Goal: Task Accomplishment & Management: Manage account settings

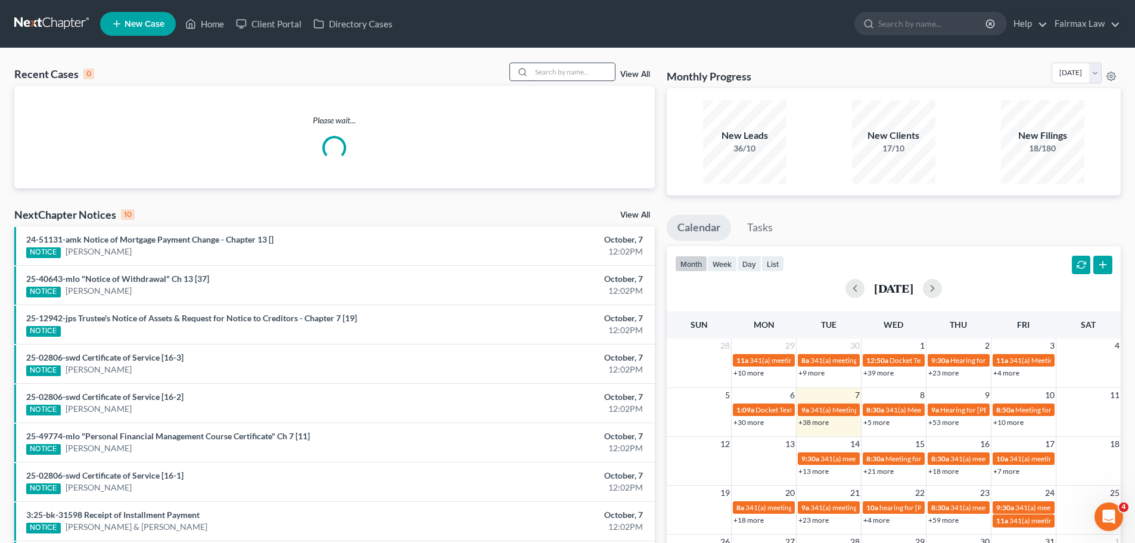
click at [569, 76] on input "search" at bounding box center [573, 71] width 83 height 17
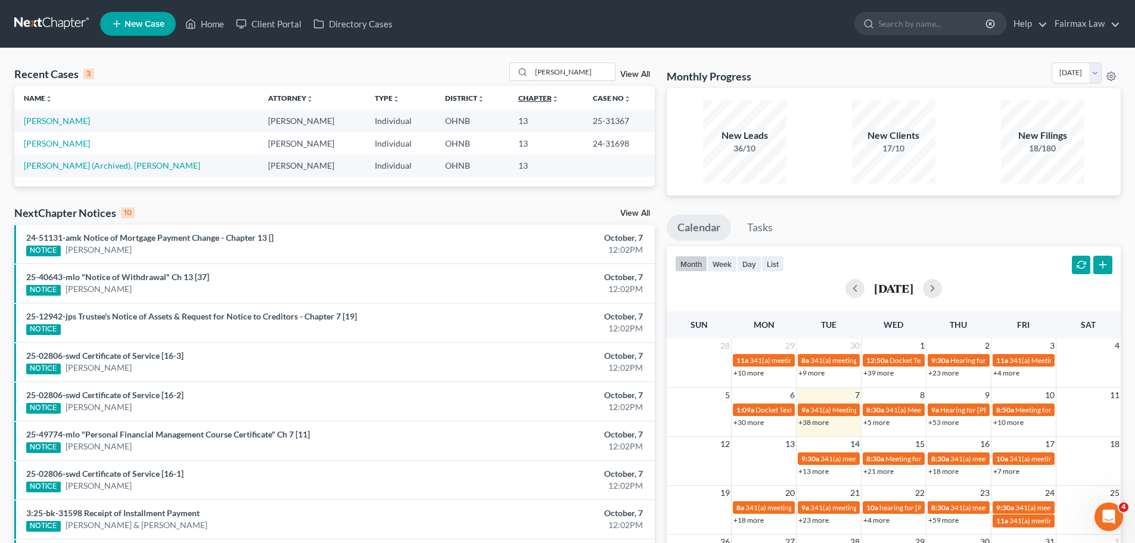
drag, startPoint x: 595, startPoint y: 61, endPoint x: 494, endPoint y: 95, distance: 106.9
click at [494, 95] on div "Recent Cases 3 dingess View All Name unfold_more expand_more expand_less Attorn…" at bounding box center [567, 357] width 1135 height 619
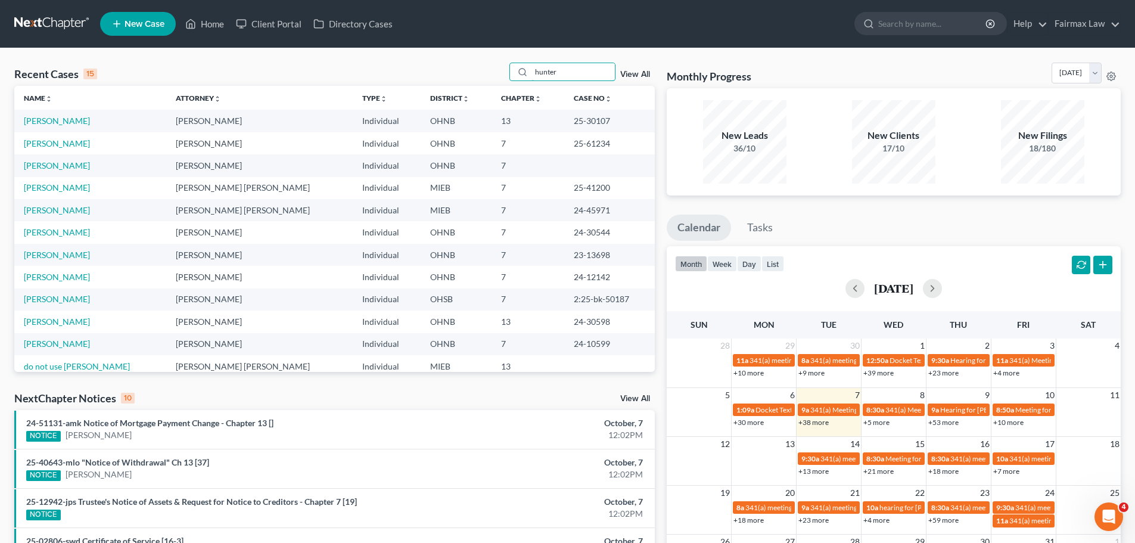
type input "hunter"
click at [48, 125] on link "[PERSON_NAME]" at bounding box center [57, 121] width 66 height 10
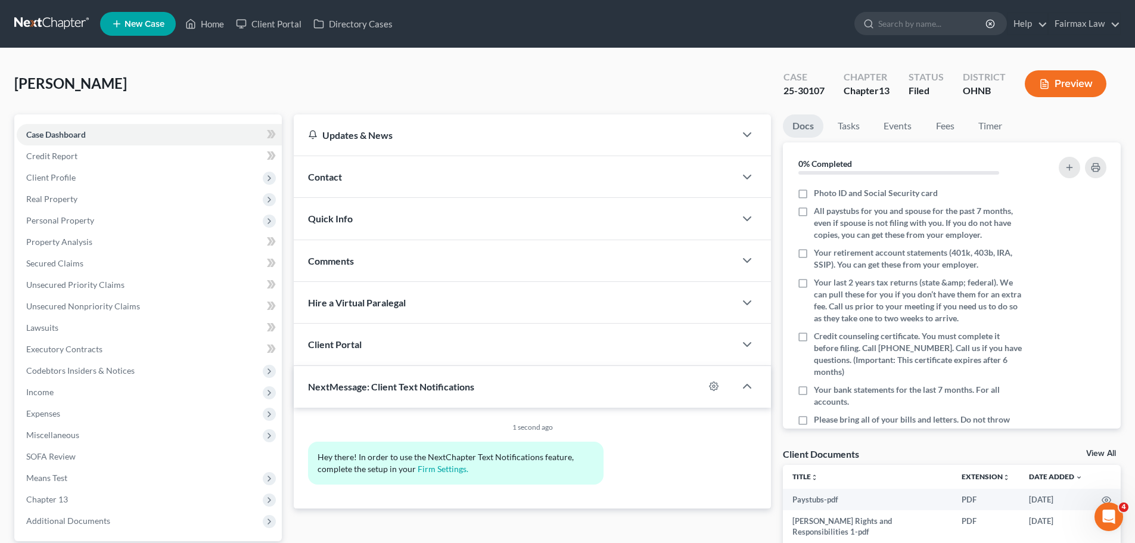
scroll to position [139, 0]
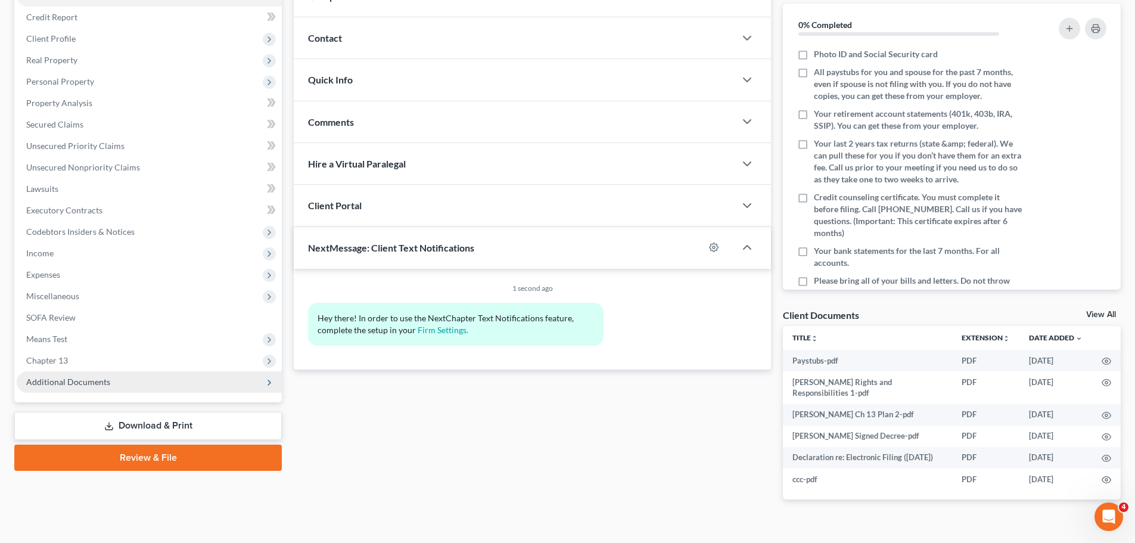
click at [110, 387] on span "Additional Documents" at bounding box center [149, 381] width 265 height 21
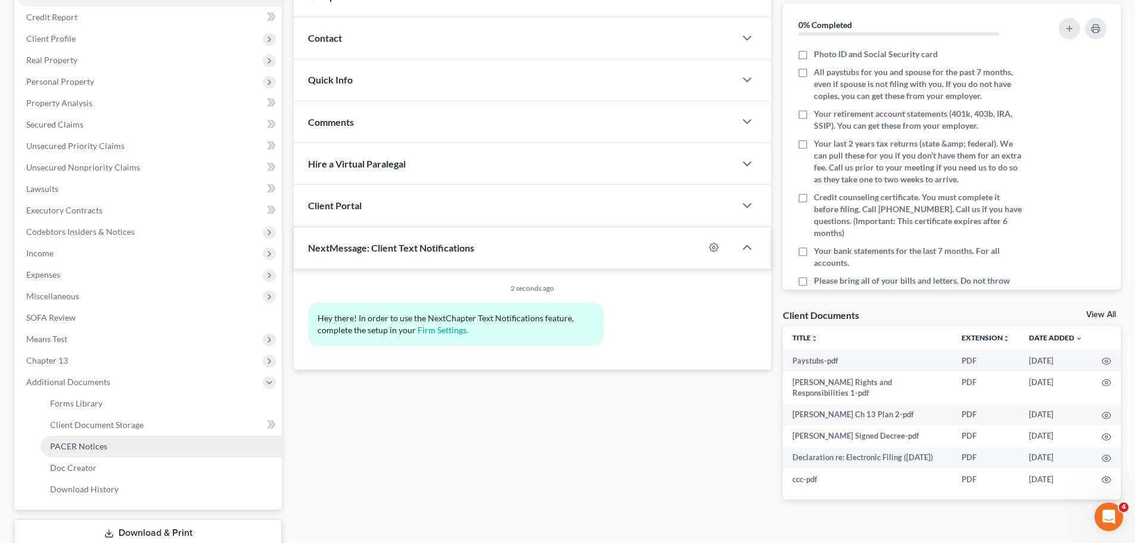
click at [104, 439] on link "PACER Notices" at bounding box center [161, 446] width 241 height 21
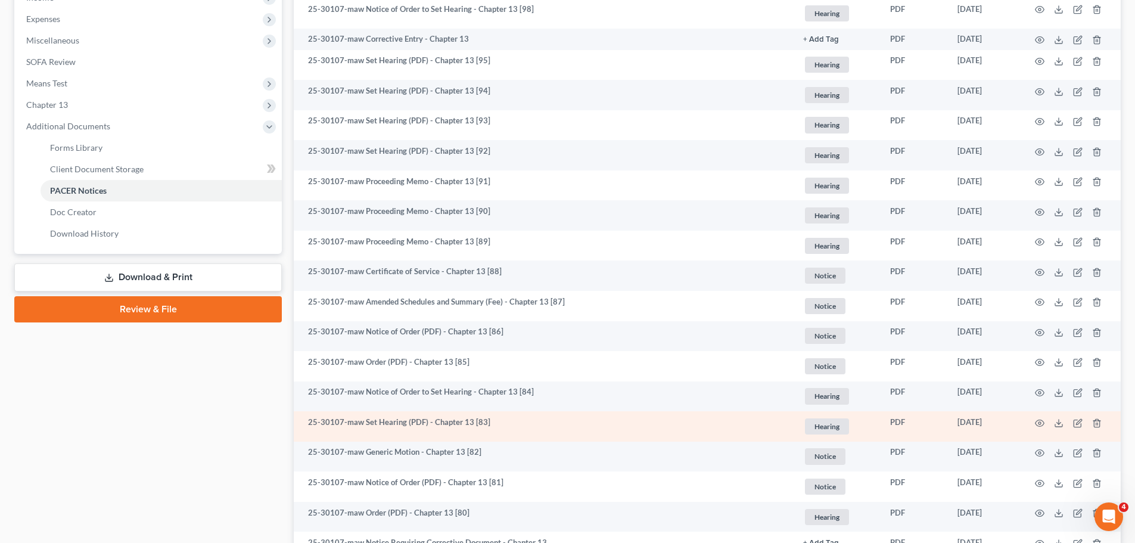
scroll to position [417, 0]
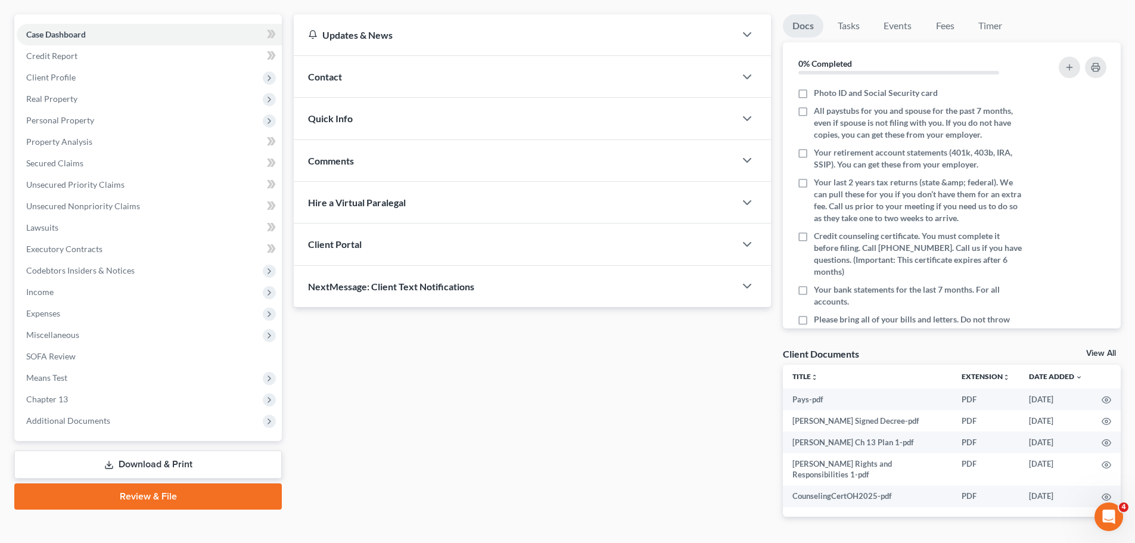
scroll to position [138, 0]
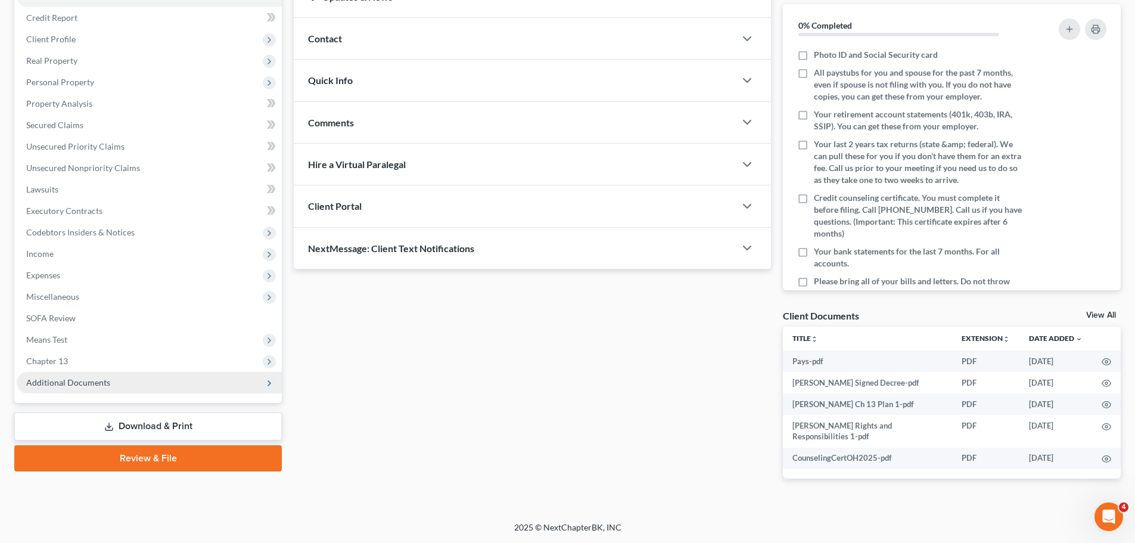
click at [111, 389] on span "Additional Documents" at bounding box center [149, 382] width 265 height 21
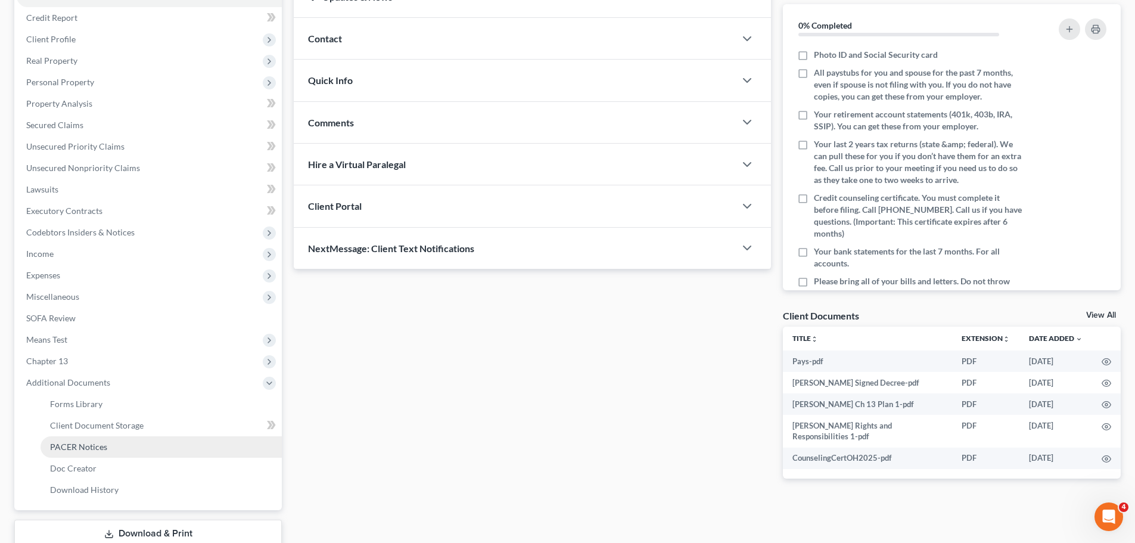
click at [101, 440] on link "PACER Notices" at bounding box center [161, 446] width 241 height 21
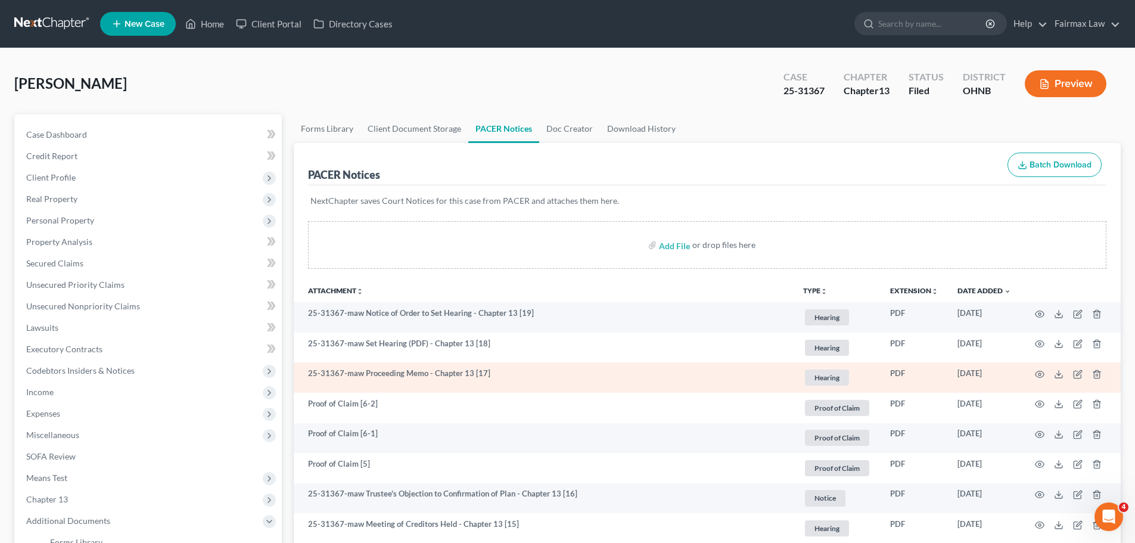
scroll to position [139, 0]
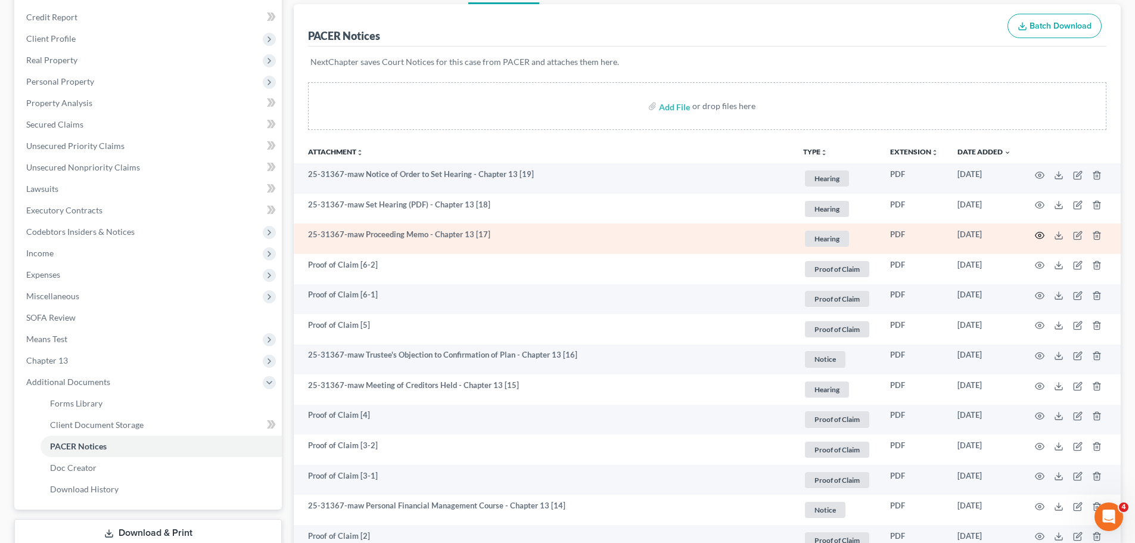
click at [1044, 235] on icon "button" at bounding box center [1040, 235] width 9 height 7
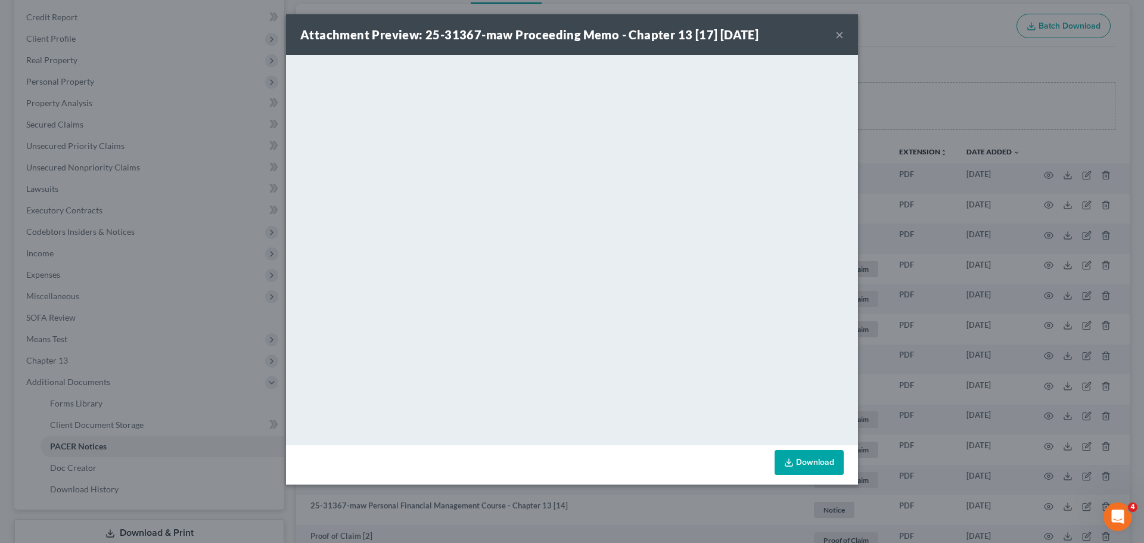
click at [973, 239] on div "Attachment Preview: 25-31367-maw Proceeding Memo - Chapter 13 [17] 09/24/2025 ×…" at bounding box center [572, 271] width 1144 height 543
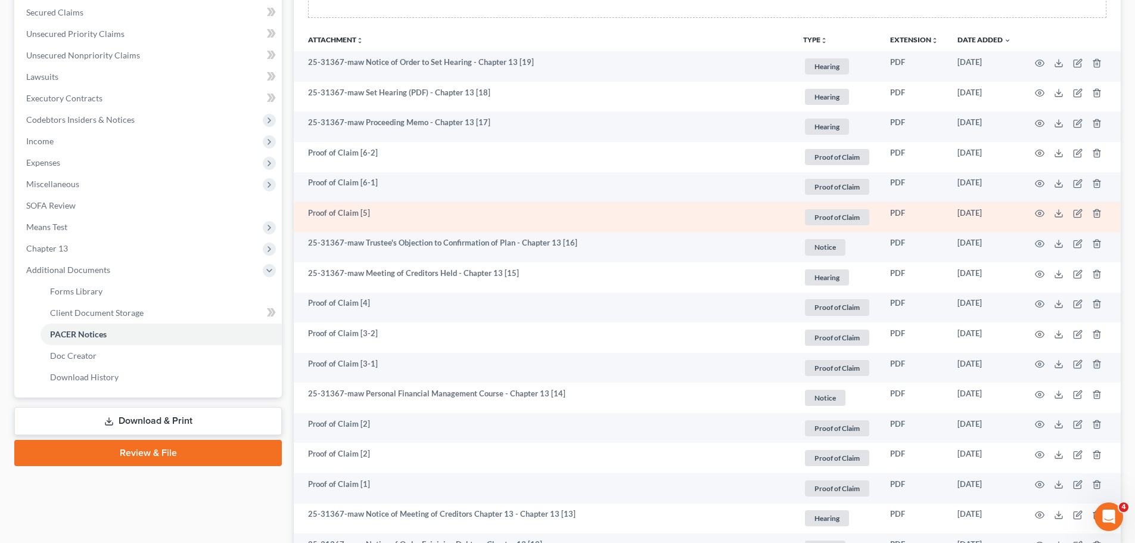
scroll to position [278, 0]
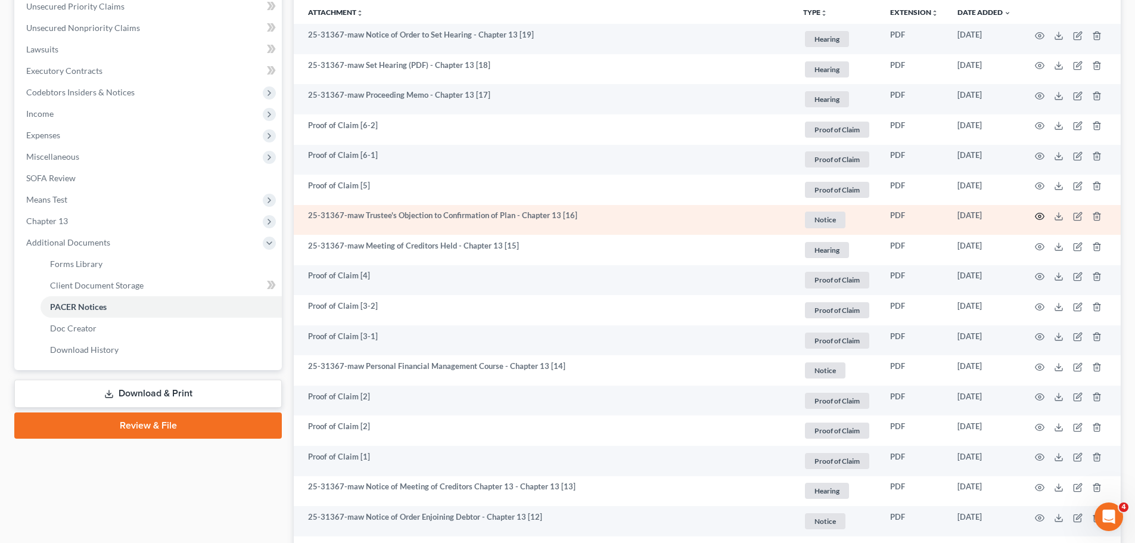
click at [1044, 220] on icon "button" at bounding box center [1040, 217] width 10 height 10
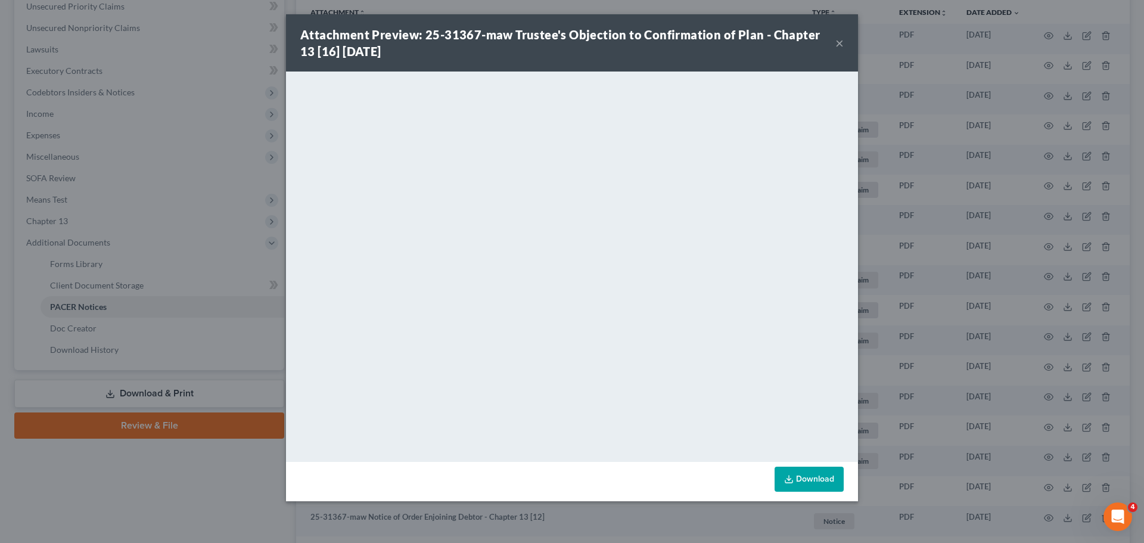
click at [941, 162] on div "Attachment Preview: 25-31367-maw Trustee's Objection to Confirmation of Plan - …" at bounding box center [572, 271] width 1144 height 543
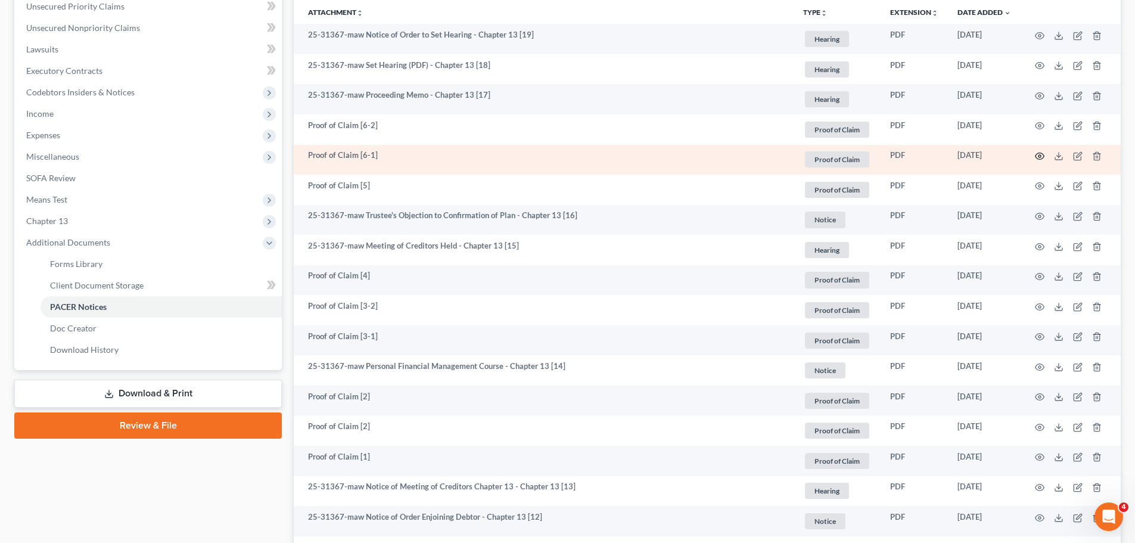
click at [1041, 157] on icon "button" at bounding box center [1040, 156] width 10 height 10
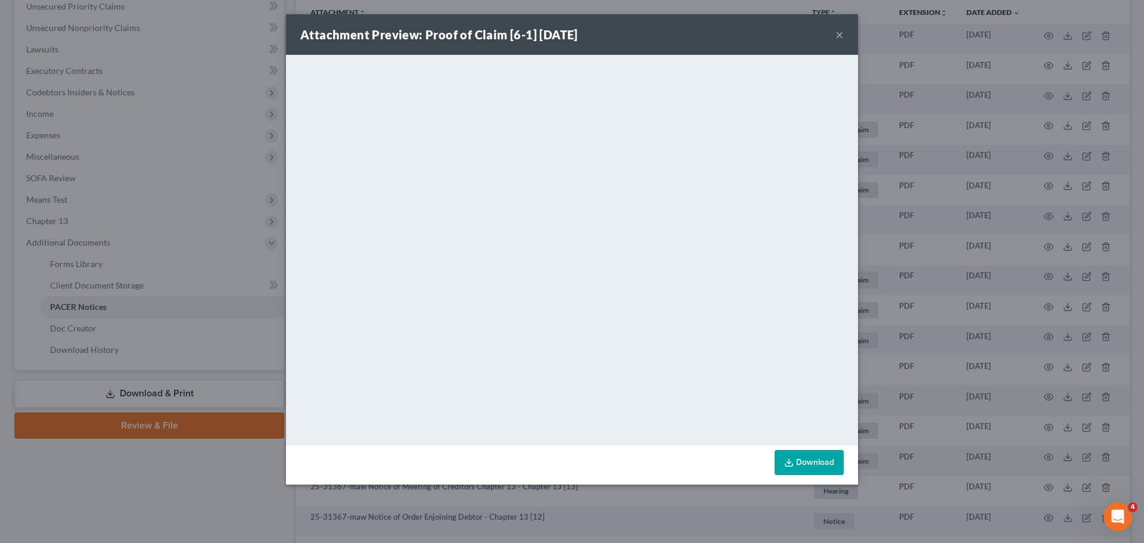
click at [1038, 154] on div "Attachment Preview: Proof of Claim [6-1] 08/22/2025 × <object ng-attr-data='htt…" at bounding box center [572, 271] width 1144 height 543
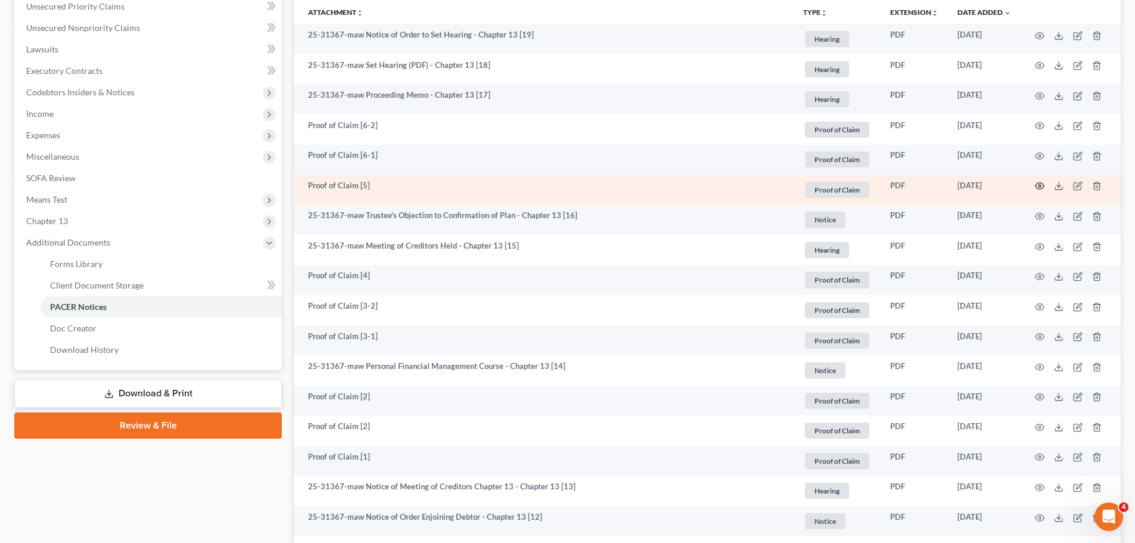
click at [1036, 184] on icon "button" at bounding box center [1040, 186] width 10 height 10
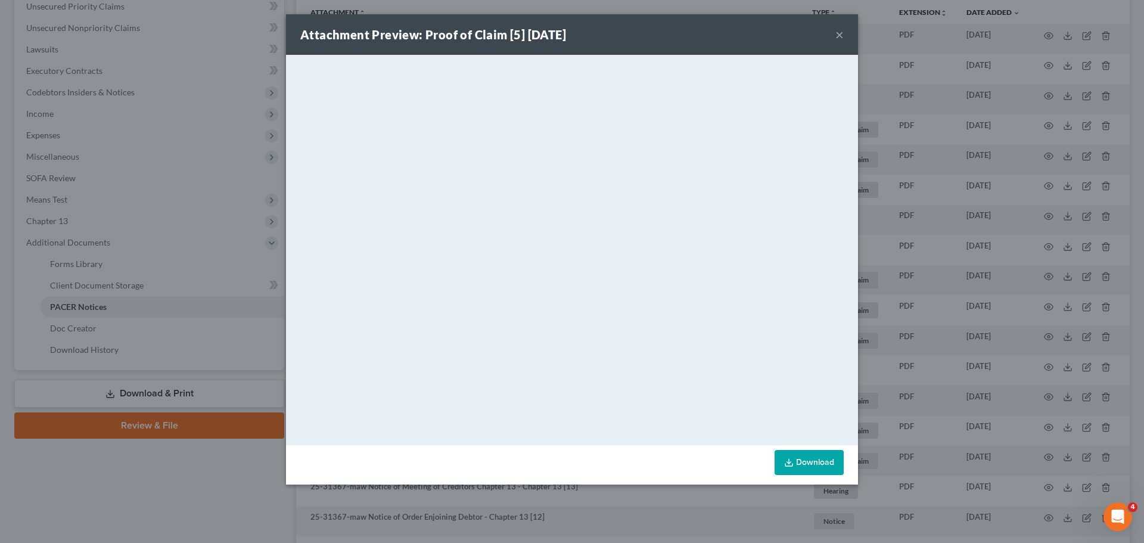
click at [860, 245] on div "Attachment Preview: Proof of Claim [5] 08/21/2025 × <object ng-attr-data='https…" at bounding box center [572, 271] width 1144 height 543
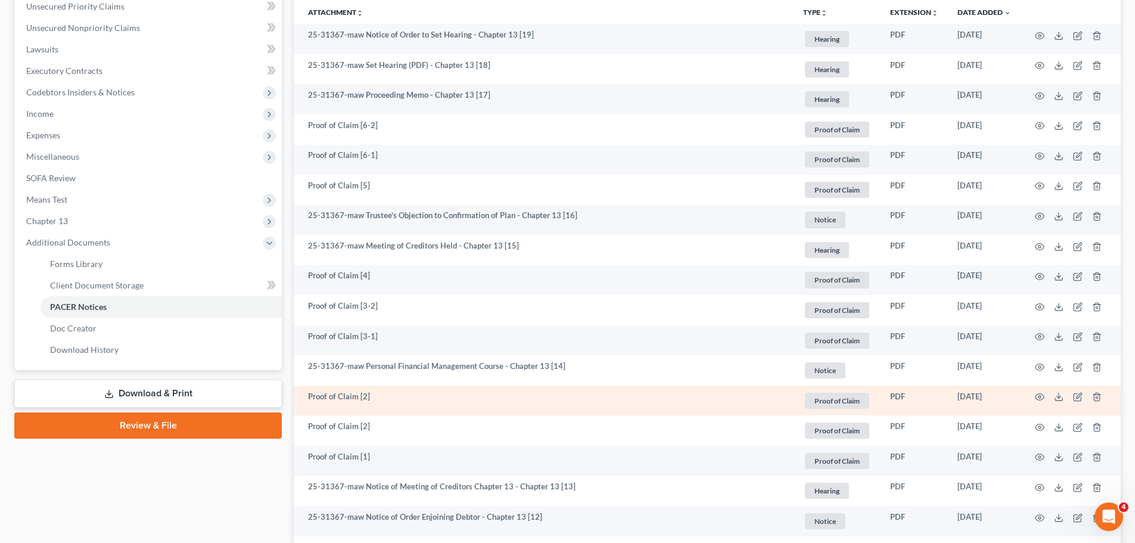
scroll to position [417, 0]
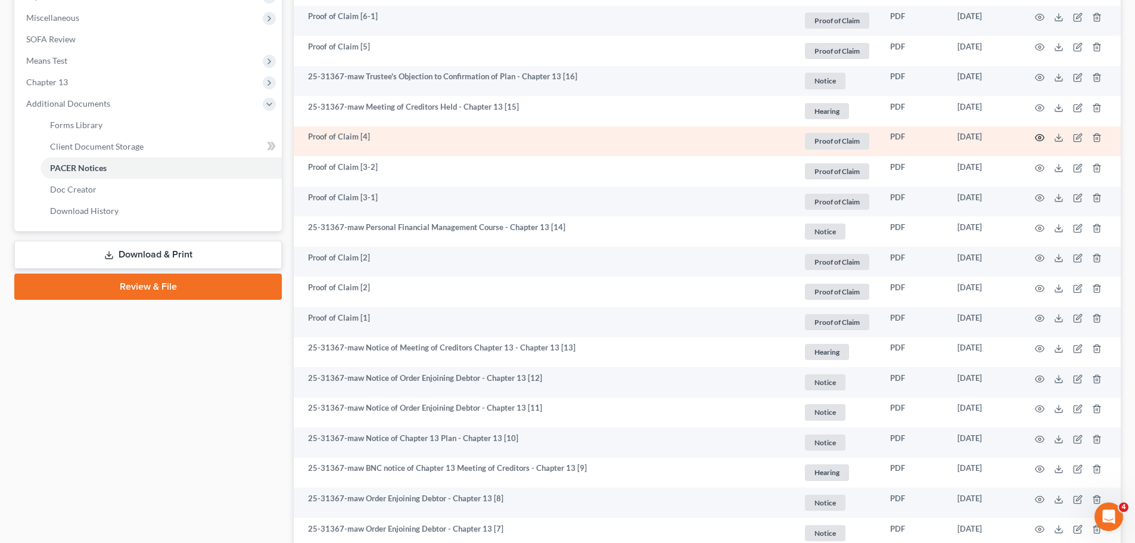
click at [1039, 135] on icon "button" at bounding box center [1040, 138] width 10 height 10
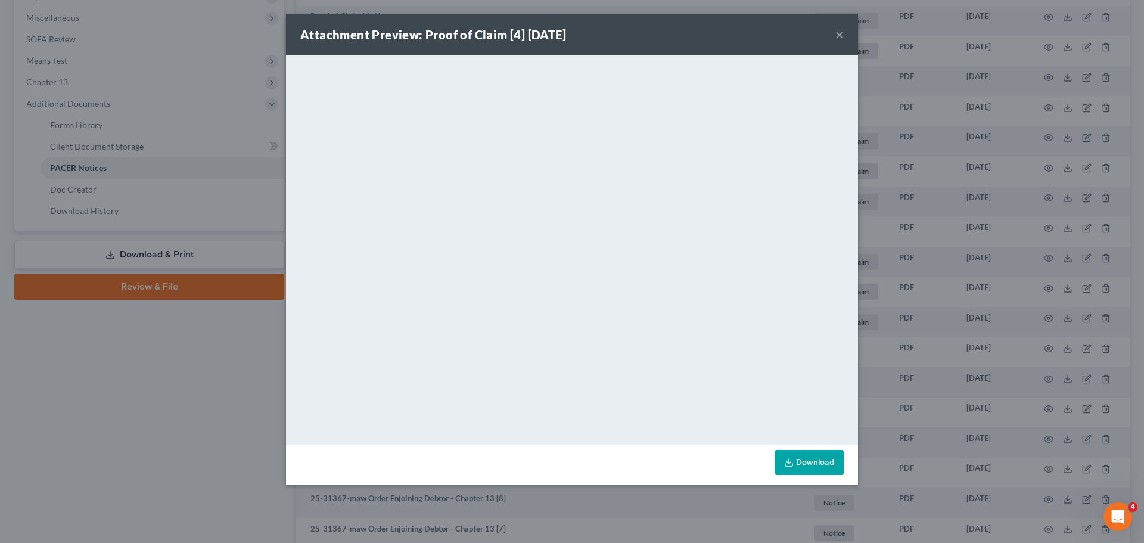
click at [921, 120] on div "Attachment Preview: Proof of Claim [4] 08/14/2025 × <object ng-attr-data='https…" at bounding box center [572, 271] width 1144 height 543
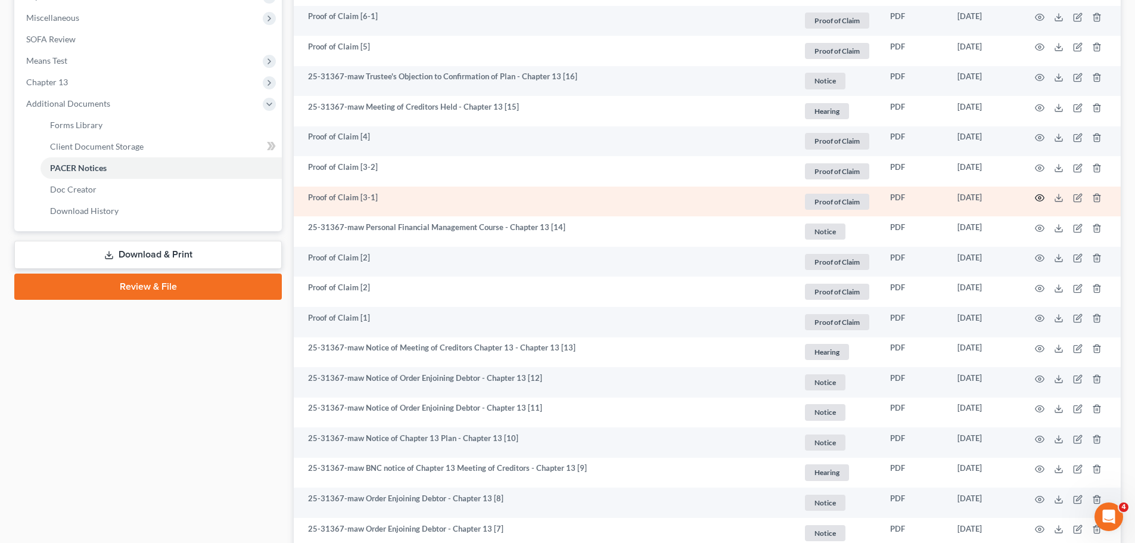
click at [1043, 194] on icon "button" at bounding box center [1040, 198] width 10 height 10
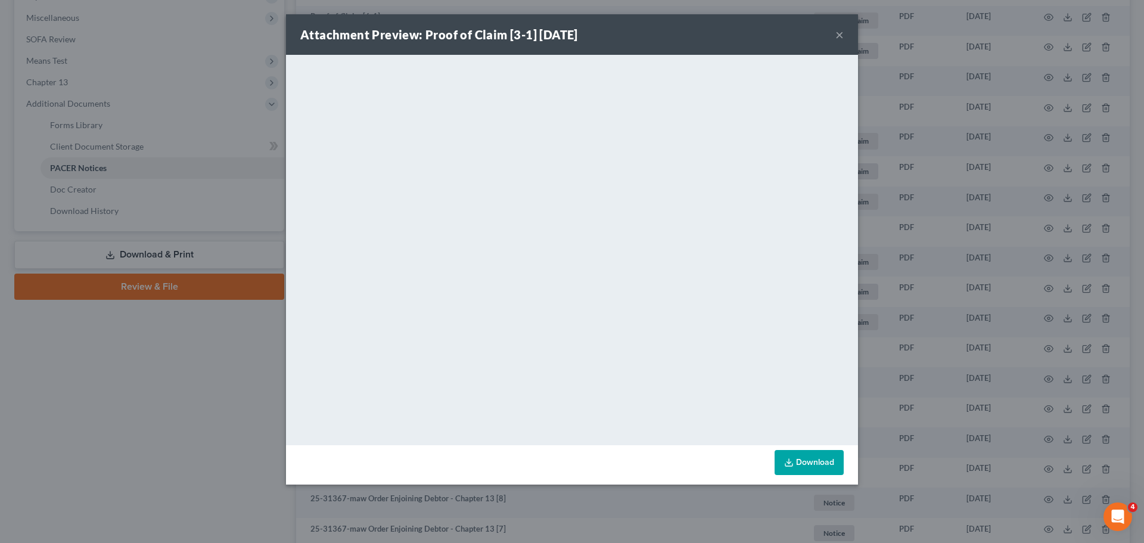
click at [954, 233] on div "Attachment Preview: Proof of Claim [3-1] 07/24/2025 × <object ng-attr-data='htt…" at bounding box center [572, 271] width 1144 height 543
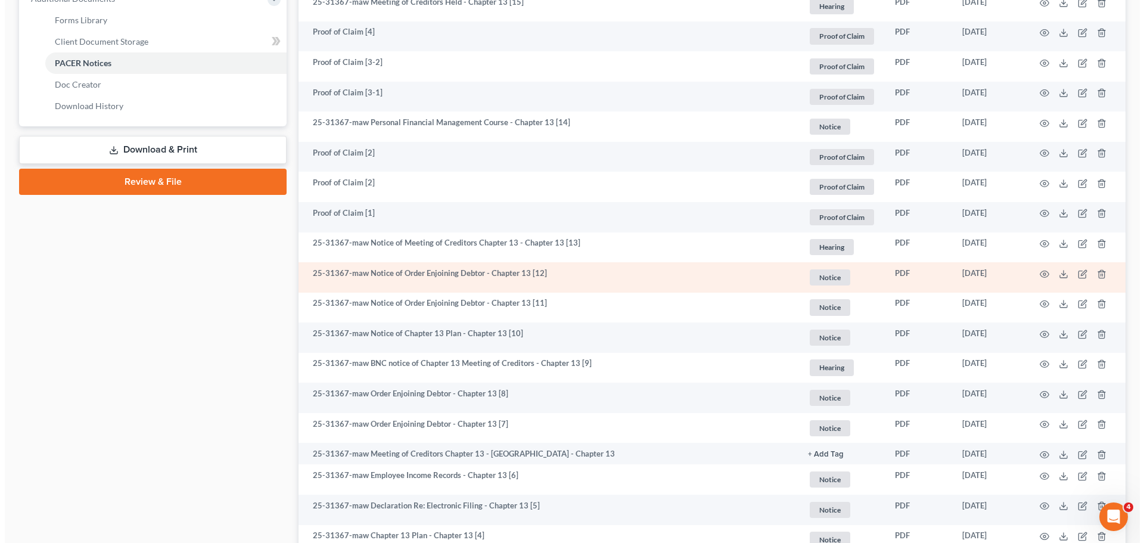
scroll to position [556, 0]
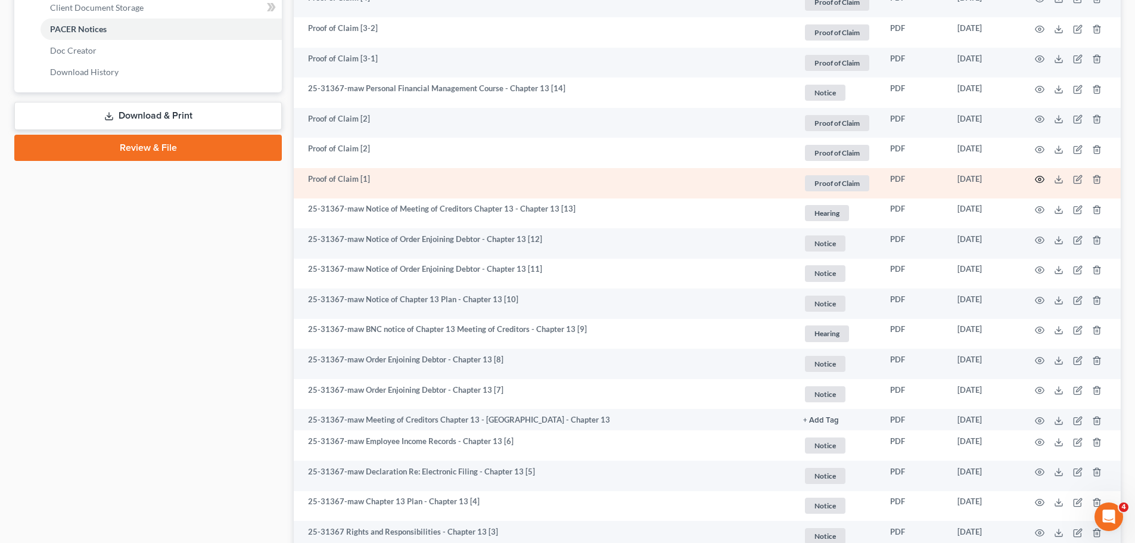
click at [1038, 179] on icon "button" at bounding box center [1040, 180] width 10 height 10
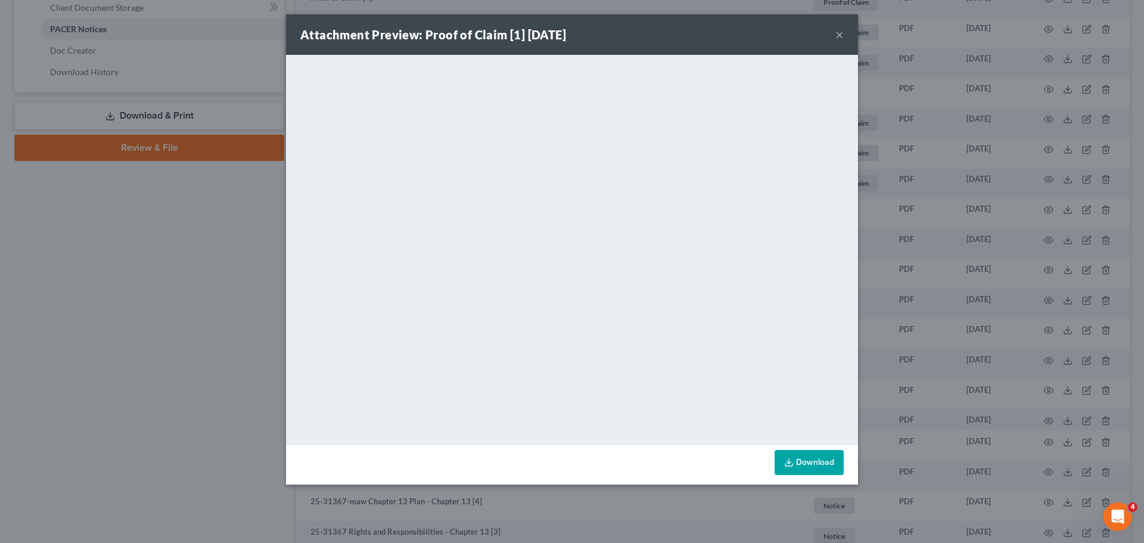
click at [927, 240] on div "Attachment Preview: Proof of Claim [1] 07/08/2025 × <object ng-attr-data='https…" at bounding box center [572, 271] width 1144 height 543
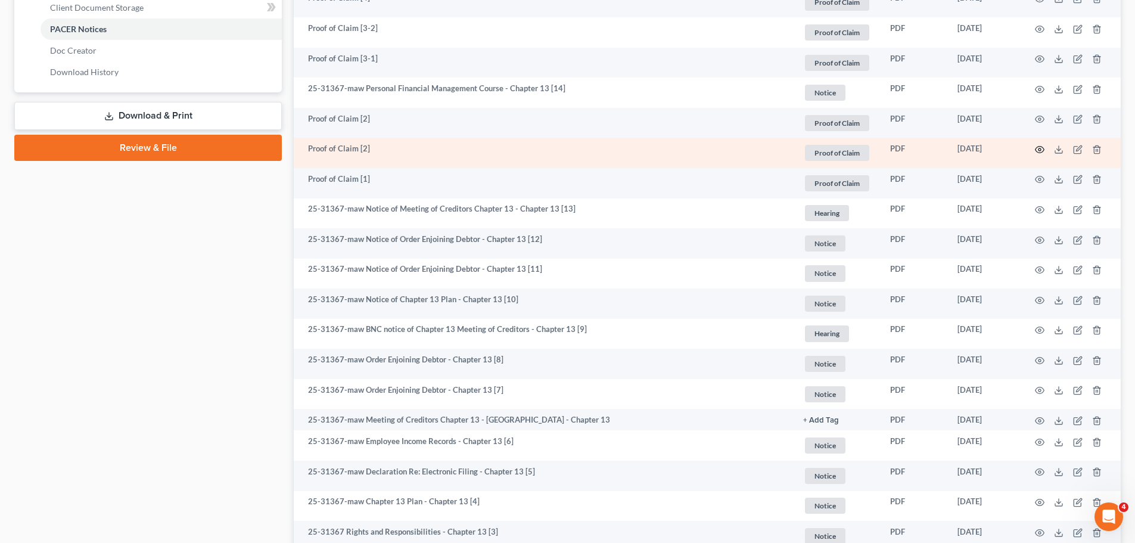
click at [1041, 150] on icon "button" at bounding box center [1040, 150] width 10 height 10
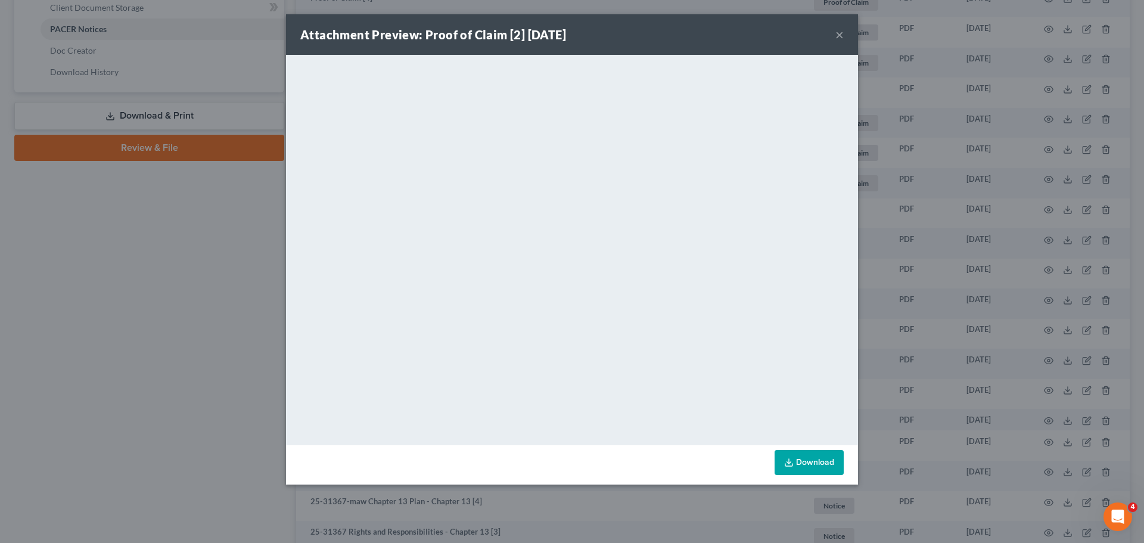
click at [176, 227] on div "Attachment Preview: Proof of Claim [2] 07/09/2025 × <object ng-attr-data='https…" at bounding box center [572, 271] width 1144 height 543
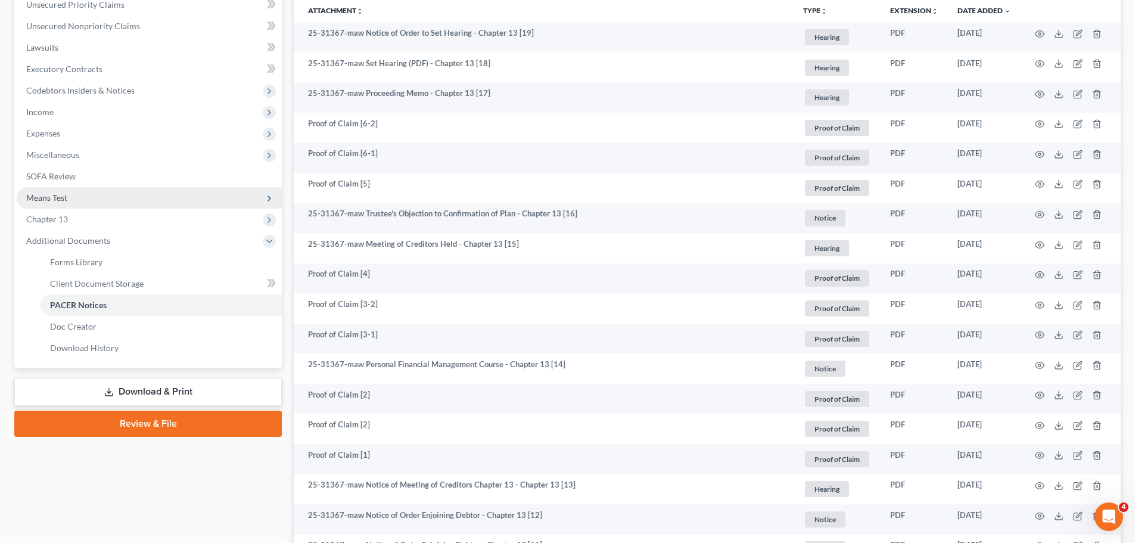
scroll to position [278, 0]
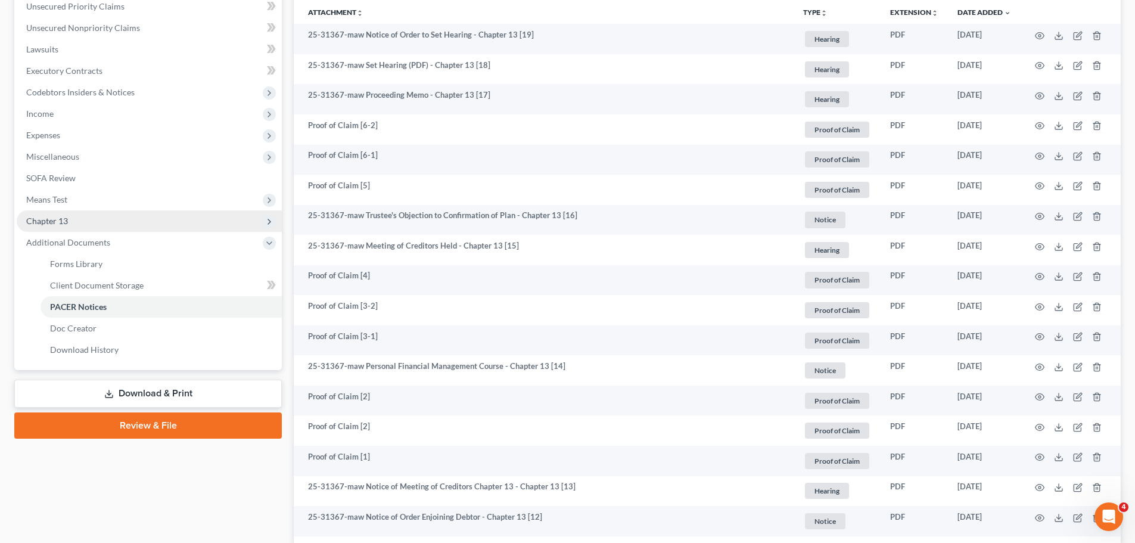
click at [93, 212] on span "Chapter 13" at bounding box center [149, 220] width 265 height 21
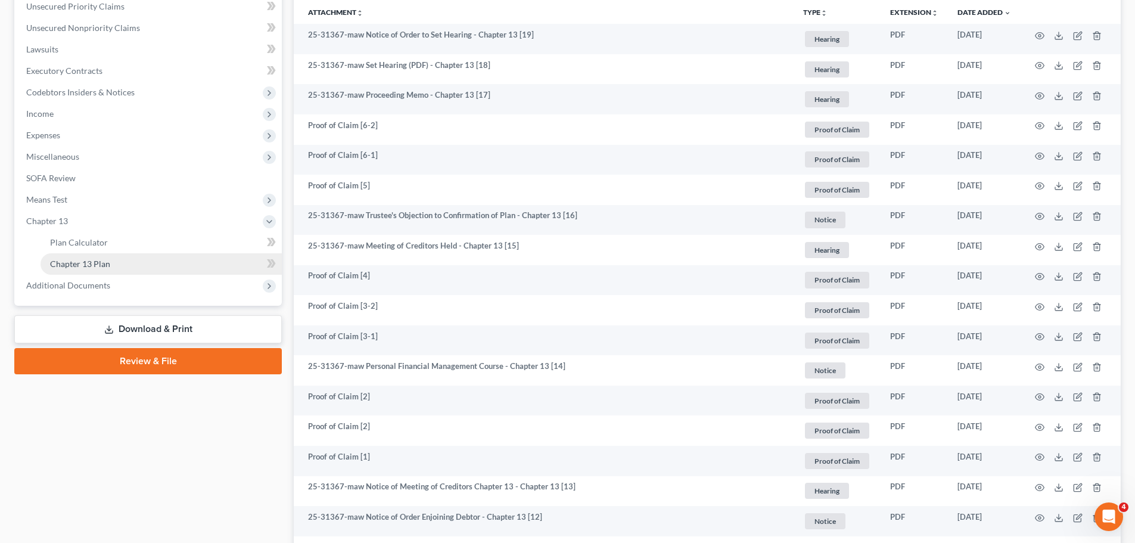
click at [74, 259] on span "Chapter 13 Plan" at bounding box center [80, 264] width 60 height 10
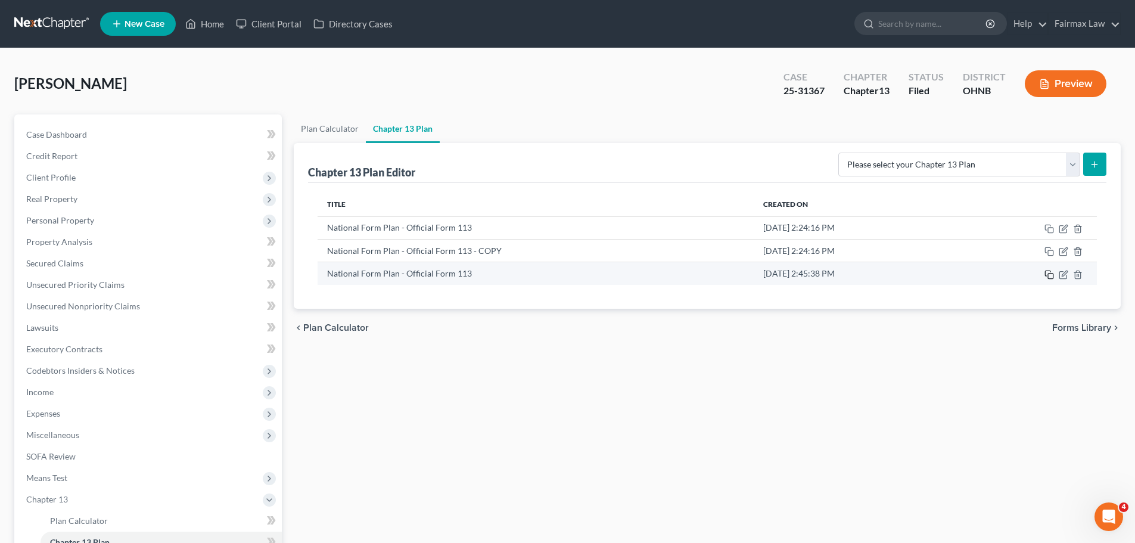
click at [1048, 272] on icon "button" at bounding box center [1050, 275] width 10 height 10
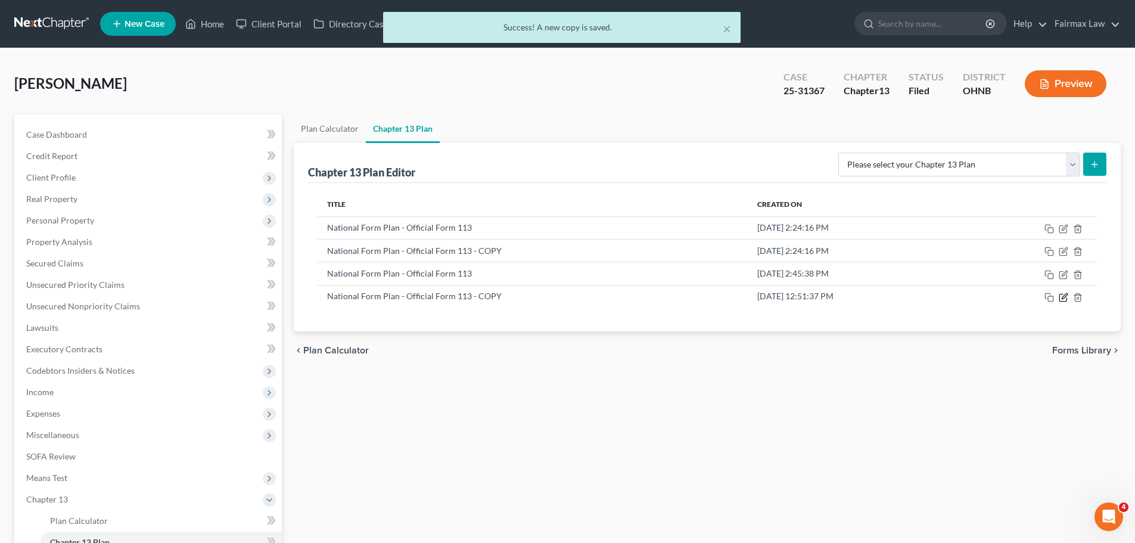
click at [1065, 300] on icon "button" at bounding box center [1064, 298] width 10 height 10
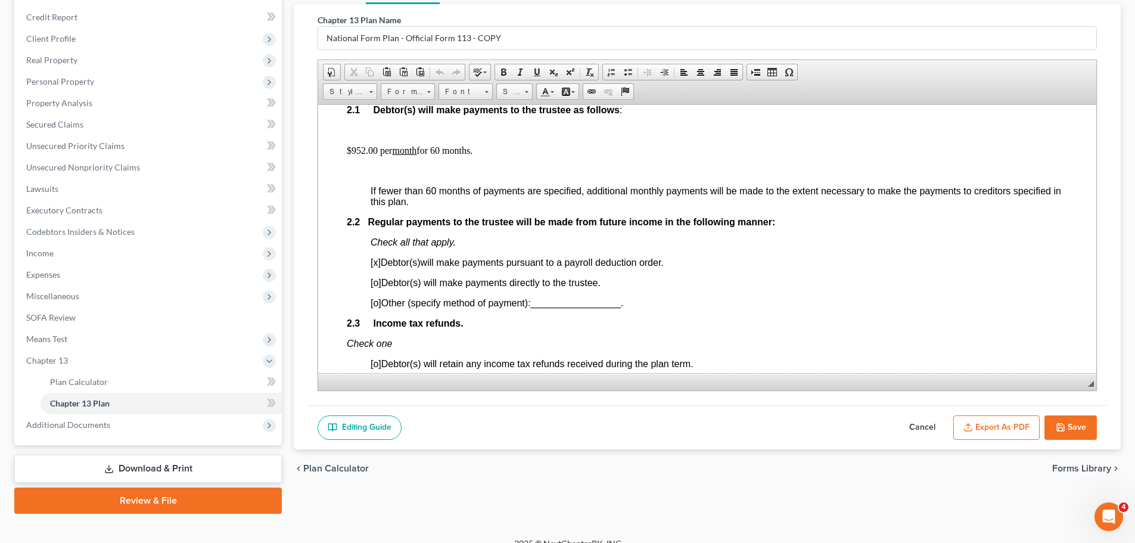
scroll to position [834, 0]
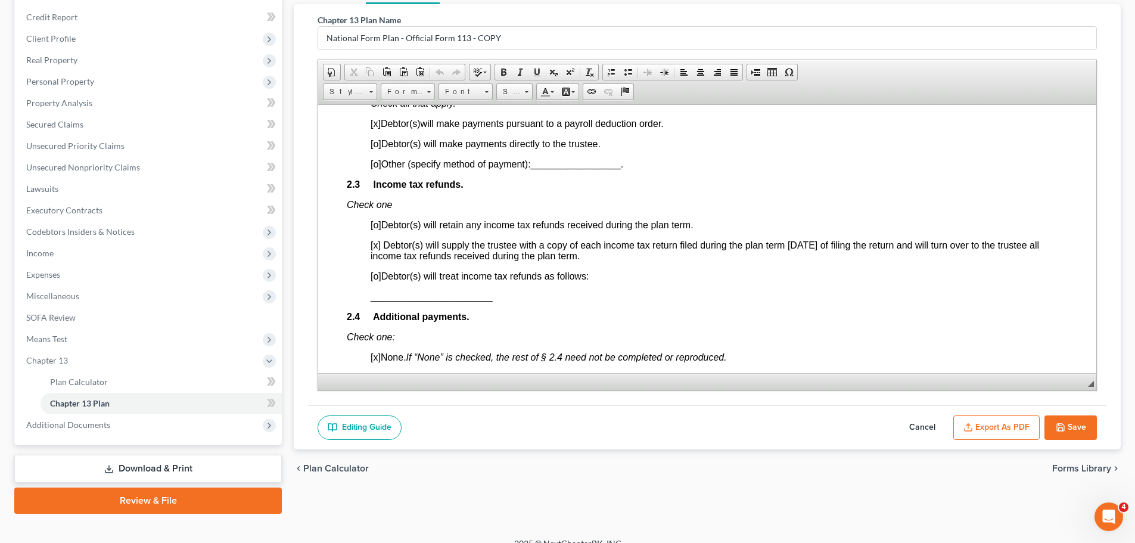
drag, startPoint x: 924, startPoint y: 425, endPoint x: 814, endPoint y: 438, distance: 111.6
click at [924, 425] on button "Cancel" at bounding box center [922, 427] width 52 height 25
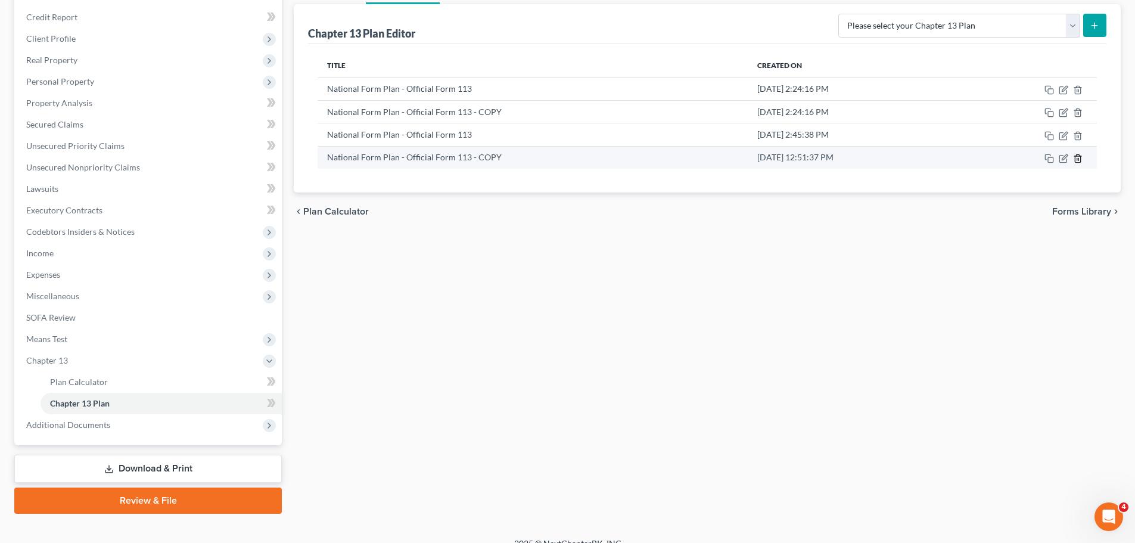
click at [1081, 157] on icon "button" at bounding box center [1077, 158] width 5 height 8
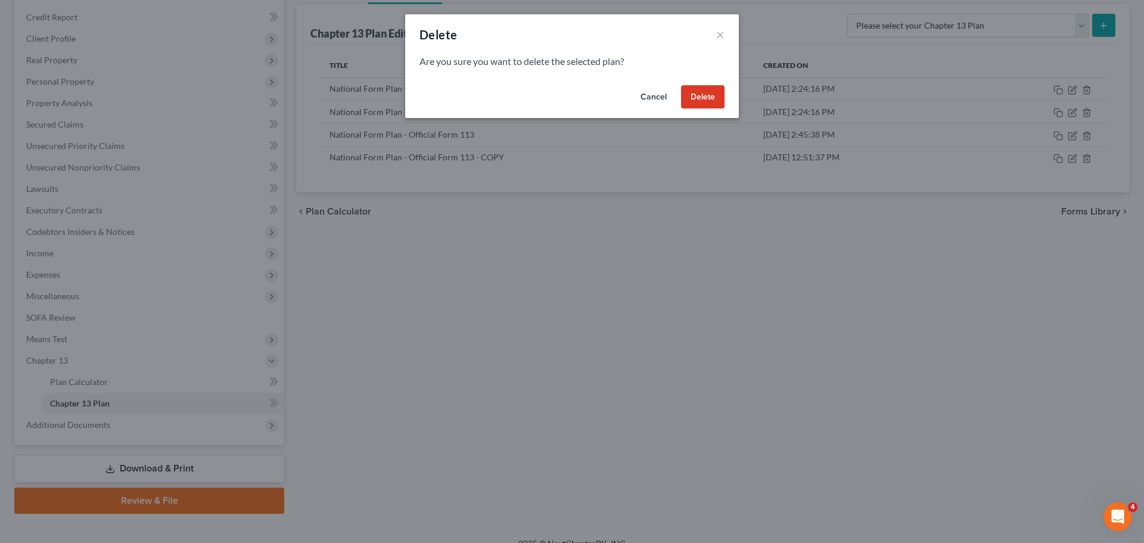
click at [718, 104] on button "Delete" at bounding box center [703, 97] width 44 height 24
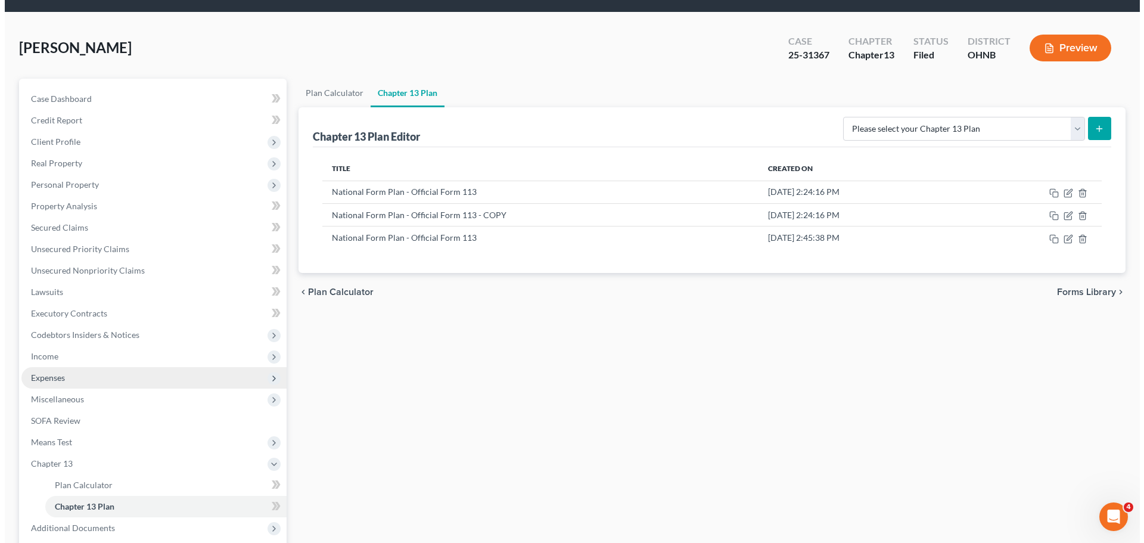
scroll to position [0, 0]
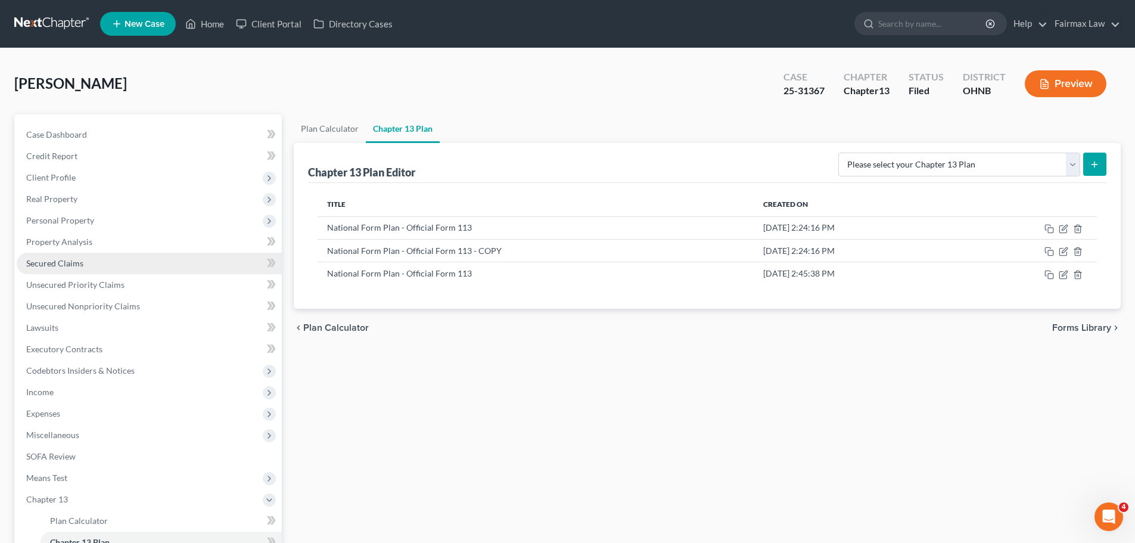
click at [100, 259] on link "Secured Claims" at bounding box center [149, 263] width 265 height 21
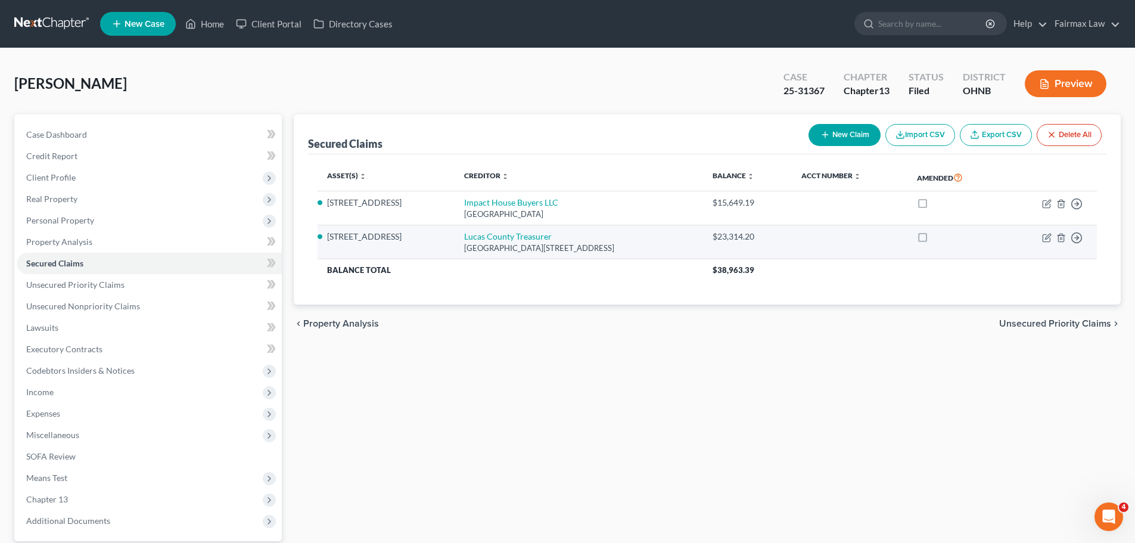
click at [1046, 232] on td "Move to E Move to F Move to G Move to Notice Only" at bounding box center [1050, 242] width 94 height 34
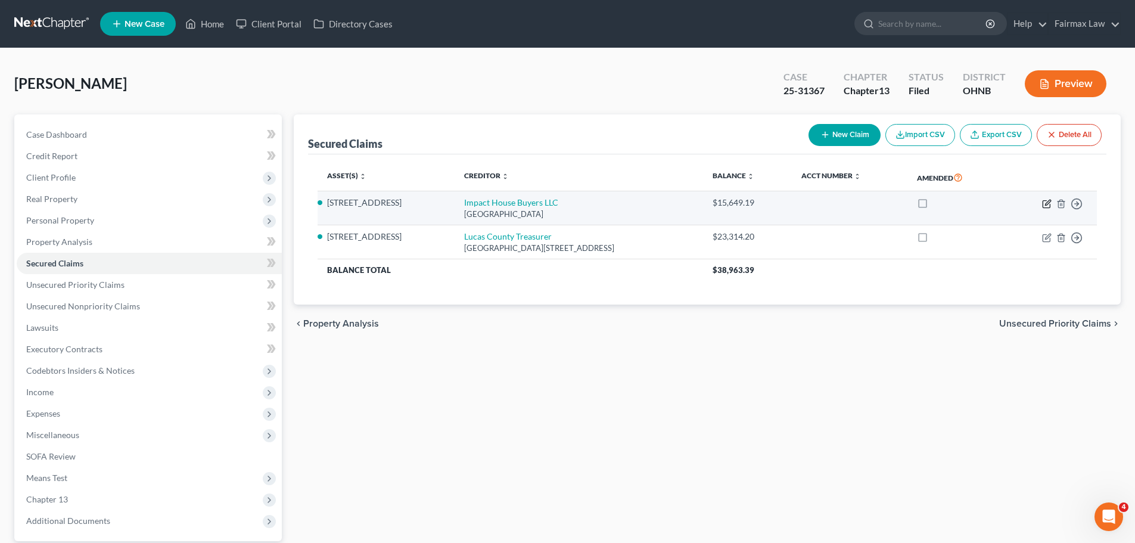
click at [1051, 207] on icon "button" at bounding box center [1048, 204] width 10 height 10
select select "22"
select select "2"
select select "0"
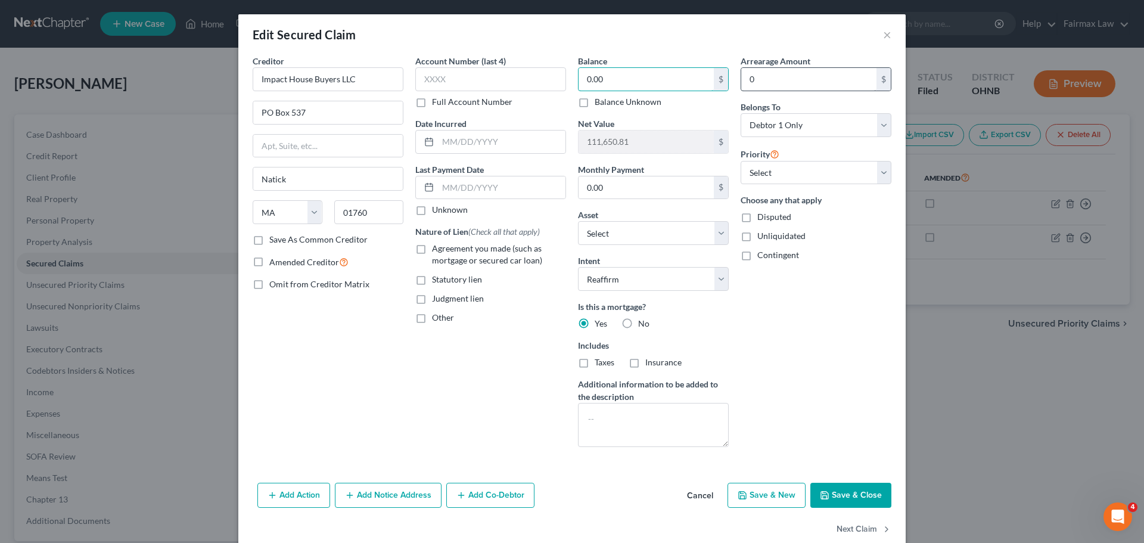
type input "0.00"
type input "20,552.70"
click at [858, 495] on button "Save & Close" at bounding box center [851, 495] width 81 height 25
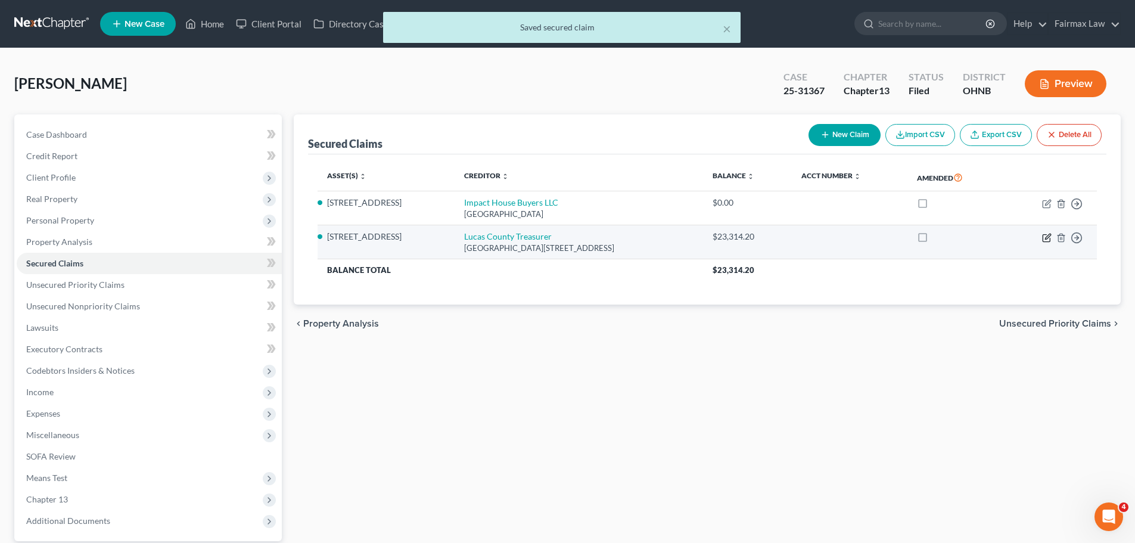
click at [1043, 239] on icon "button" at bounding box center [1048, 238] width 10 height 10
select select "36"
select select "0"
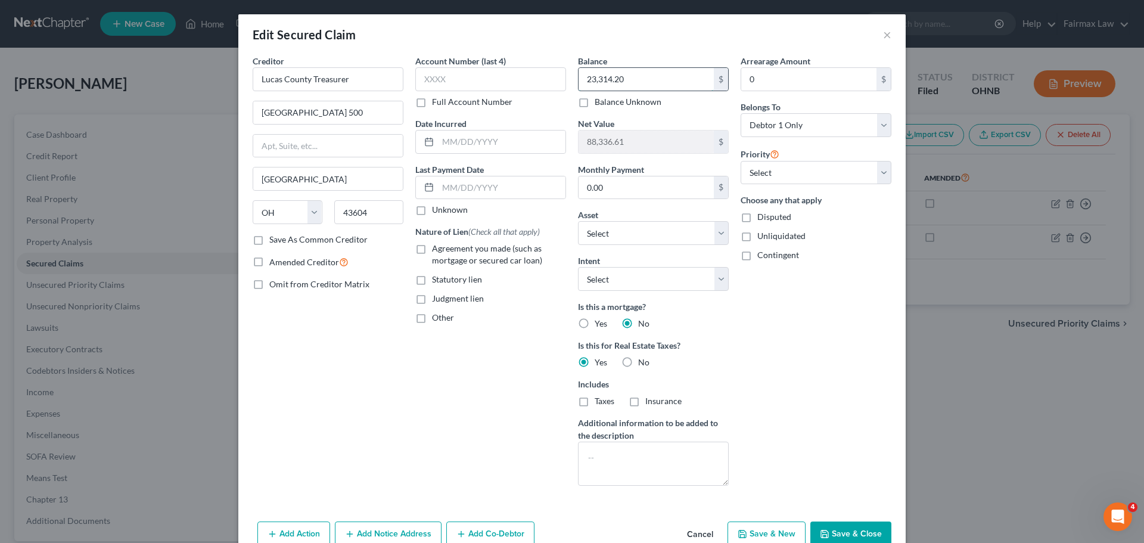
click at [629, 79] on input "23,314.20" at bounding box center [646, 79] width 135 height 23
type input "24,599.92"
click at [841, 535] on button "Save & Close" at bounding box center [851, 534] width 81 height 25
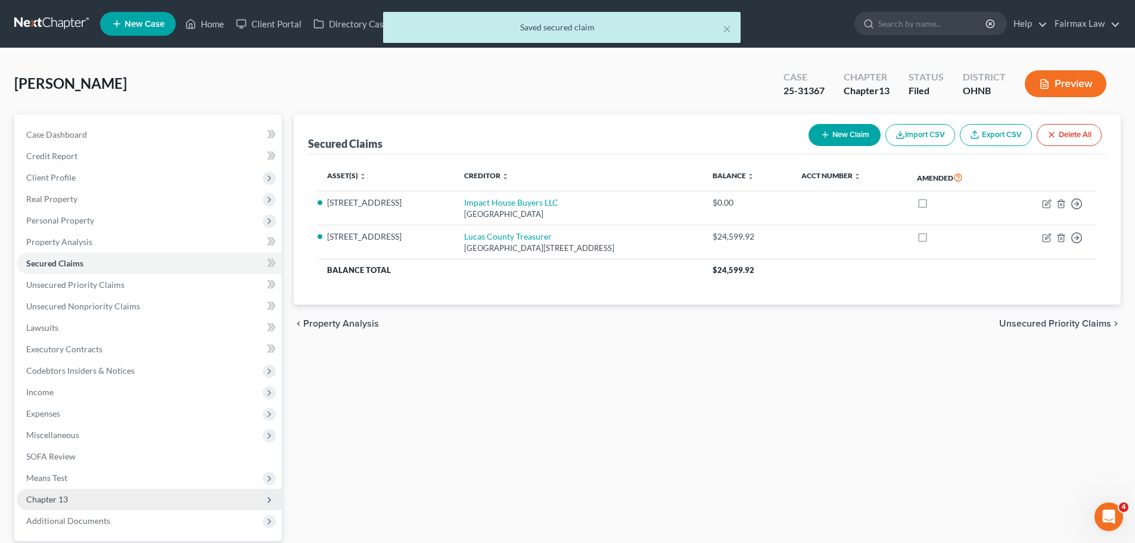
click at [85, 497] on span "Chapter 13" at bounding box center [149, 499] width 265 height 21
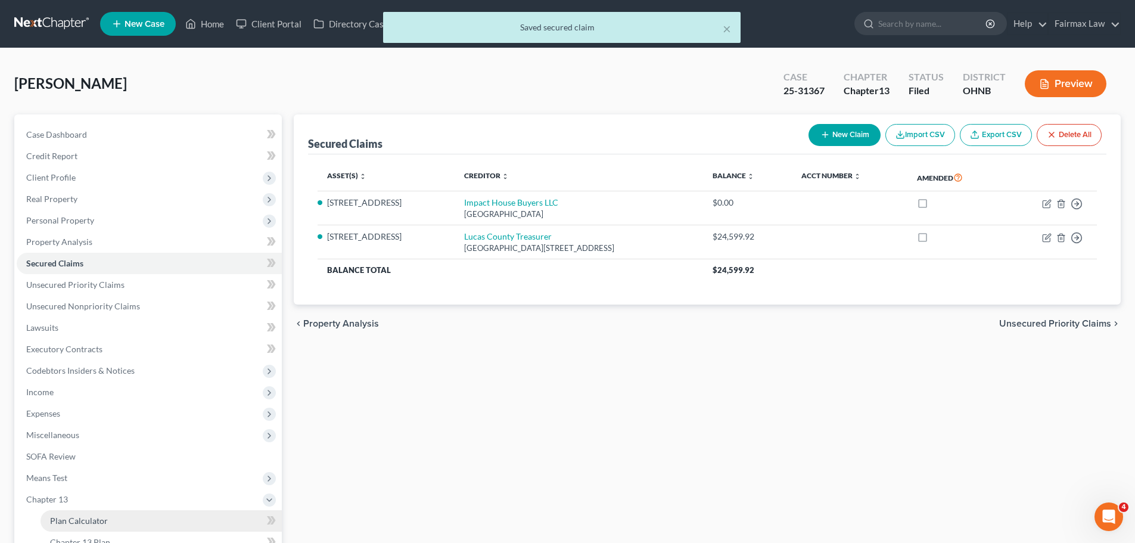
click at [82, 522] on span "Plan Calculator" at bounding box center [79, 521] width 58 height 10
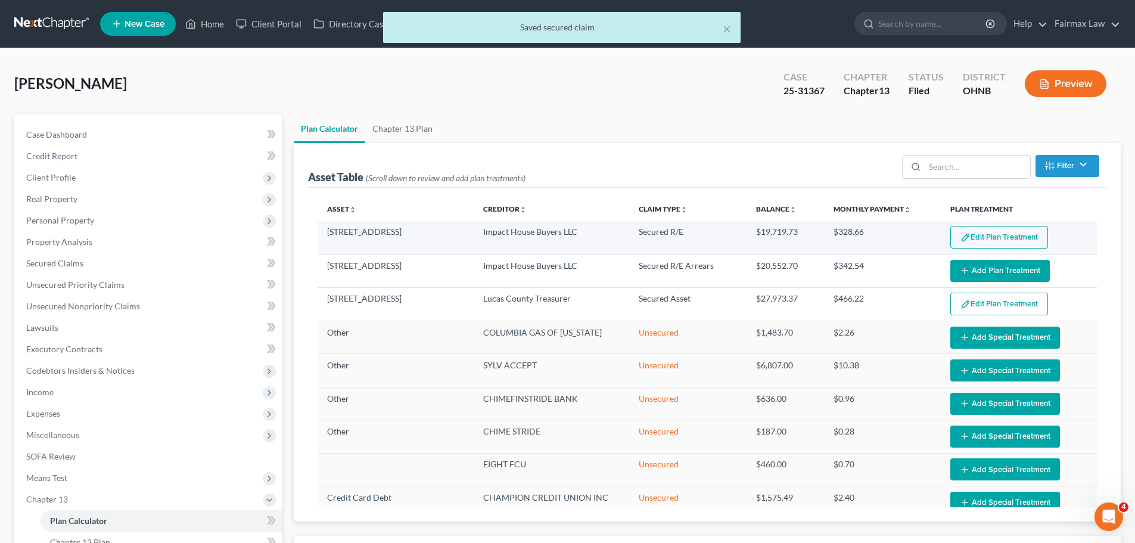
select select "59"
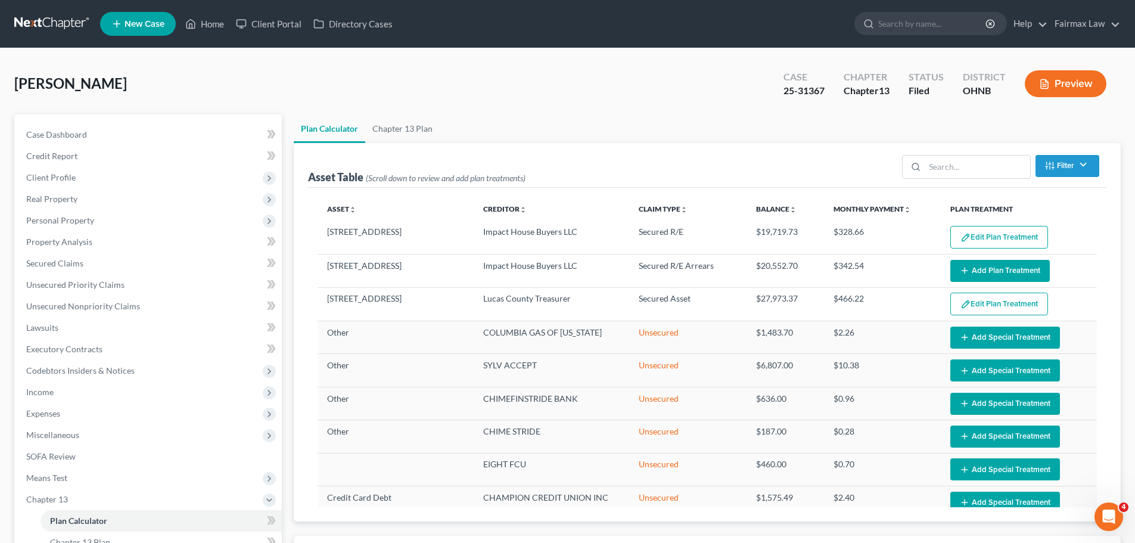
click at [1006, 235] on button "Edit Plan Treatment" at bounding box center [1000, 237] width 98 height 23
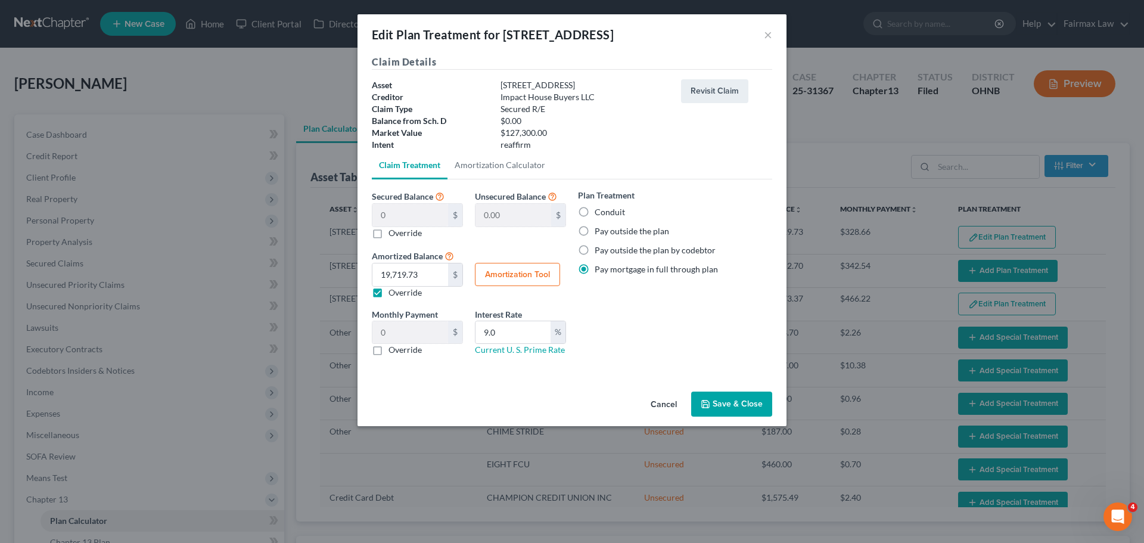
click at [668, 400] on button "Cancel" at bounding box center [663, 405] width 45 height 24
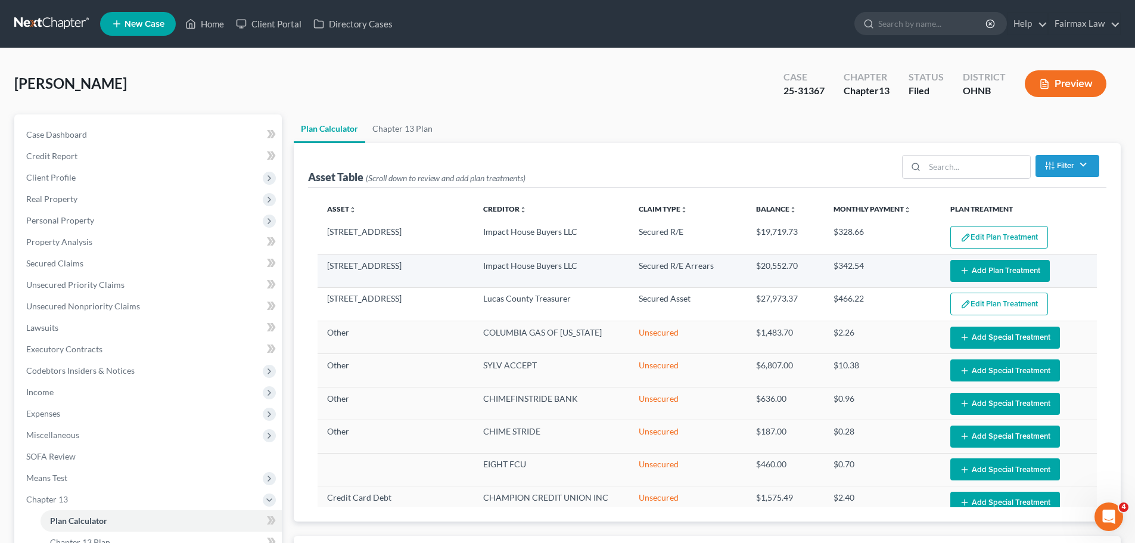
click at [965, 275] on button "Add Plan Treatment" at bounding box center [1001, 271] width 100 height 22
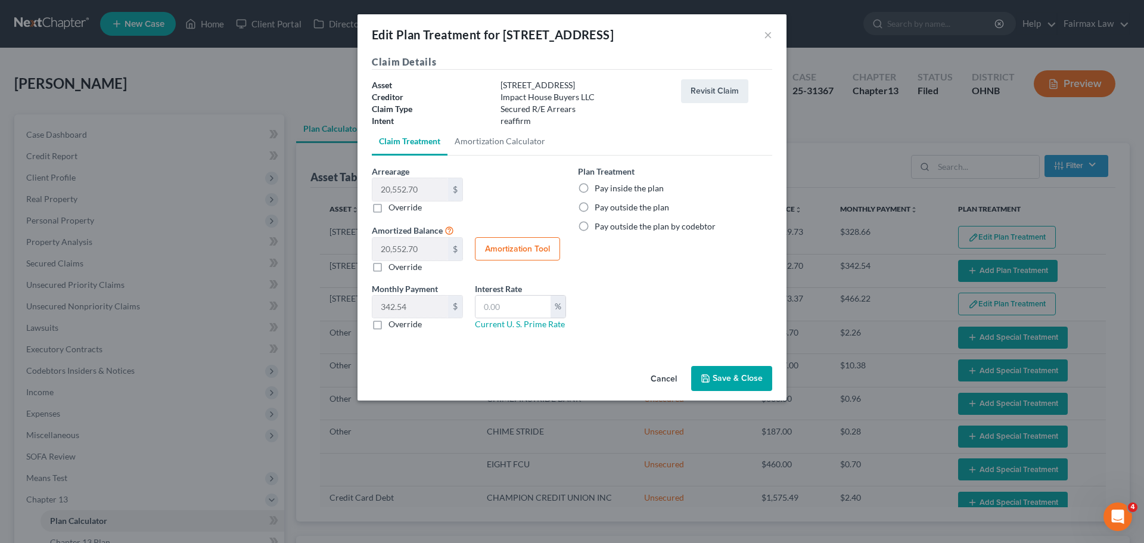
click at [649, 186] on label "Pay inside the plan" at bounding box center [629, 188] width 69 height 12
click at [607, 186] on input "Pay inside the plan" at bounding box center [604, 186] width 8 height 8
radio input "true"
click at [722, 374] on button "Save & Close" at bounding box center [731, 378] width 81 height 25
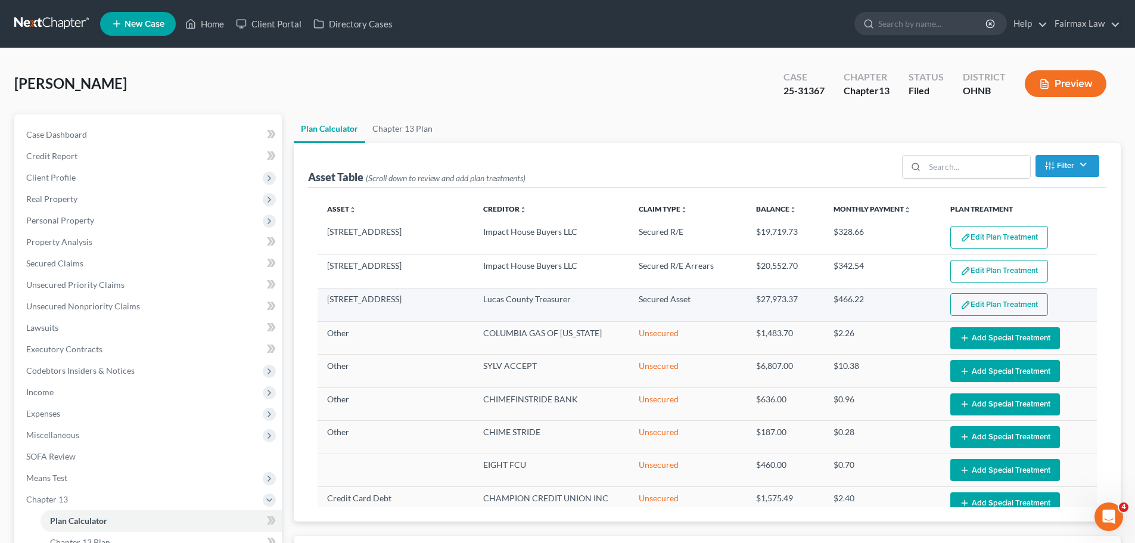
select select "59"
click at [979, 296] on button "Edit Plan Treatment" at bounding box center [1000, 304] width 98 height 23
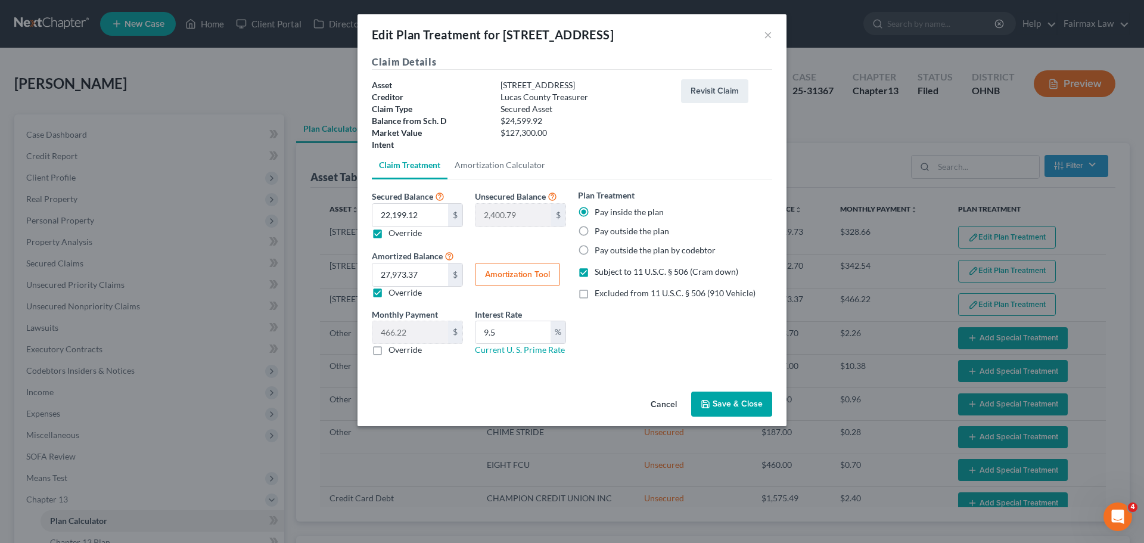
click at [665, 401] on button "Cancel" at bounding box center [663, 405] width 45 height 24
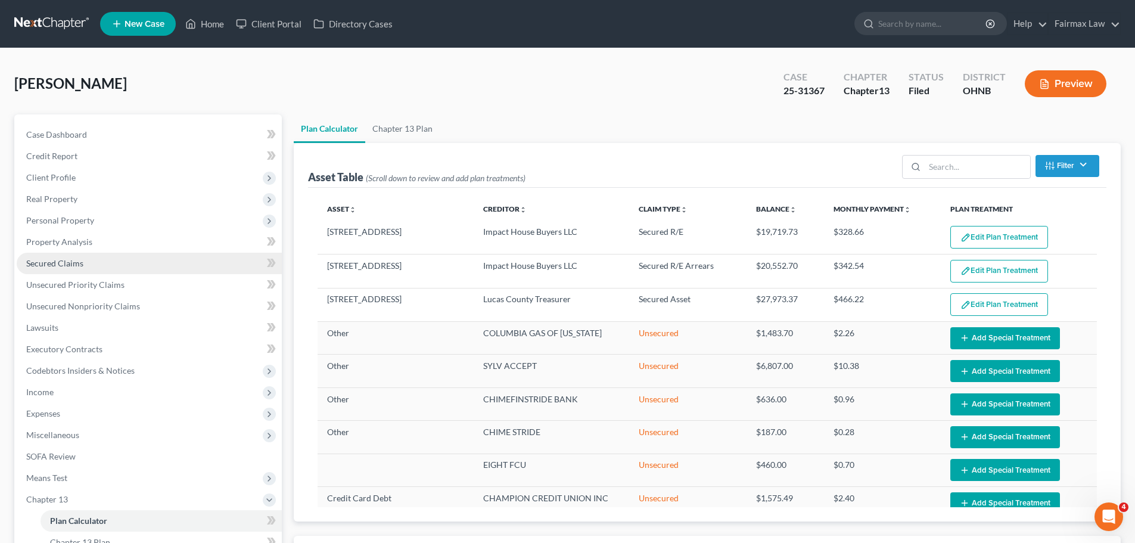
click at [146, 257] on link "Secured Claims" at bounding box center [149, 263] width 265 height 21
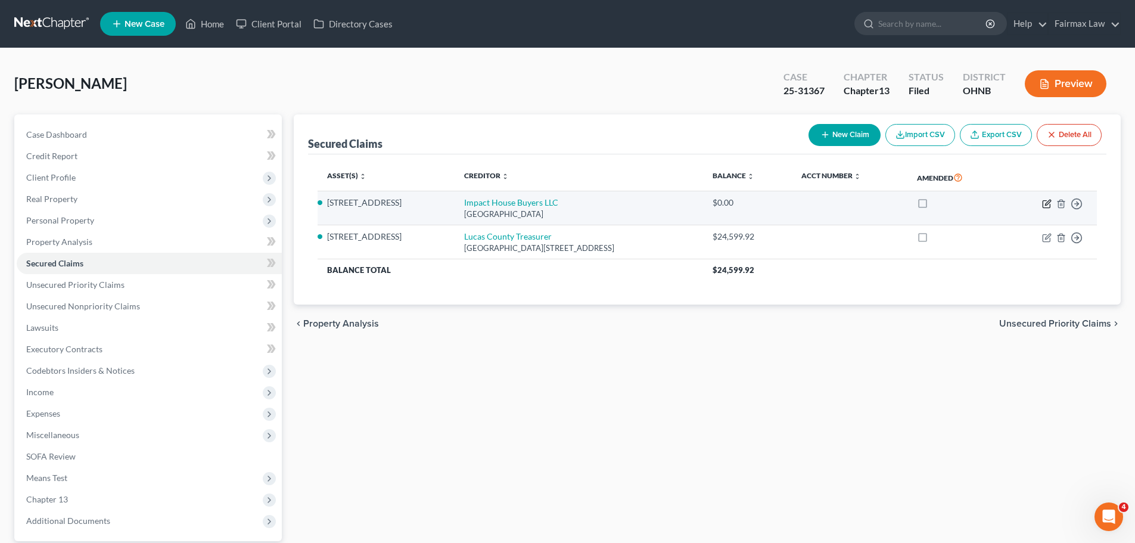
click at [1048, 204] on icon "button" at bounding box center [1047, 202] width 5 height 5
select select "22"
select select "2"
select select "0"
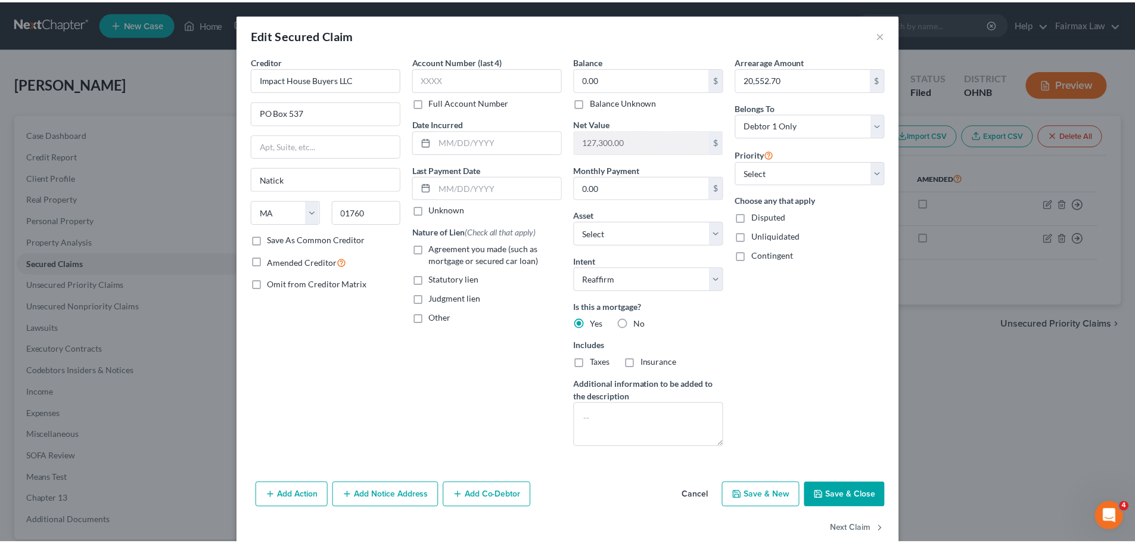
scroll to position [23, 0]
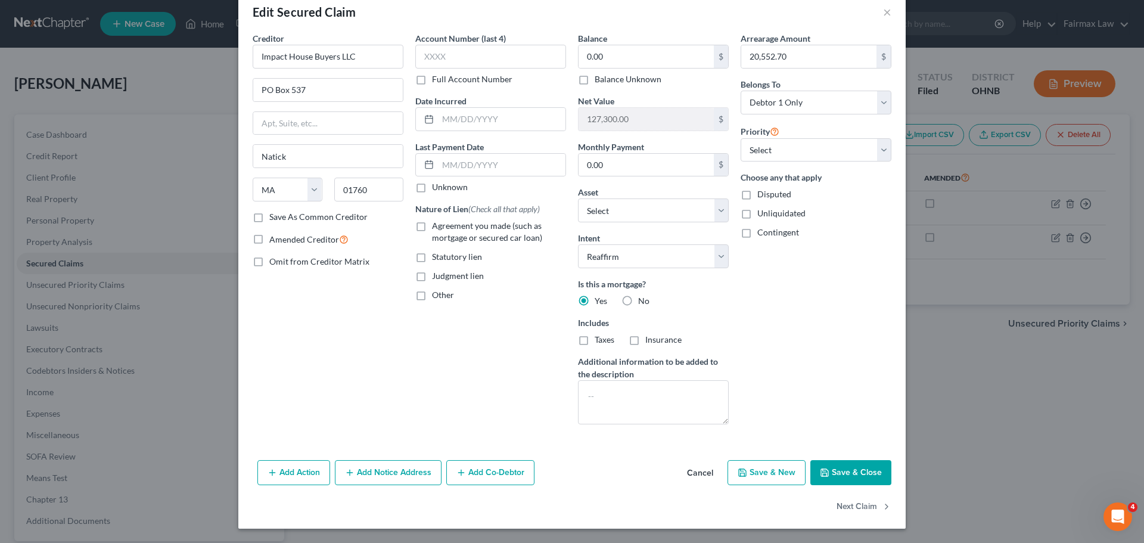
click at [705, 474] on button "Cancel" at bounding box center [700, 473] width 45 height 24
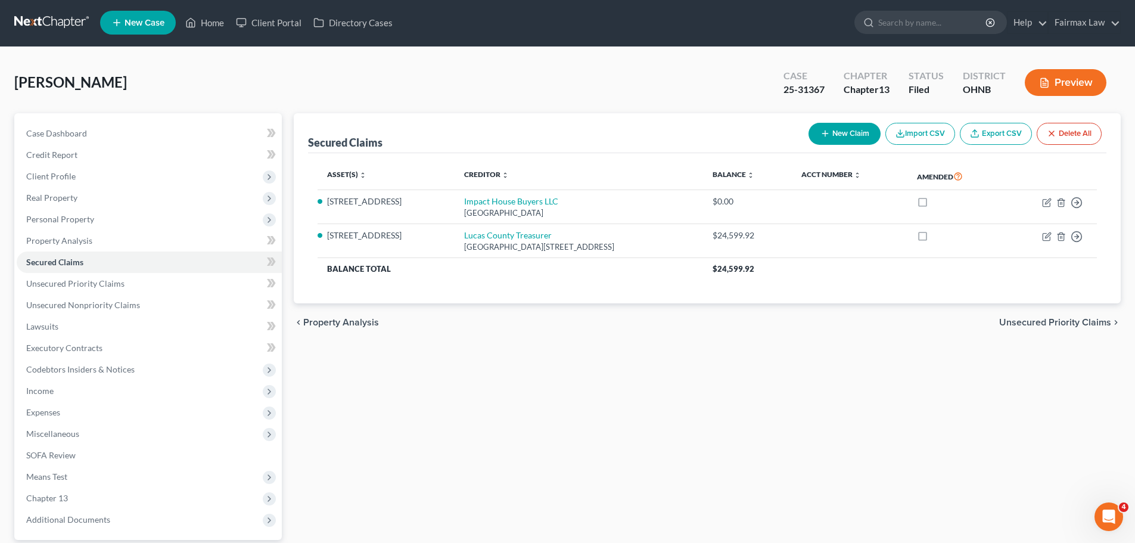
scroll to position [112, 0]
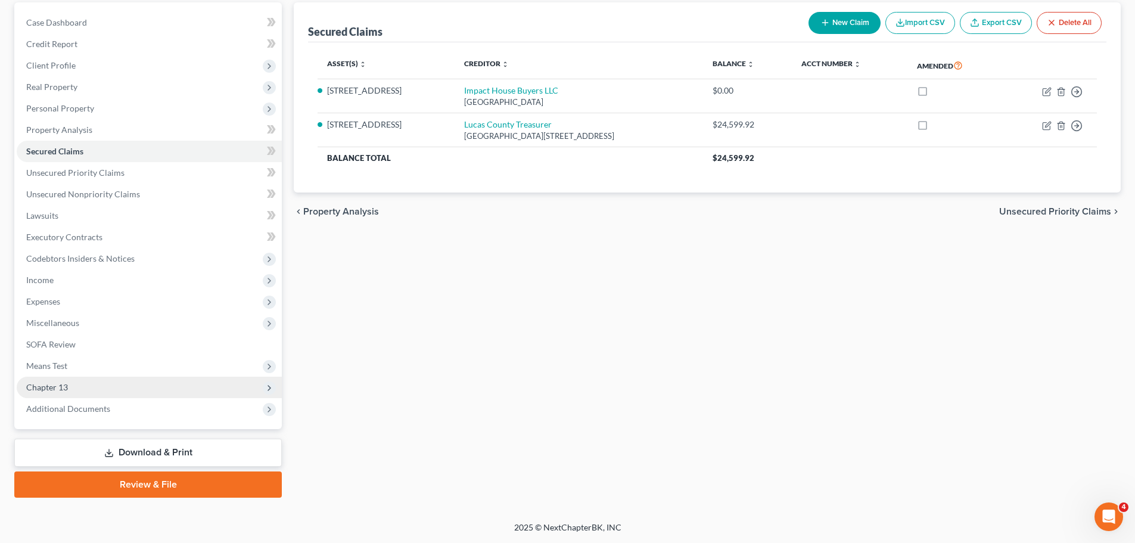
click at [100, 392] on span "Chapter 13" at bounding box center [149, 387] width 265 height 21
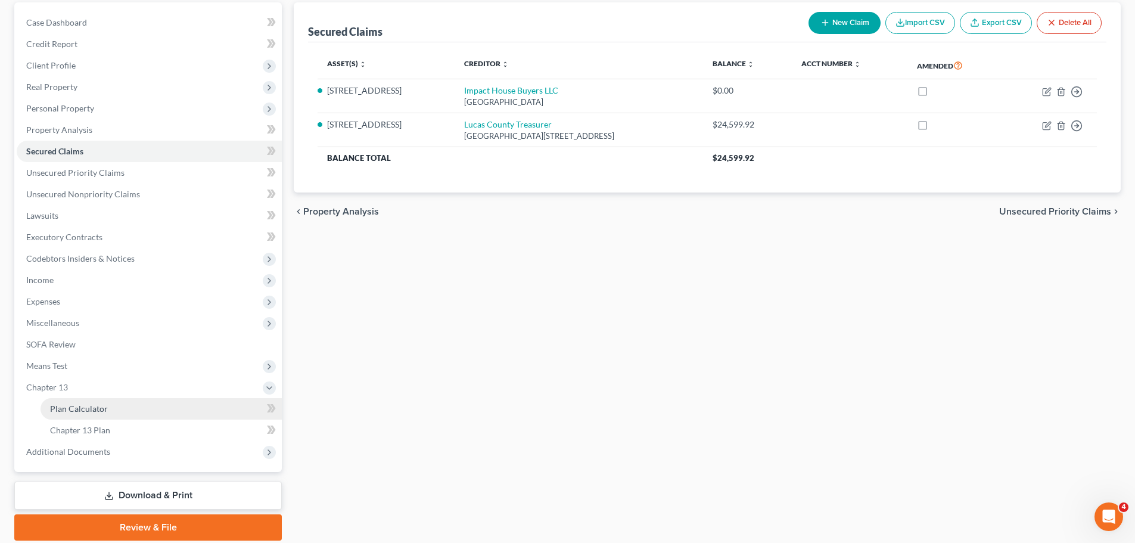
click at [88, 411] on span "Plan Calculator" at bounding box center [79, 409] width 58 height 10
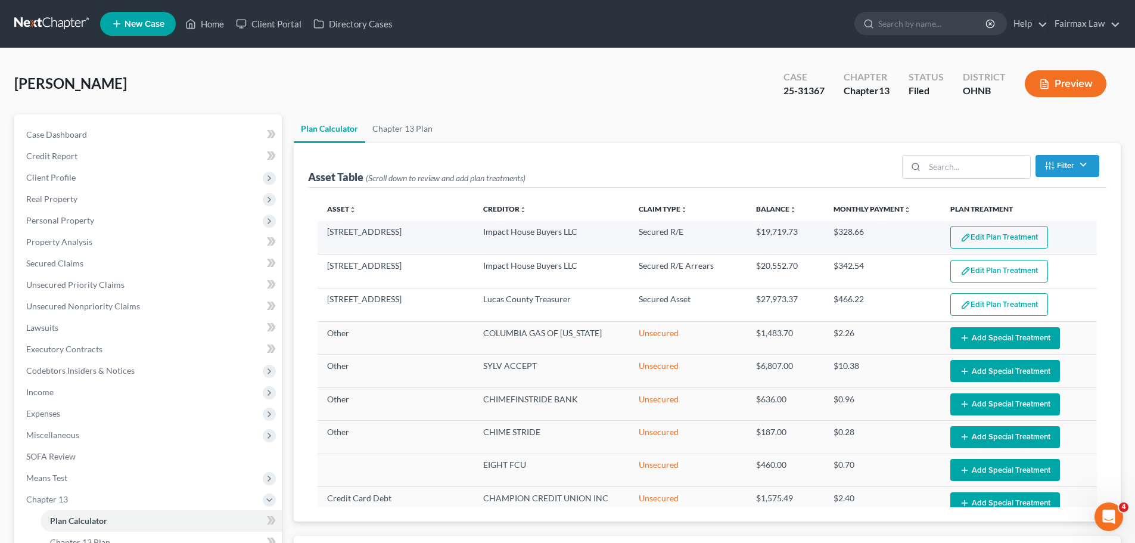
select select "59"
click at [973, 237] on button "Edit Plan Treatment" at bounding box center [1000, 237] width 98 height 23
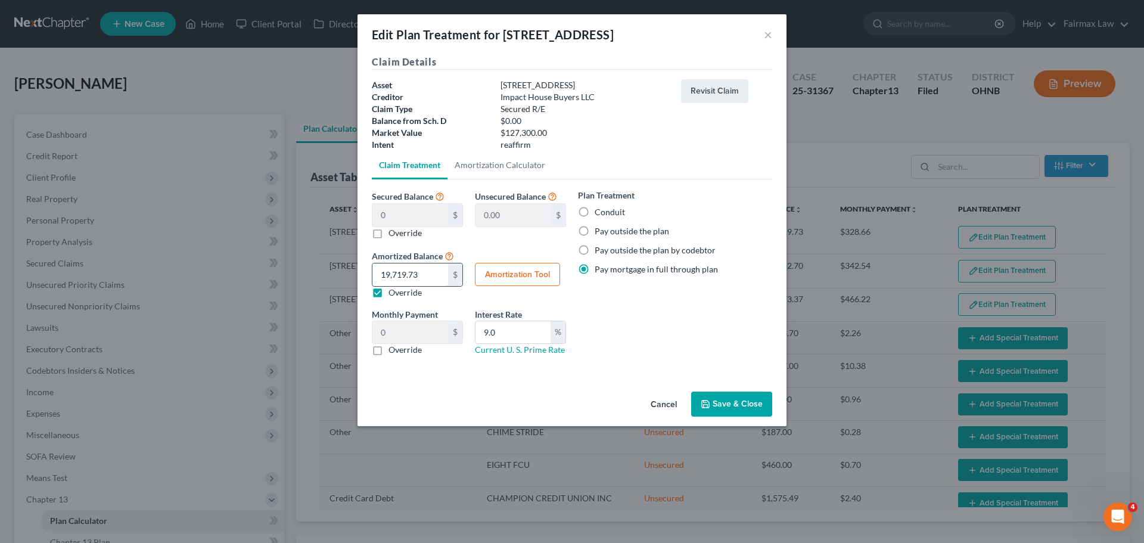
click at [417, 278] on input "19,719.73" at bounding box center [411, 274] width 76 height 23
type input "0"
click at [719, 340] on div "Plan Treatment Conduit Pay outside the plan Pay outside the plan by codebtor Pa…" at bounding box center [675, 277] width 206 height 176
click at [618, 229] on label "Pay outside the plan" at bounding box center [632, 231] width 75 height 12
click at [607, 229] on input "Pay outside the plan" at bounding box center [604, 229] width 8 height 8
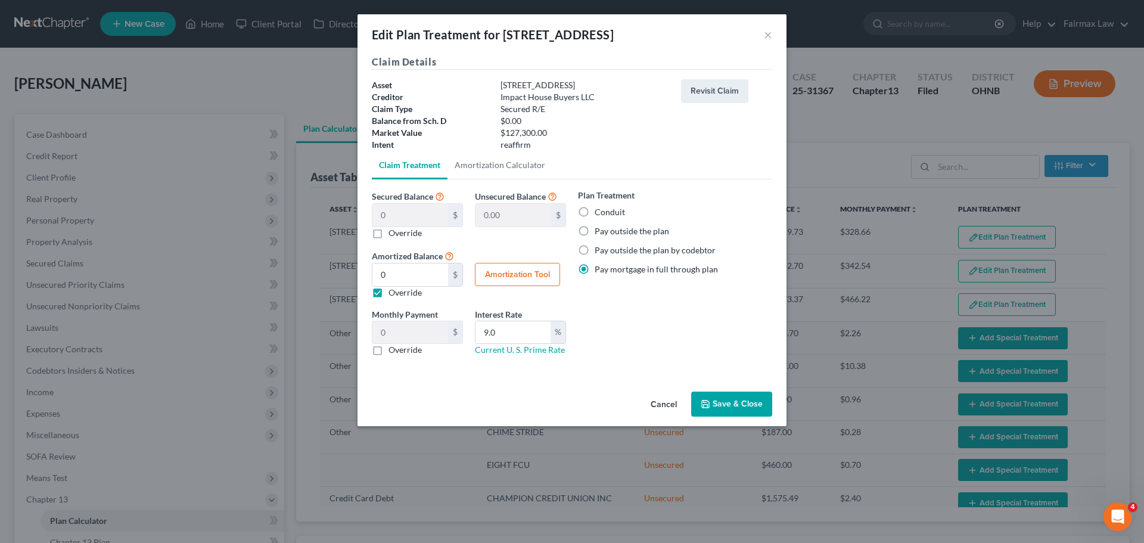
radio input "true"
drag, startPoint x: 708, startPoint y: 397, endPoint x: 716, endPoint y: 386, distance: 14.1
click at [713, 388] on div "Cancel Save & Close" at bounding box center [572, 406] width 429 height 39
click at [774, 395] on div "Cancel Save & Close" at bounding box center [572, 406] width 429 height 39
click at [747, 409] on button "Save & Close" at bounding box center [731, 404] width 81 height 25
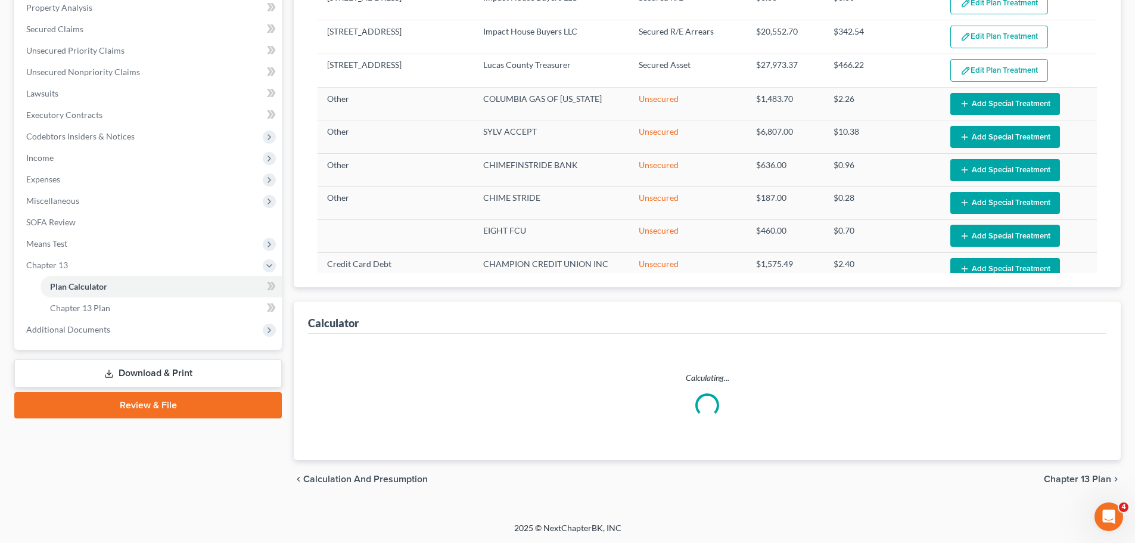
scroll to position [235, 0]
select select "59"
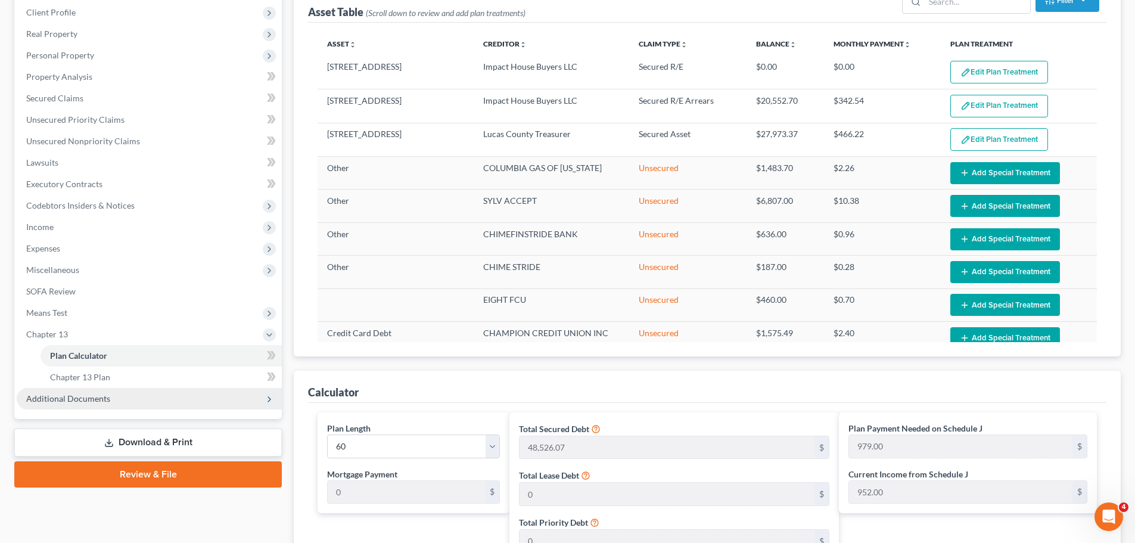
scroll to position [199, 0]
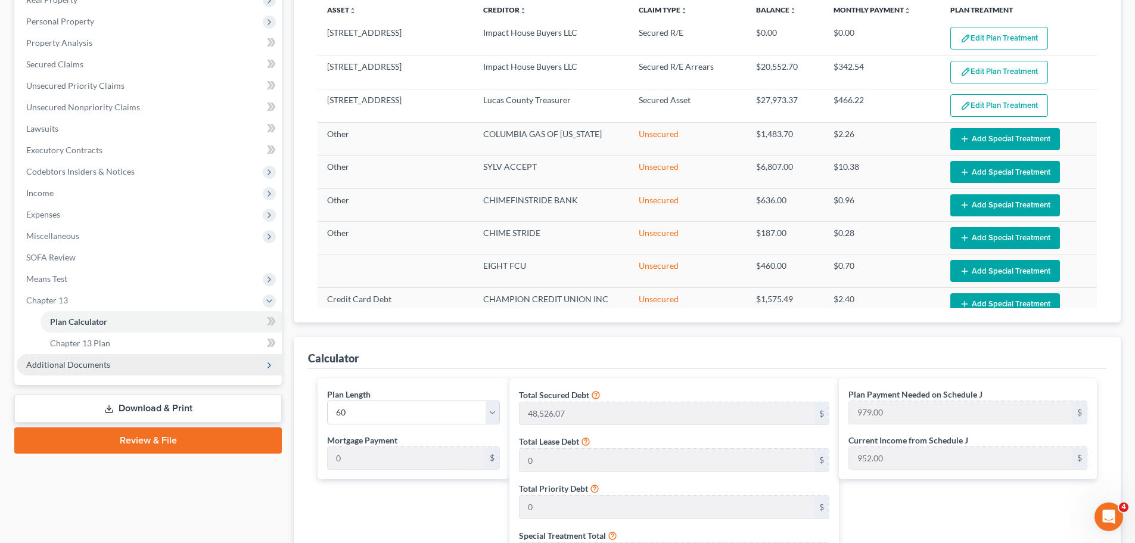
click at [194, 359] on span "Additional Documents" at bounding box center [149, 364] width 265 height 21
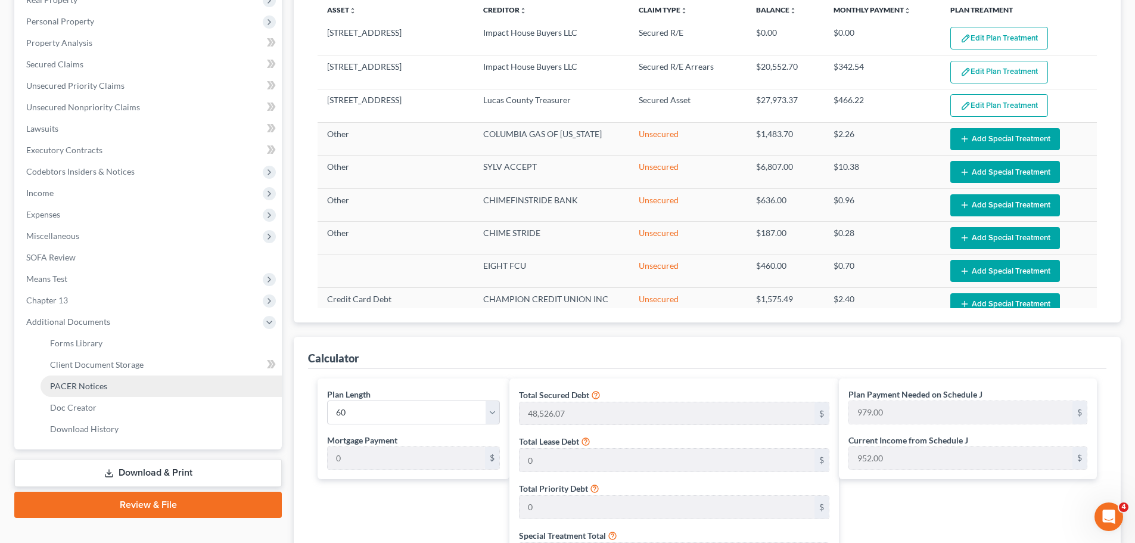
click at [173, 383] on link "PACER Notices" at bounding box center [161, 386] width 241 height 21
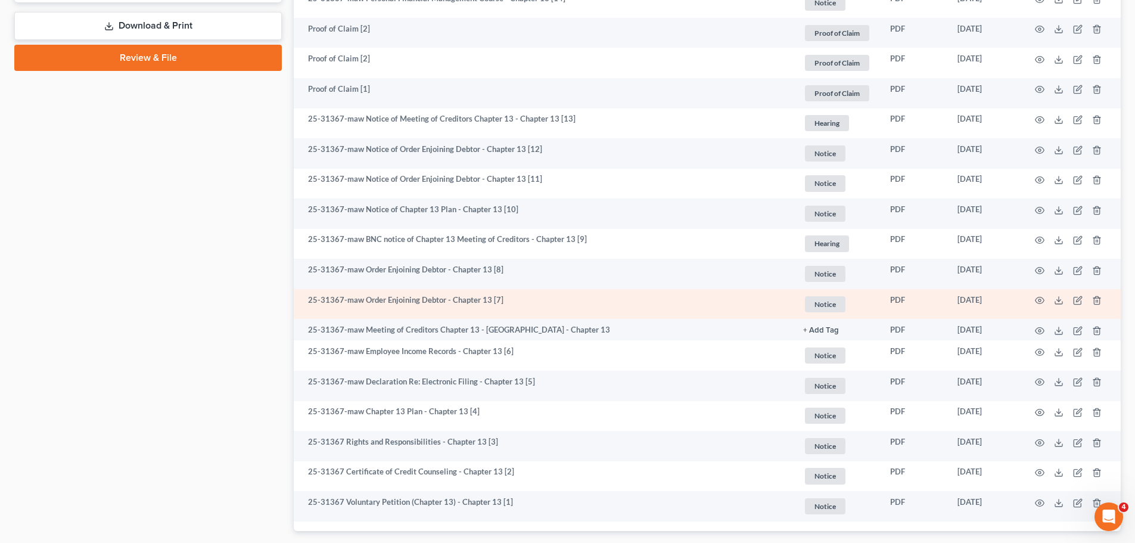
scroll to position [696, 0]
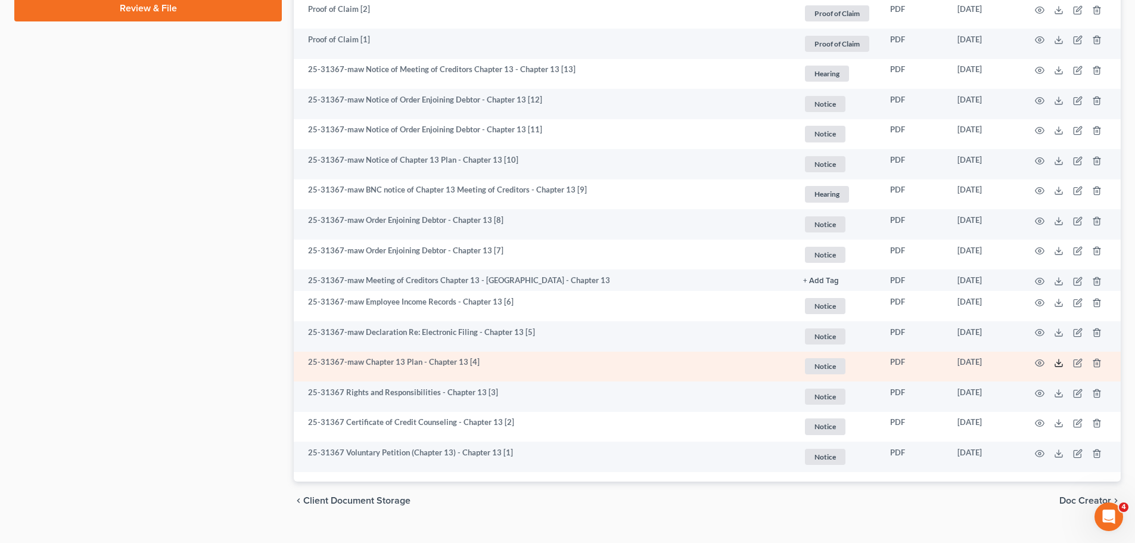
click at [1055, 367] on icon at bounding box center [1059, 363] width 10 height 10
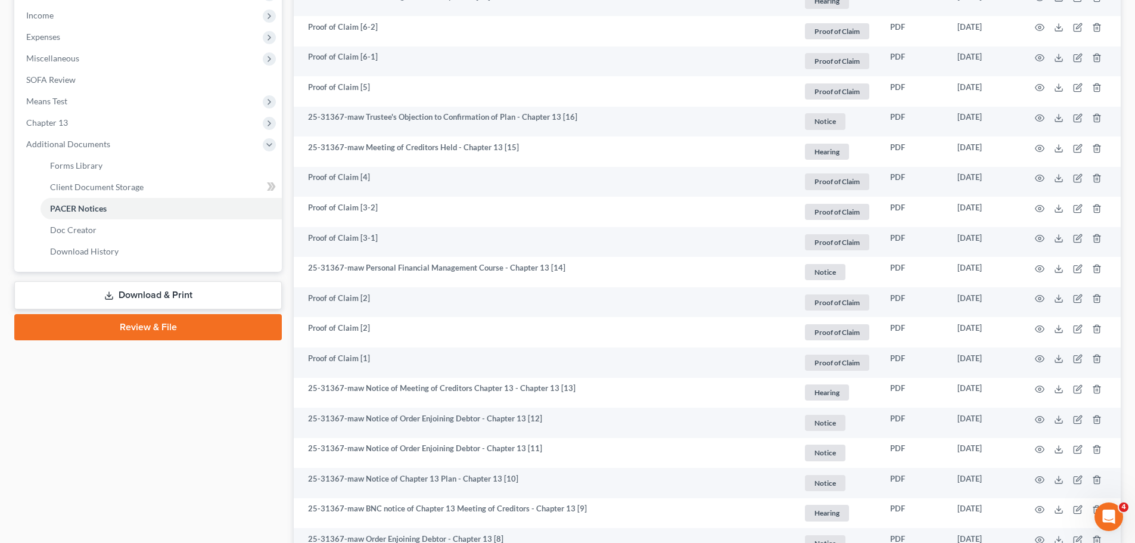
scroll to position [0, 0]
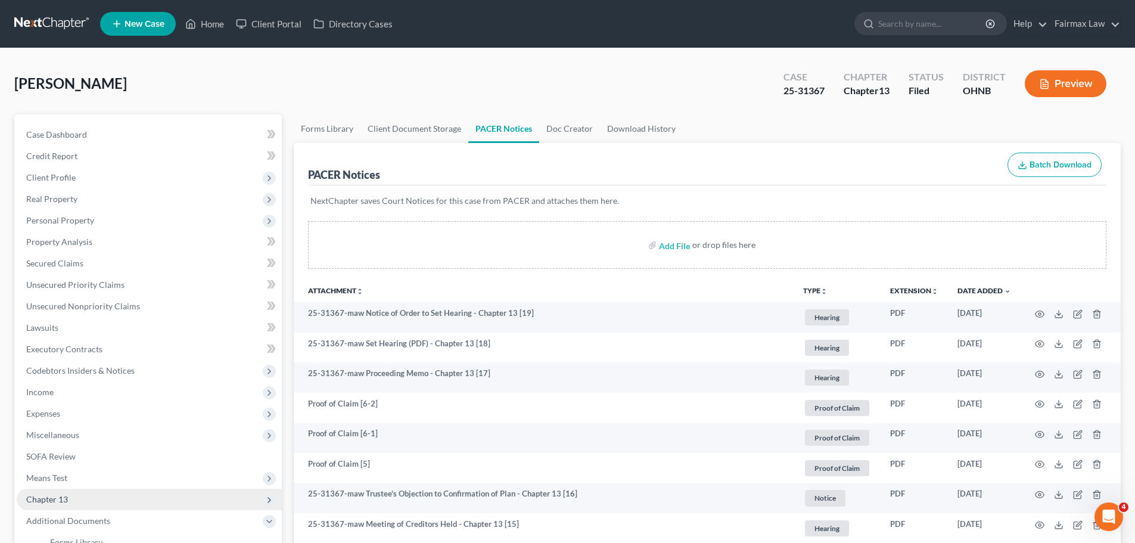
click at [69, 502] on span "Chapter 13" at bounding box center [149, 499] width 265 height 21
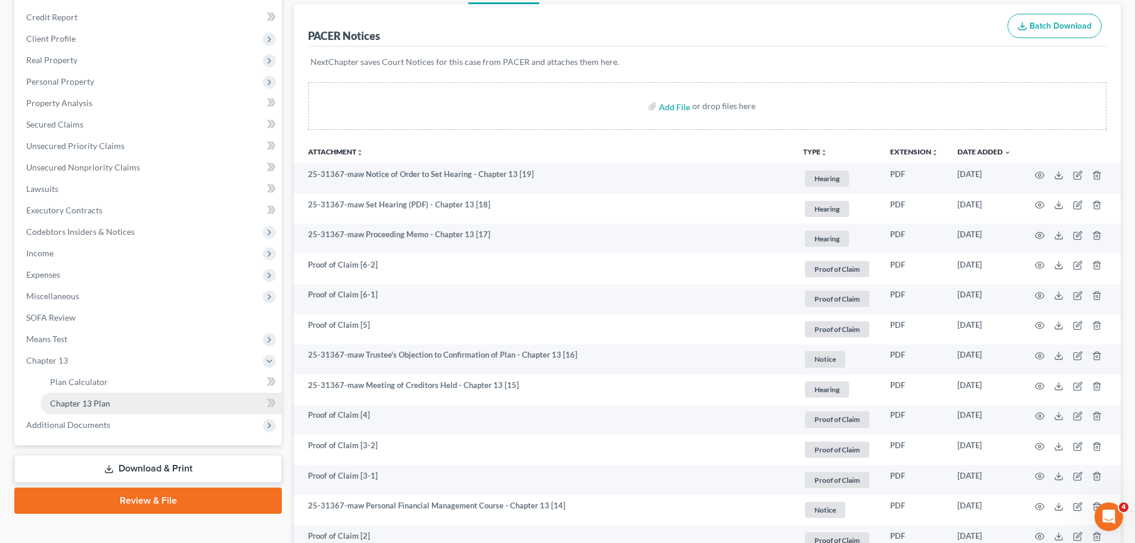
click at [105, 407] on span "Chapter 13 Plan" at bounding box center [80, 403] width 60 height 10
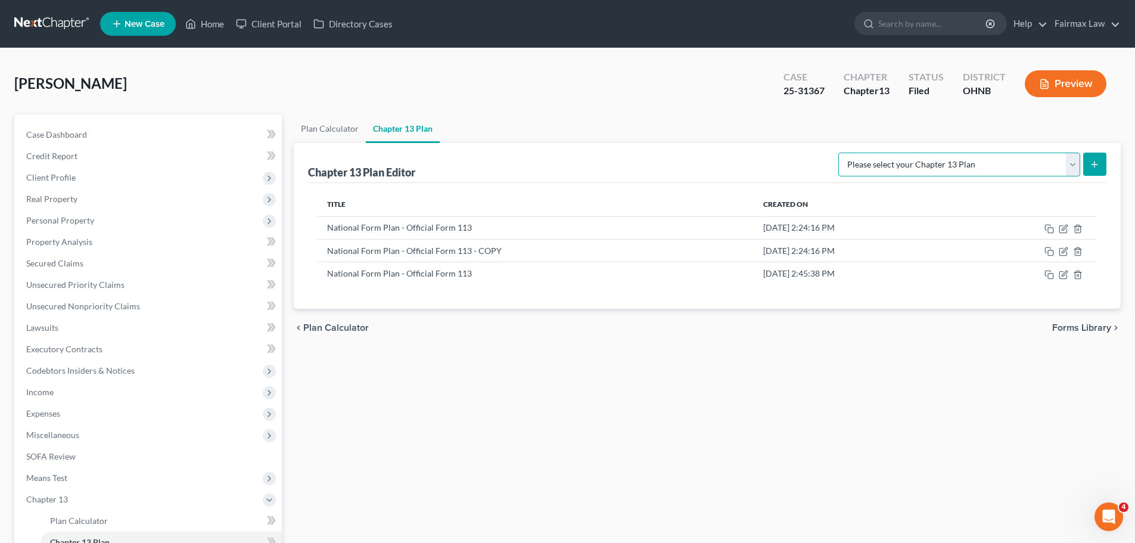
click at [1030, 167] on select "Please select your Chapter 13 Plan National Form Plan - Official Form 113 North…" at bounding box center [960, 165] width 242 height 24
select select "0"
click at [908, 153] on select "Please select your Chapter 13 Plan National Form Plan - Official Form 113 North…" at bounding box center [960, 165] width 242 height 24
click at [1093, 165] on icon "submit" at bounding box center [1095, 165] width 10 height 10
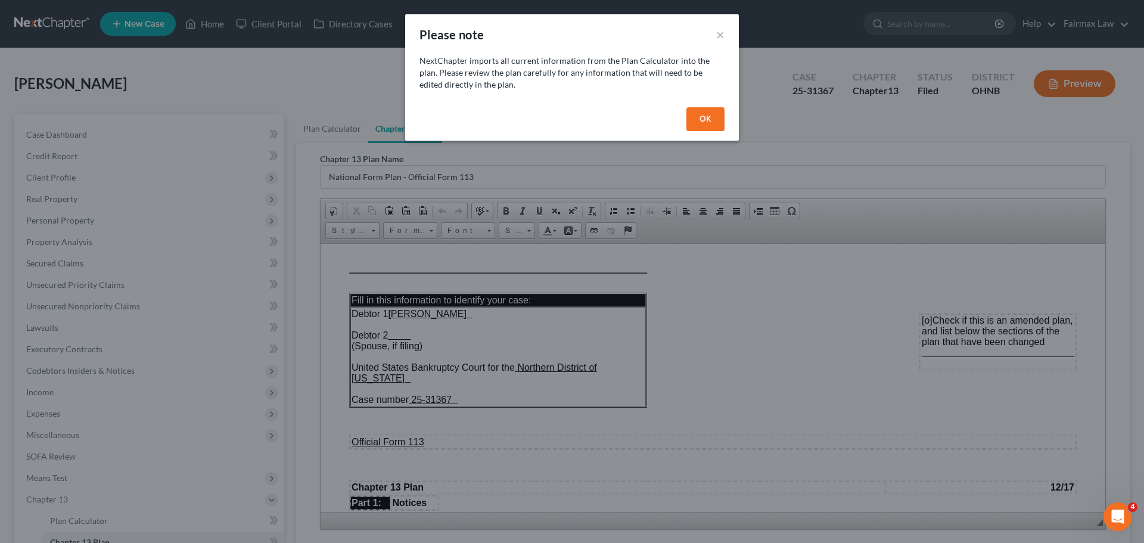
click at [699, 117] on button "OK" at bounding box center [706, 119] width 38 height 24
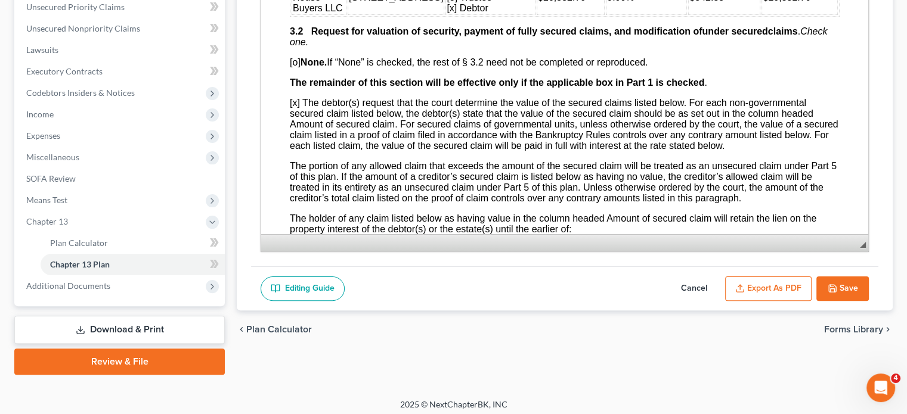
scroll to position [1317, 0]
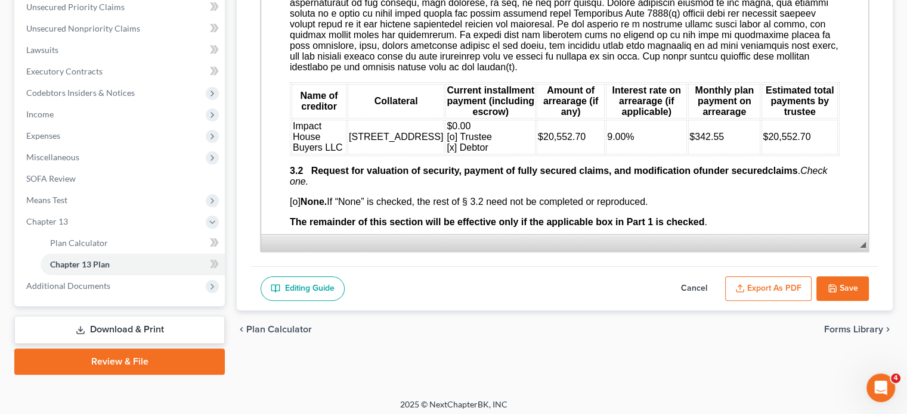
click at [500, 332] on div "chevron_left Plan Calculator Forms Library chevron_right" at bounding box center [565, 330] width 656 height 38
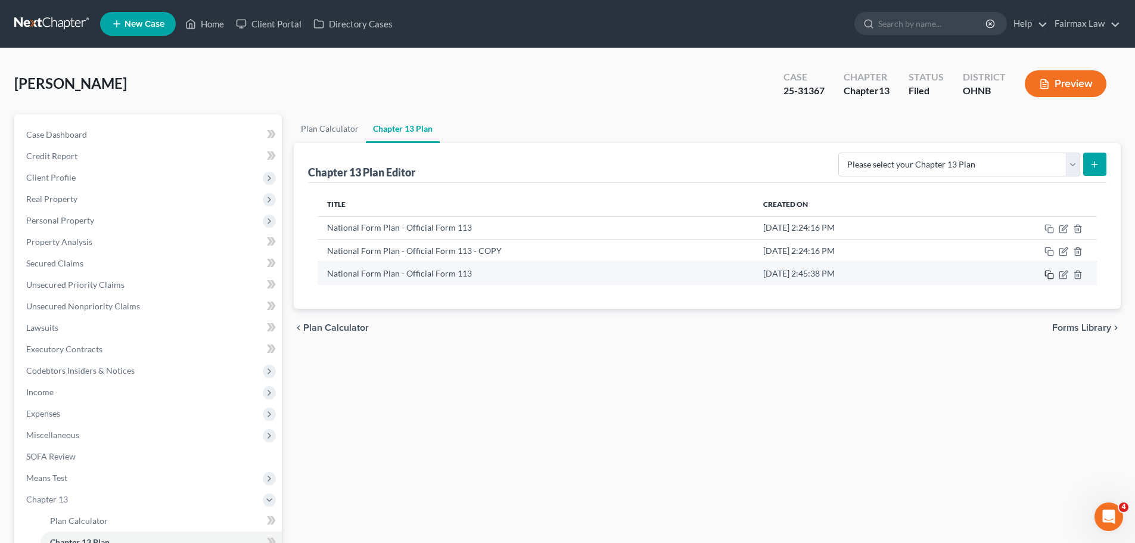
click at [1053, 276] on icon "button" at bounding box center [1050, 275] width 10 height 10
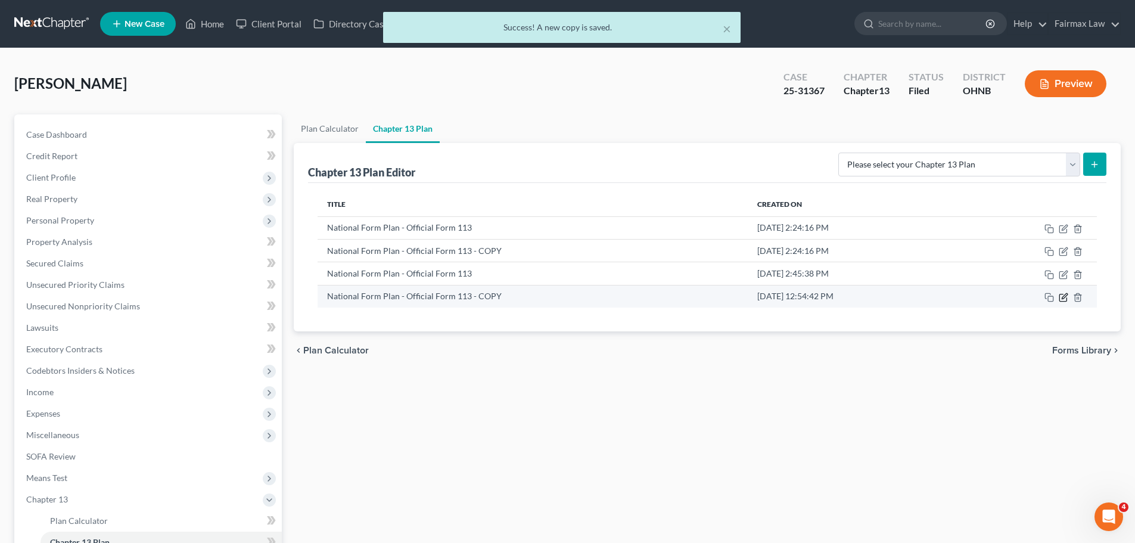
click at [1065, 301] on icon "button" at bounding box center [1063, 297] width 7 height 7
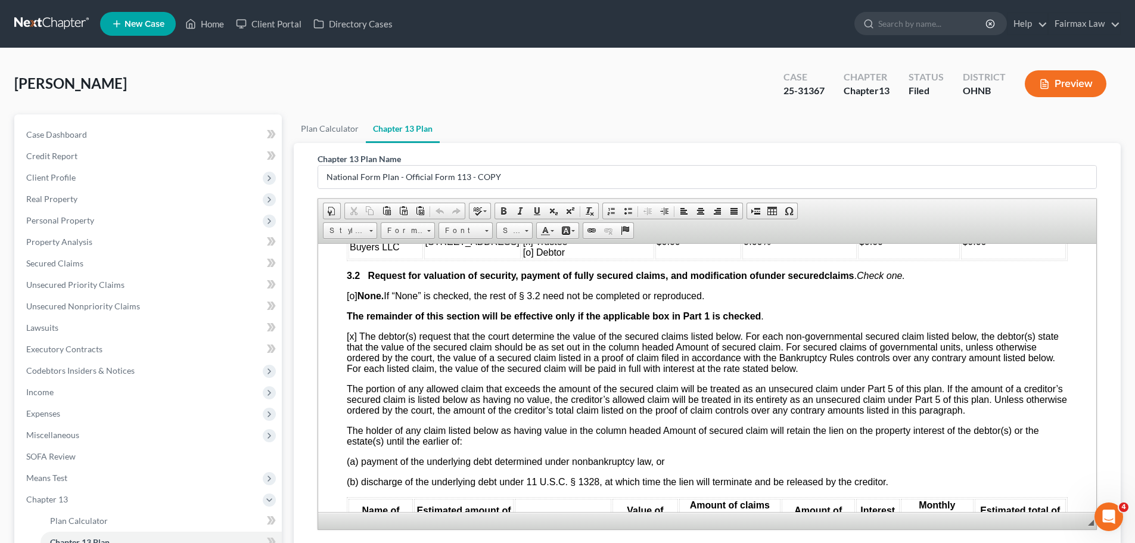
scroll to position [1391, 0]
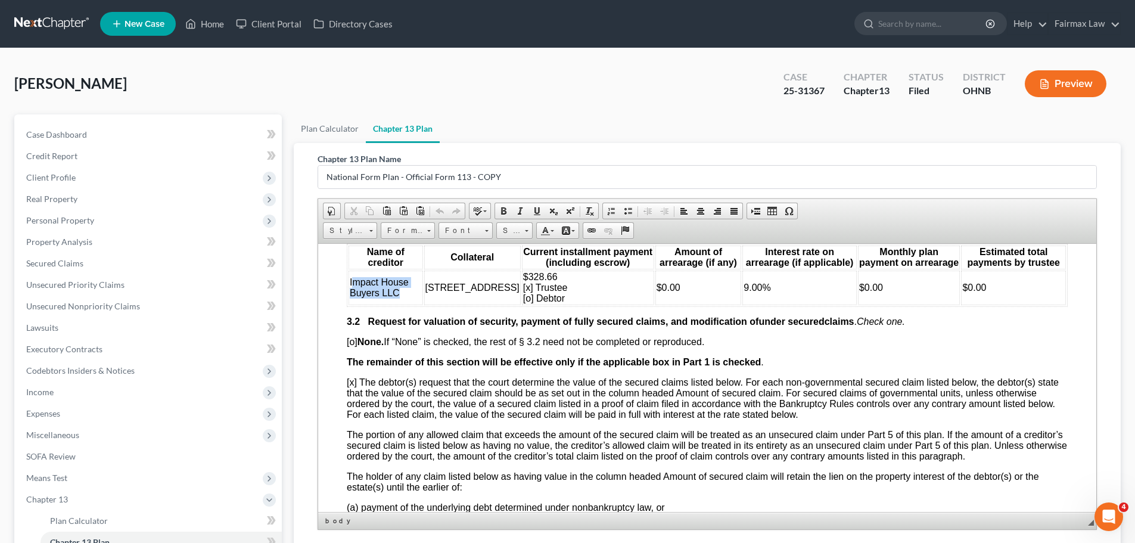
drag, startPoint x: 414, startPoint y: 298, endPoint x: 353, endPoint y: 277, distance: 64.5
click at [353, 277] on td "Impact House Buyers LLC" at bounding box center [386, 287] width 75 height 35
click at [743, 290] on span "9.00%" at bounding box center [756, 287] width 27 height 10
click at [975, 293] on td "$0.00" at bounding box center [1013, 287] width 105 height 35
click at [530, 271] on td "$328.66 [x] Trustee [o] Debtor" at bounding box center [586, 287] width 132 height 35
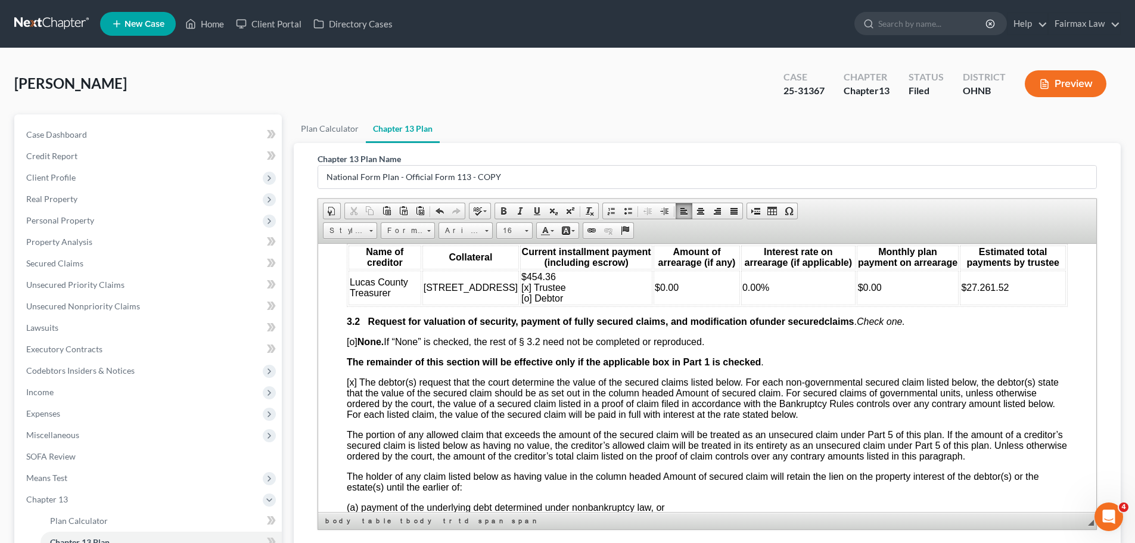
scroll to position [1530, 0]
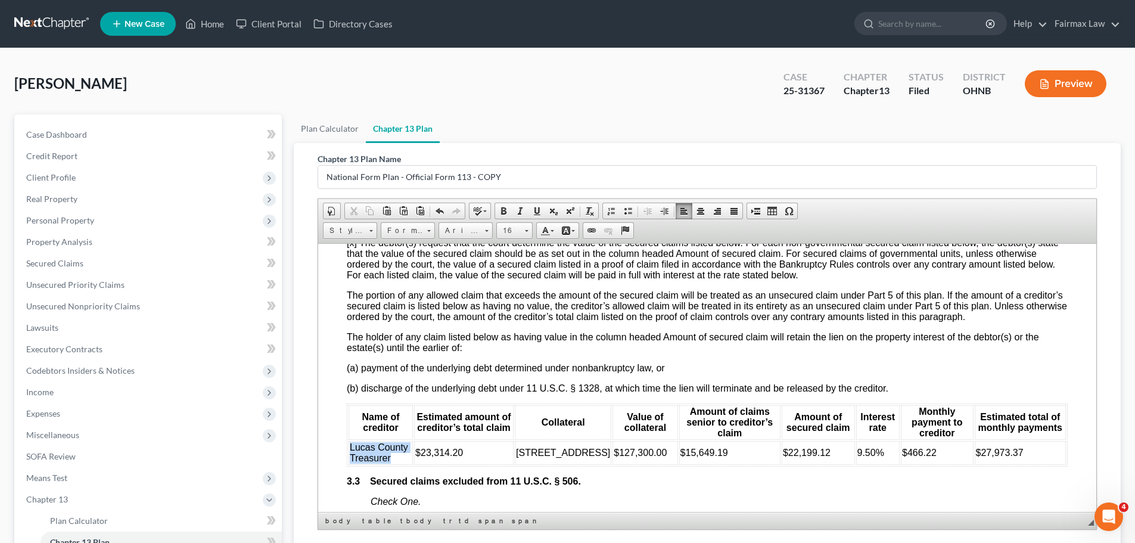
drag, startPoint x: 398, startPoint y: 460, endPoint x: 350, endPoint y: 449, distance: 48.3
click at [350, 449] on td "Lucas County Treasurer" at bounding box center [381, 452] width 64 height 24
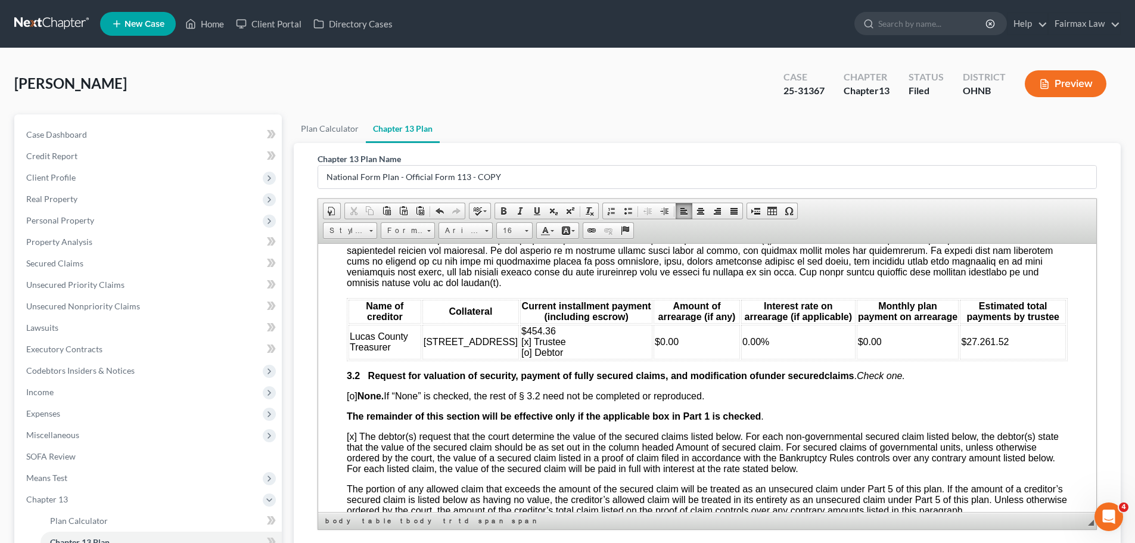
scroll to position [1391, 0]
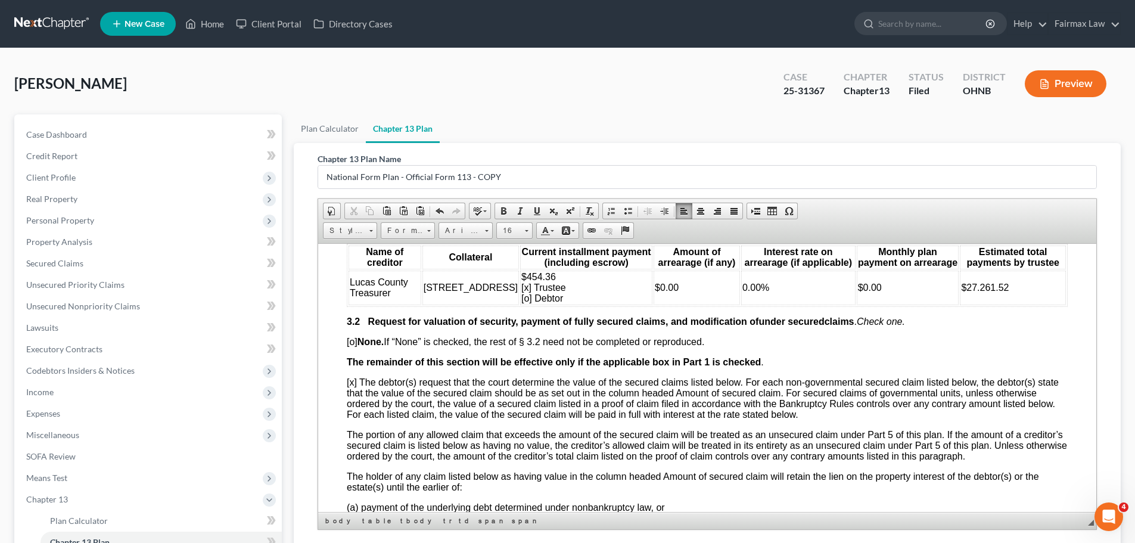
click at [966, 288] on span "$27.261.52" at bounding box center [985, 287] width 48 height 10
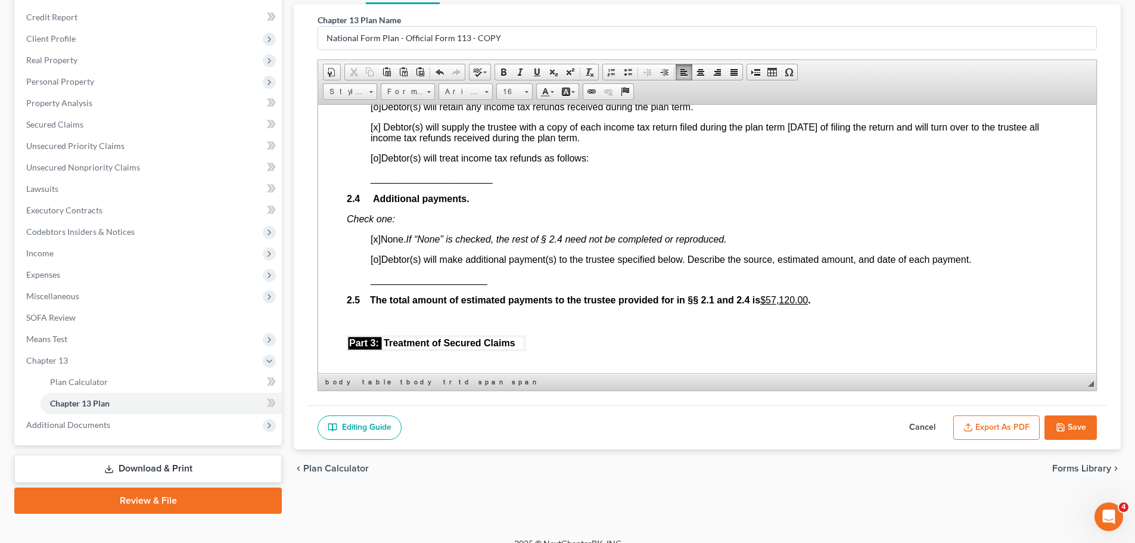
scroll to position [973, 0]
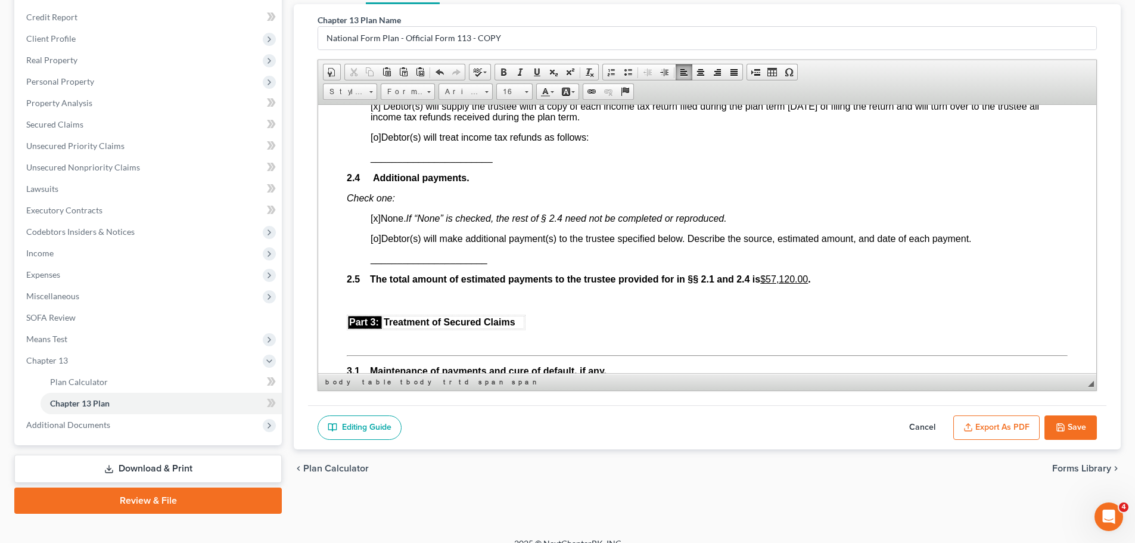
click at [787, 280] on u "$57,120.00" at bounding box center [785, 279] width 48 height 10
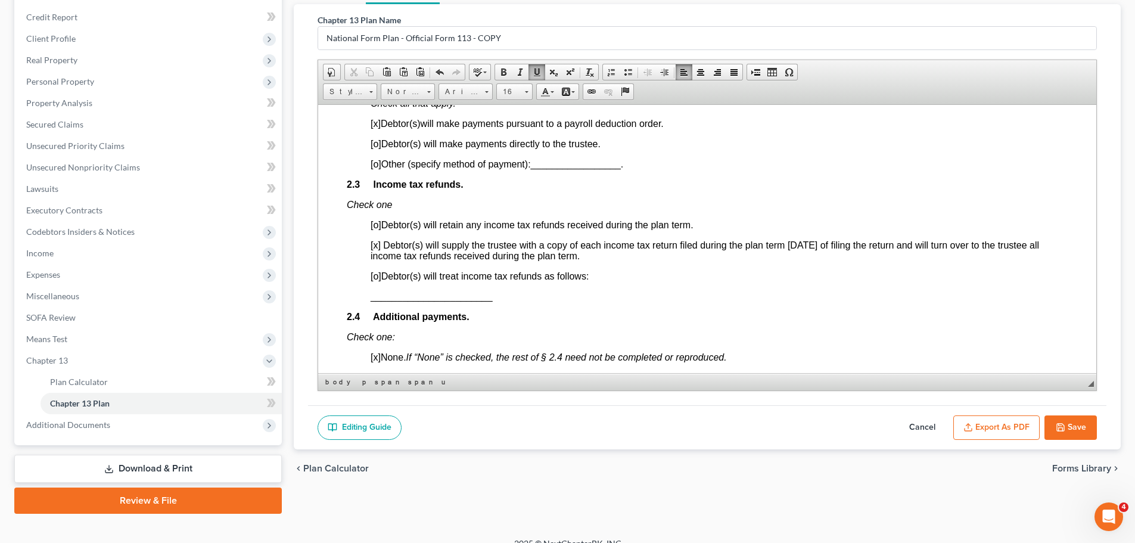
scroll to position [696, 0]
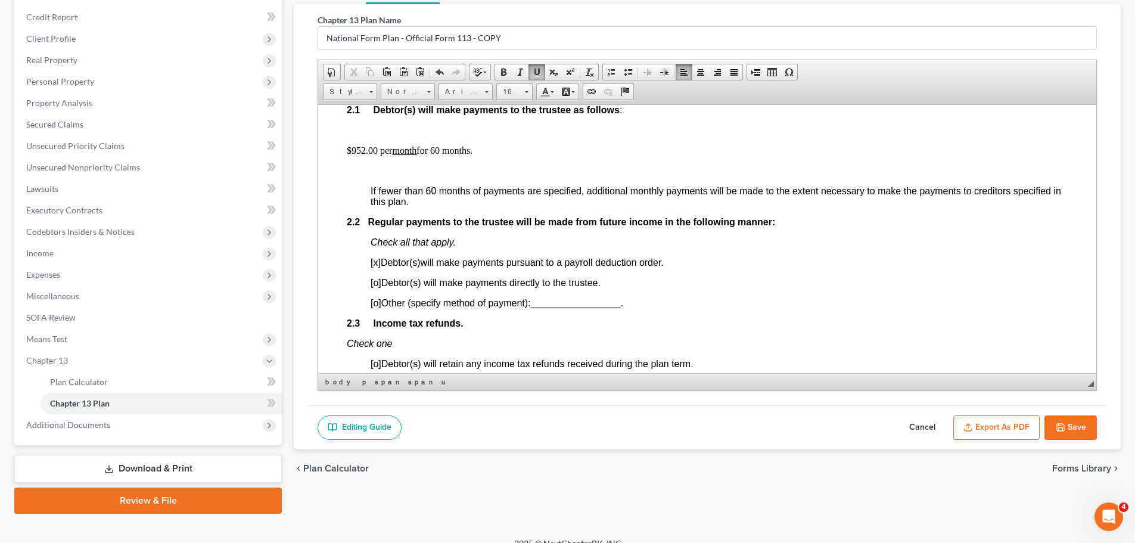
click at [361, 145] on p "$952.00 per month for 60 months." at bounding box center [707, 150] width 721 height 11
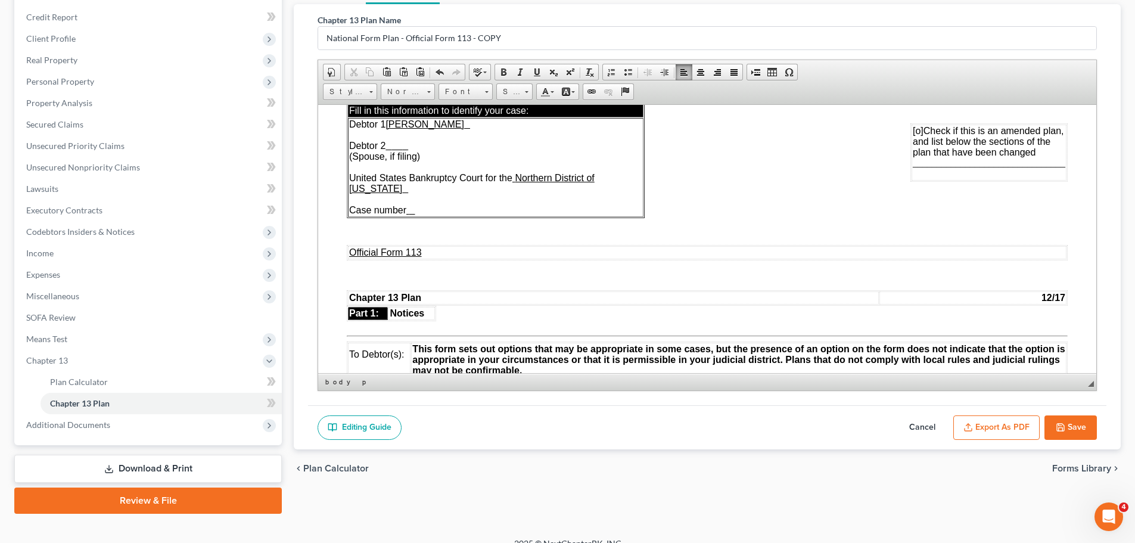
scroll to position [0, 0]
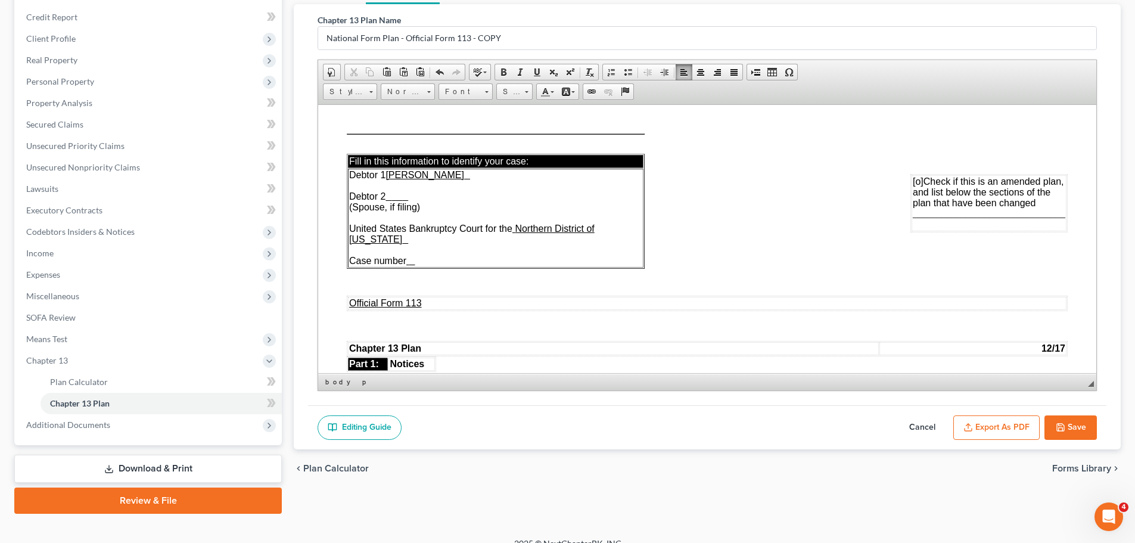
click at [913, 178] on span "[o]" at bounding box center [918, 181] width 11 height 10
click at [956, 229] on u "Parts 2.1, 3.1, 3.2" at bounding box center [989, 234] width 67 height 10
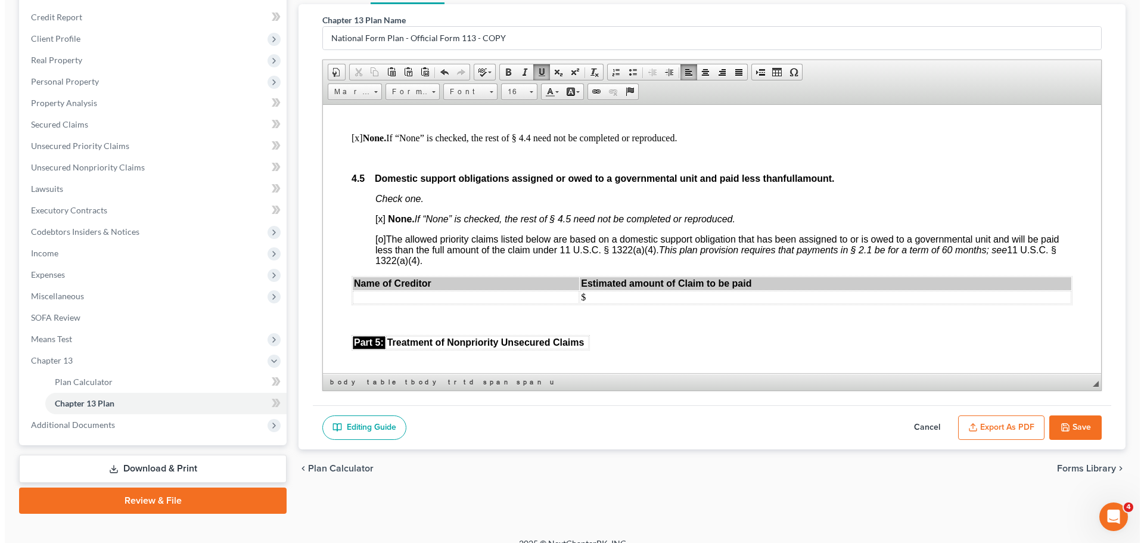
scroll to position [2365, 0]
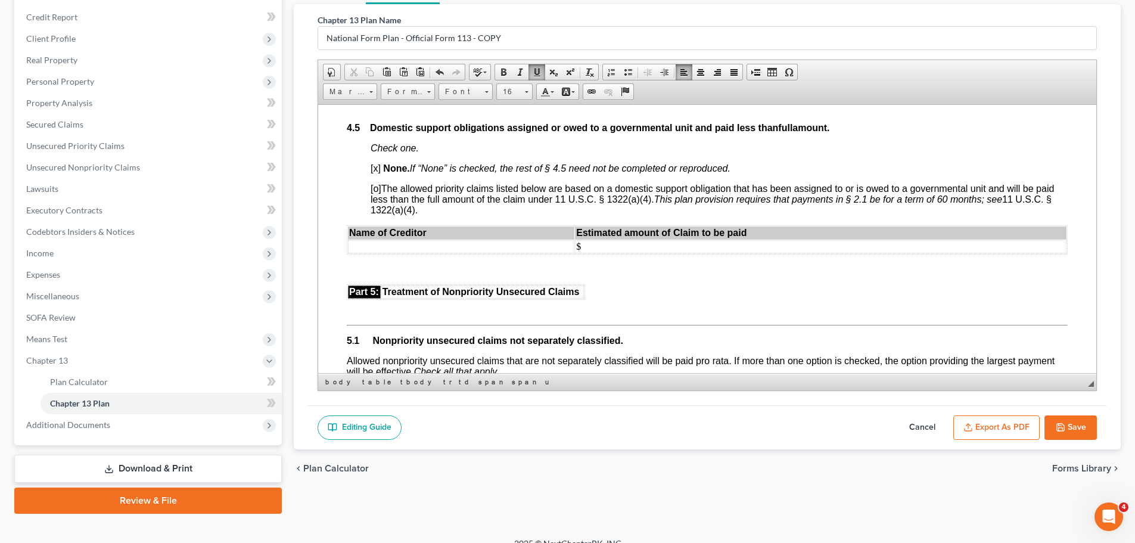
click at [972, 423] on icon "button" at bounding box center [969, 428] width 10 height 10
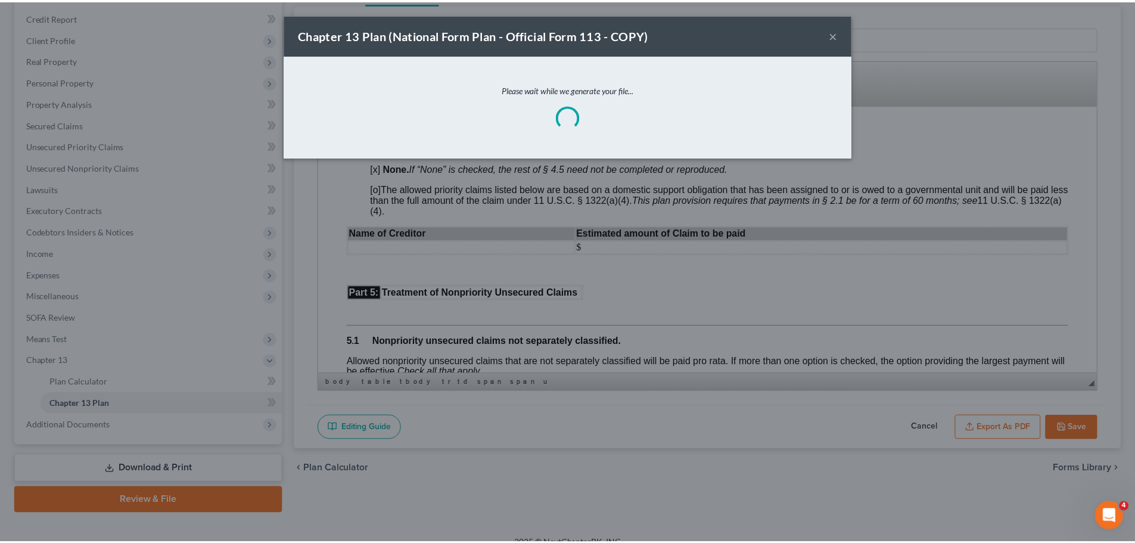
scroll to position [2354, 0]
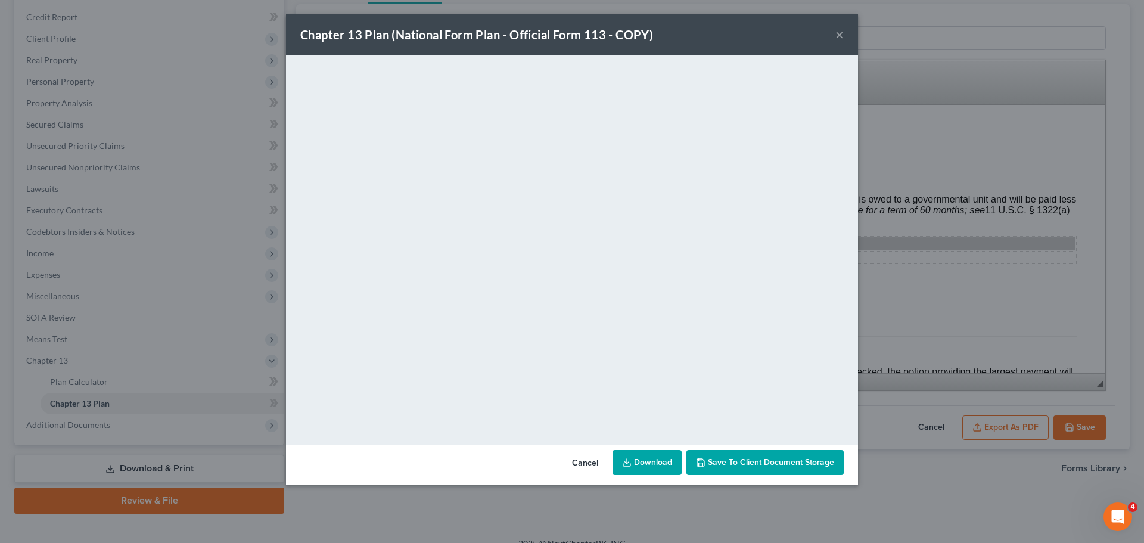
click at [672, 457] on link "Download" at bounding box center [647, 462] width 69 height 25
click at [576, 464] on button "Cancel" at bounding box center [585, 463] width 45 height 24
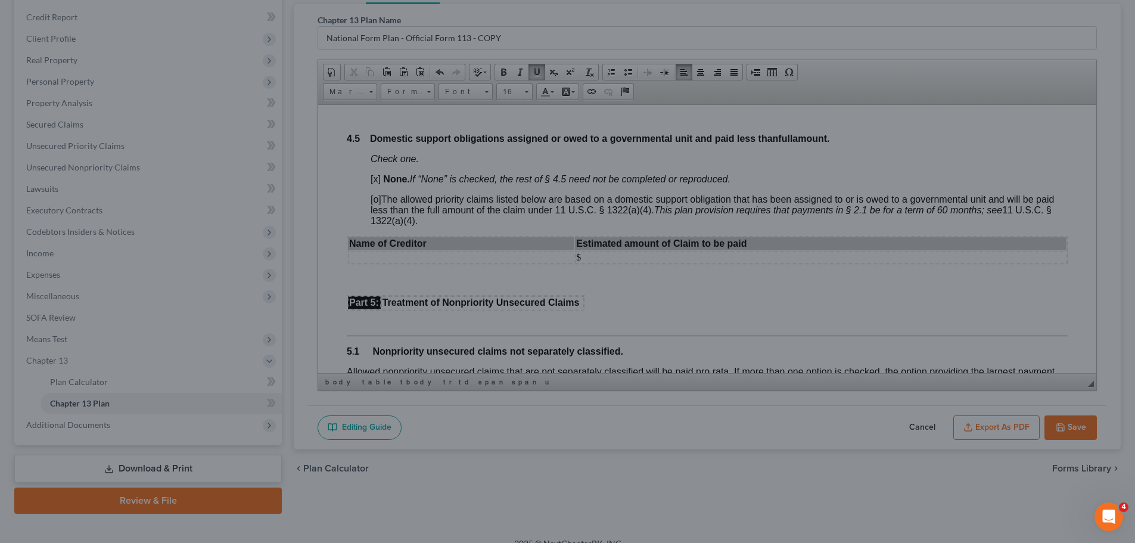
scroll to position [2365, 0]
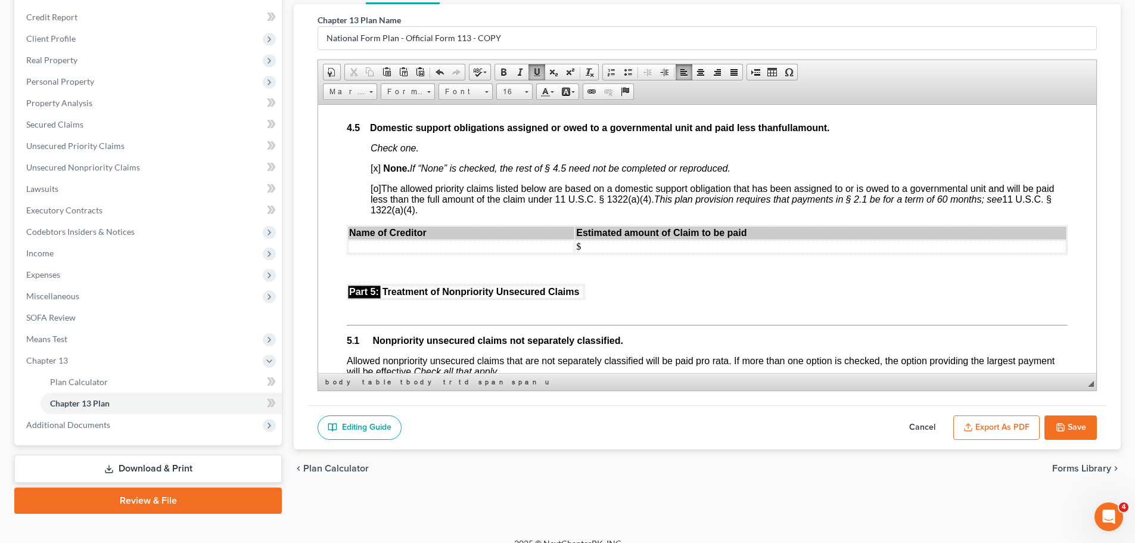
click at [1057, 427] on icon "button" at bounding box center [1060, 427] width 7 height 7
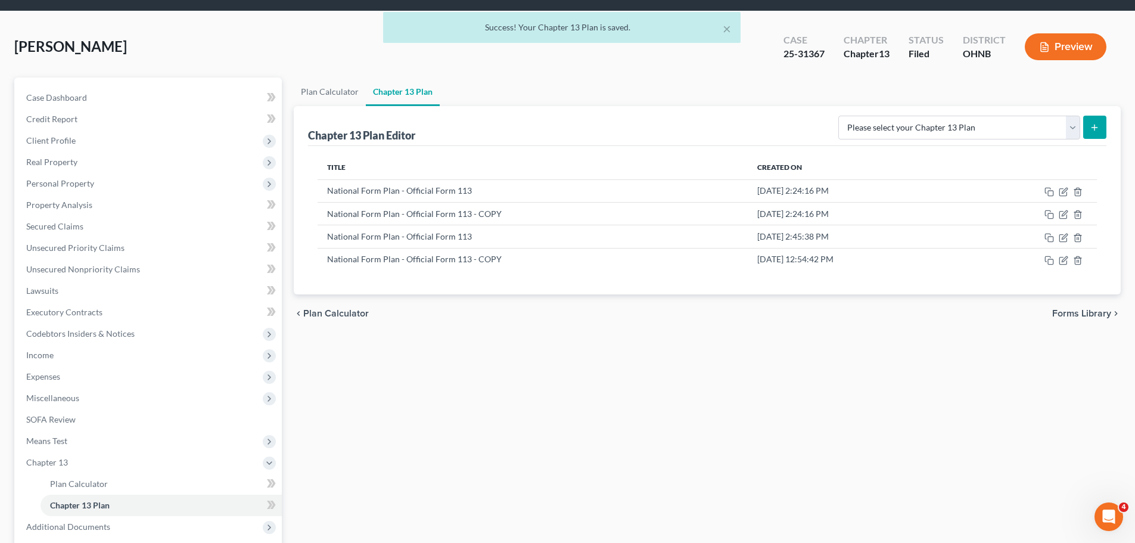
scroll to position [0, 0]
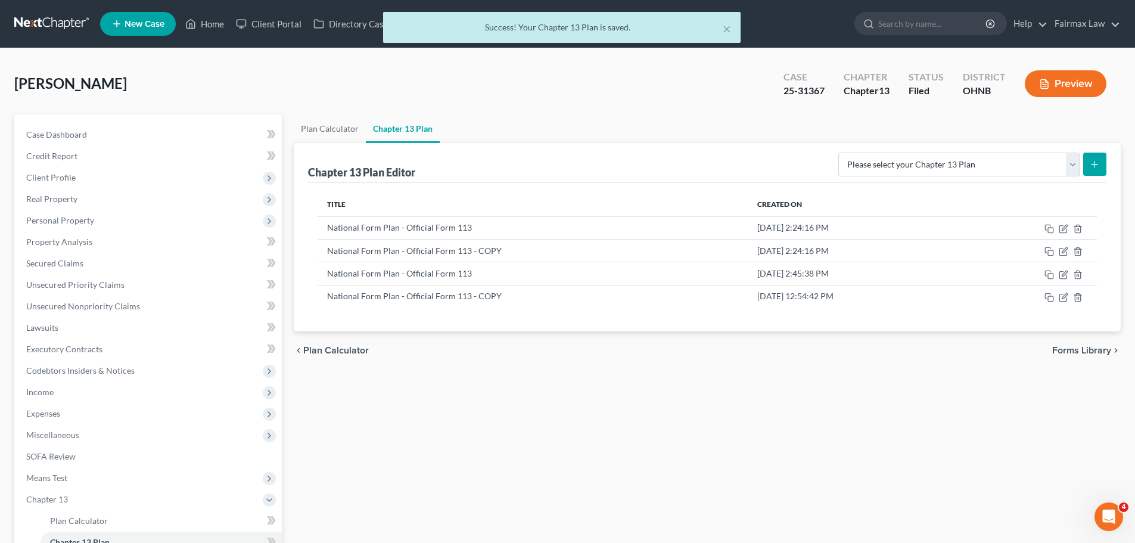
click at [224, 20] on div "× Success! Your Chapter 13 Plan is saved." at bounding box center [561, 30] width 1135 height 37
click at [728, 30] on button "×" at bounding box center [727, 28] width 8 height 14
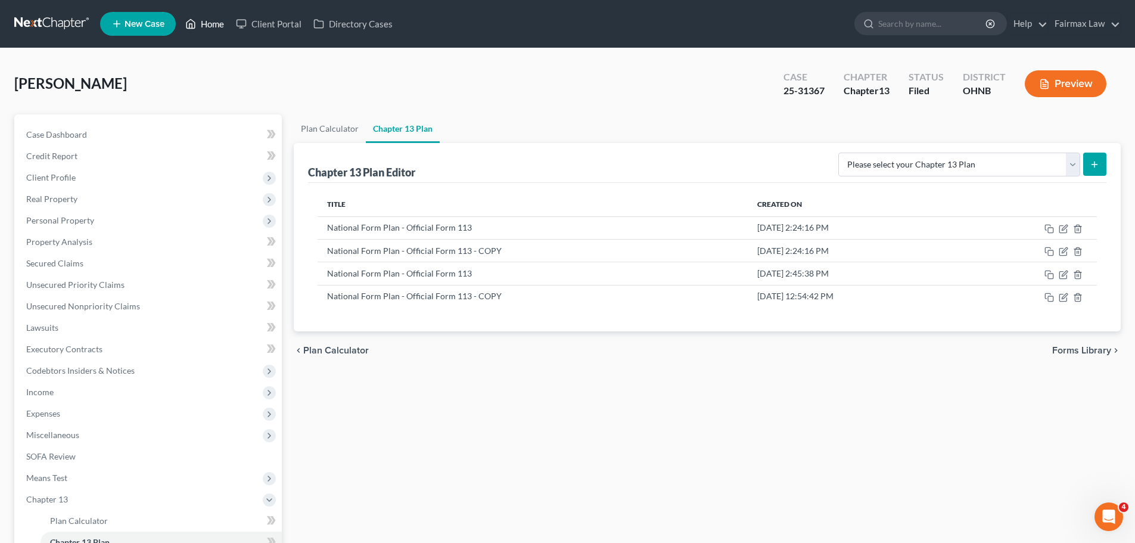
click at [204, 17] on link "Home" at bounding box center [204, 23] width 51 height 21
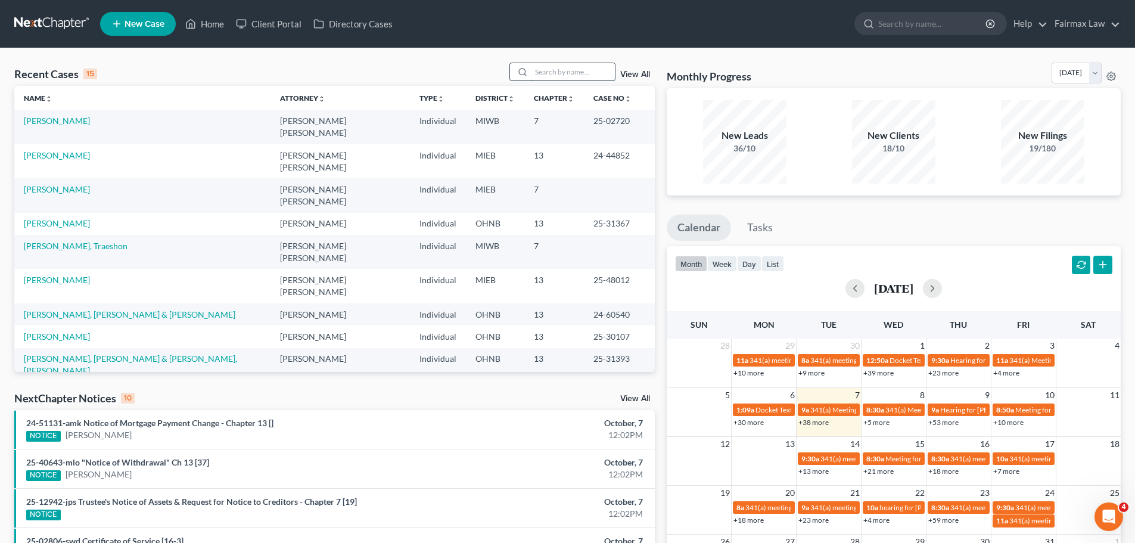
click at [599, 69] on input "search" at bounding box center [573, 71] width 83 height 17
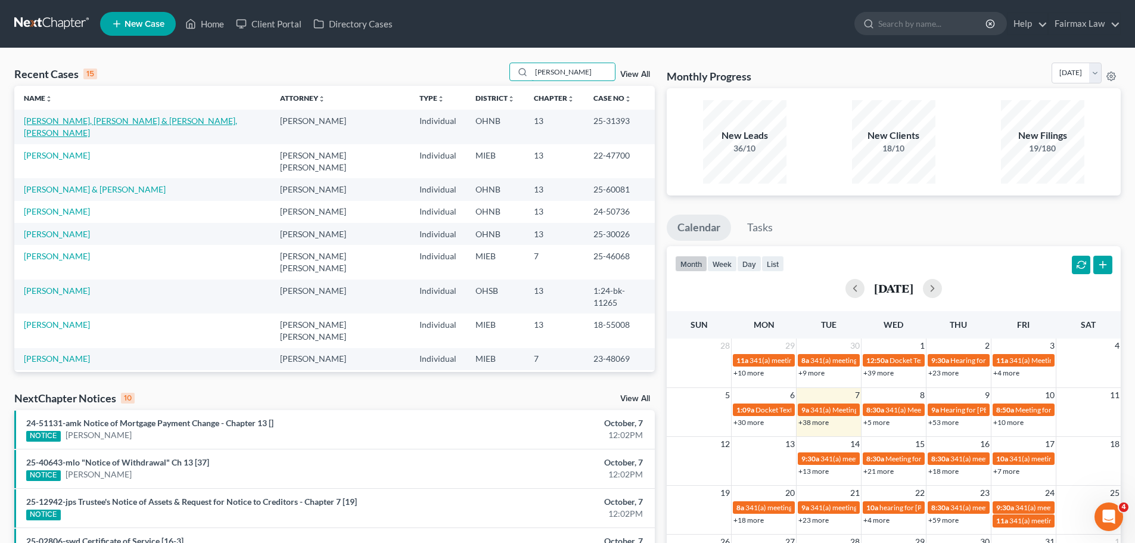
type input "[PERSON_NAME]"
click at [120, 119] on link "[PERSON_NAME], [PERSON_NAME] & [PERSON_NAME], [PERSON_NAME]" at bounding box center [130, 127] width 213 height 22
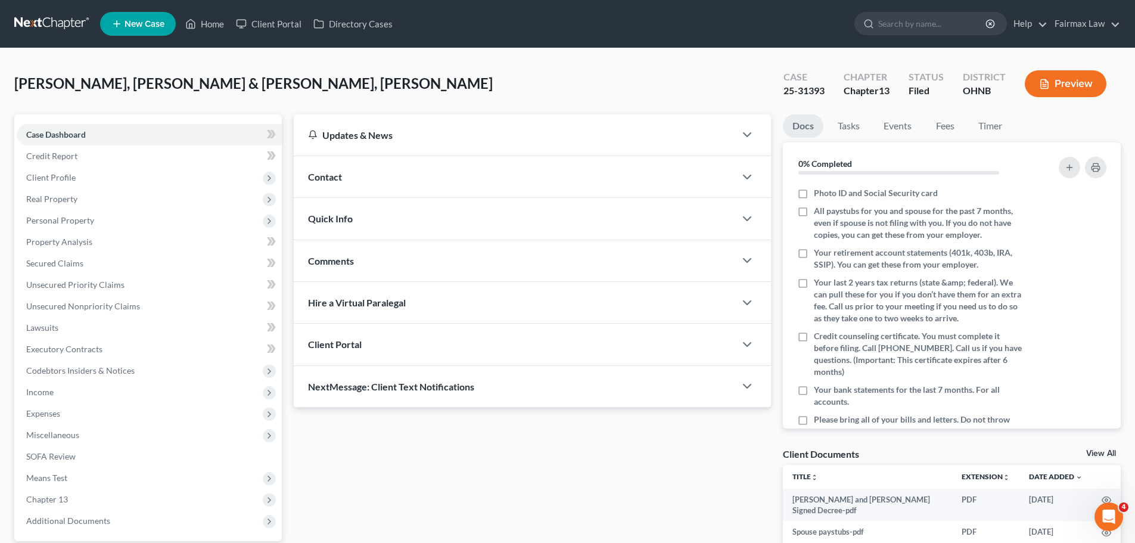
scroll to position [139, 0]
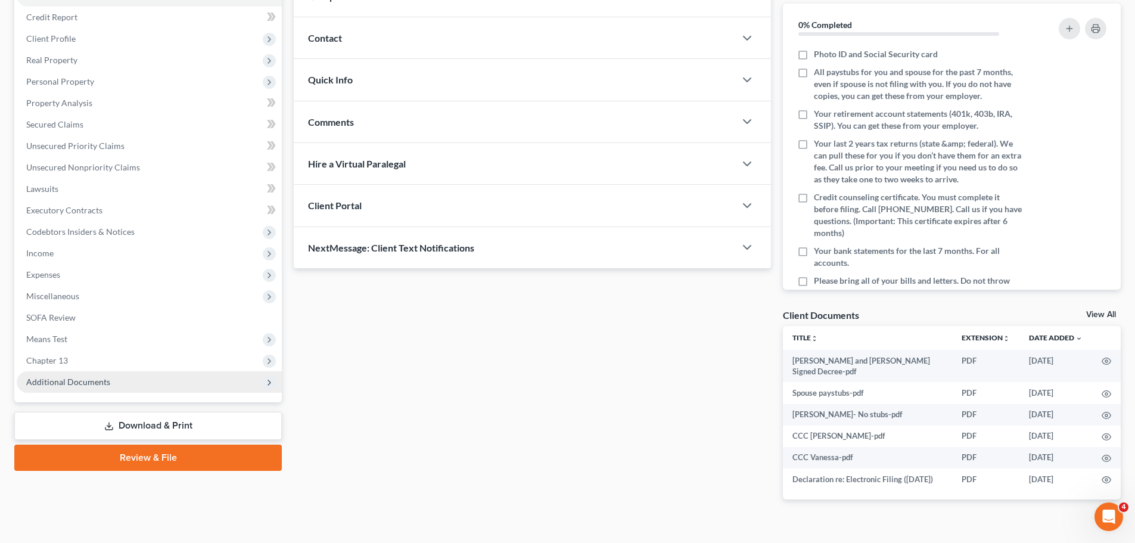
click at [233, 388] on span "Additional Documents" at bounding box center [149, 381] width 265 height 21
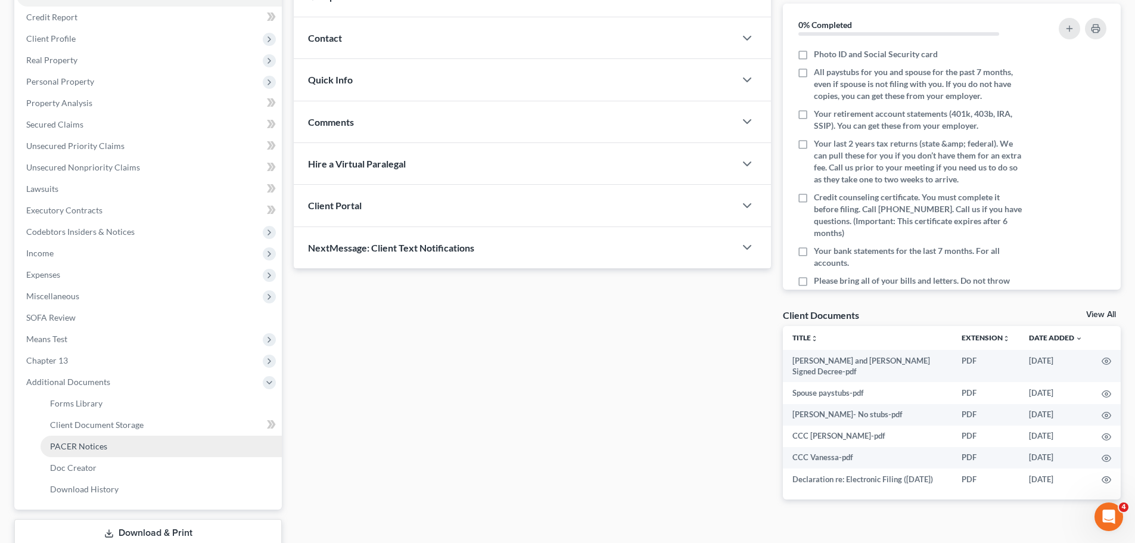
click at [157, 446] on link "PACER Notices" at bounding box center [161, 446] width 241 height 21
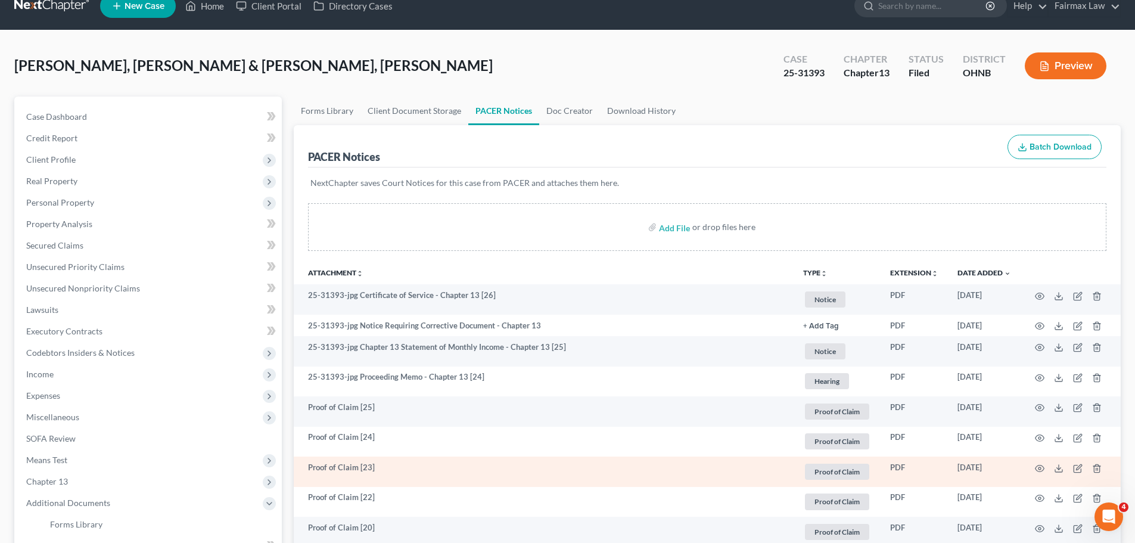
scroll to position [139, 0]
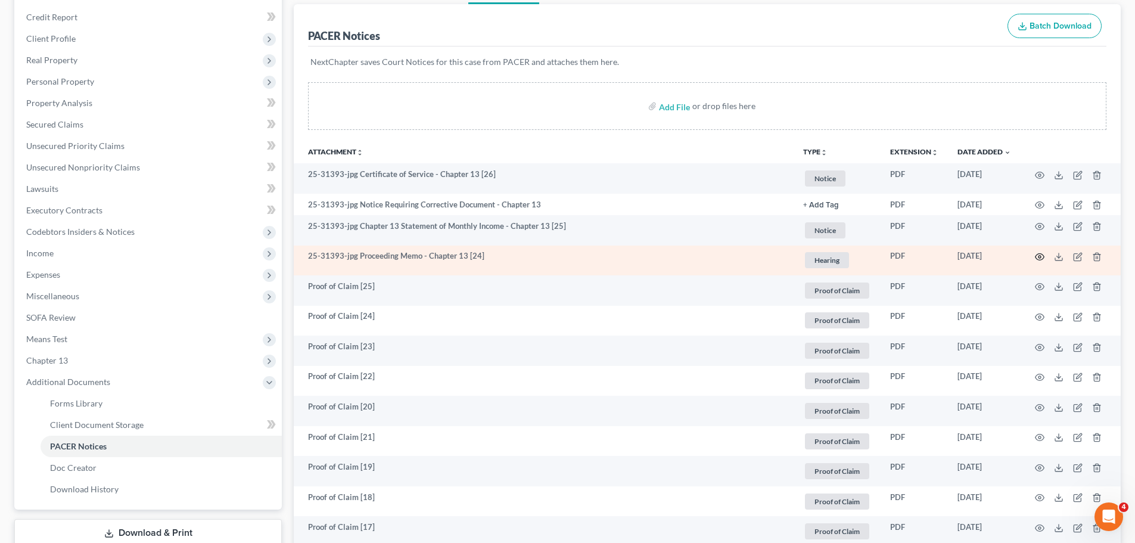
click at [1043, 255] on icon "button" at bounding box center [1040, 257] width 10 height 10
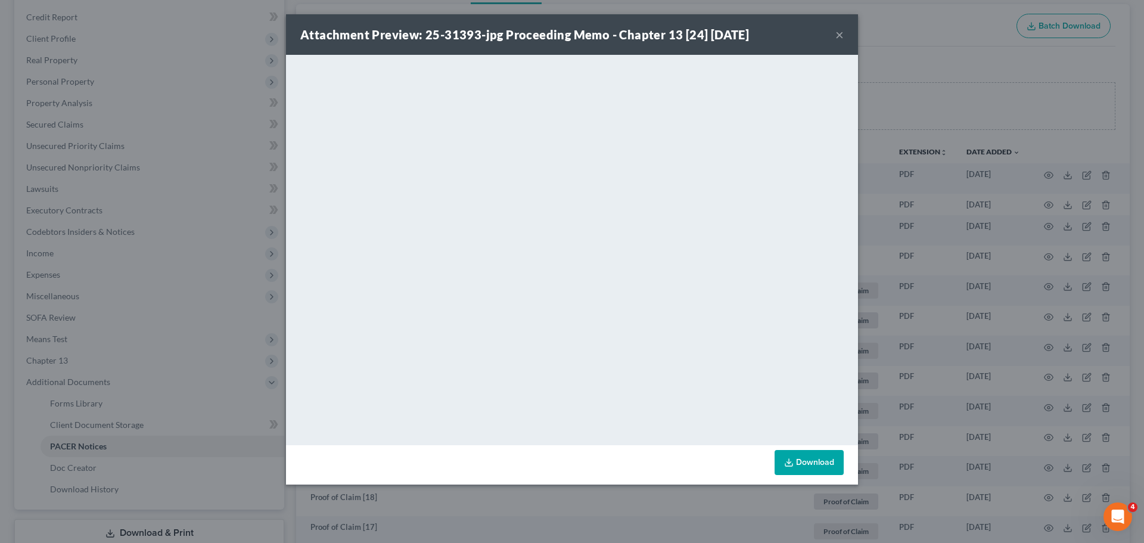
click at [995, 292] on div "Attachment Preview: 25-31393-jpg Proceeding Memo - Chapter 13 [24] [DATE] × Dow…" at bounding box center [572, 271] width 1144 height 543
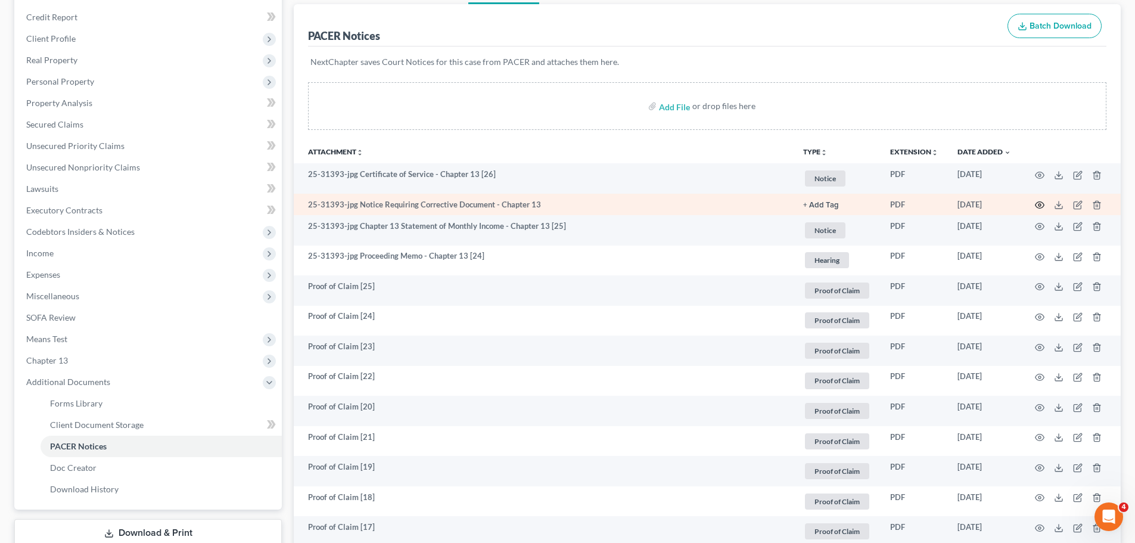
click at [1040, 205] on icon "button" at bounding box center [1040, 205] width 10 height 10
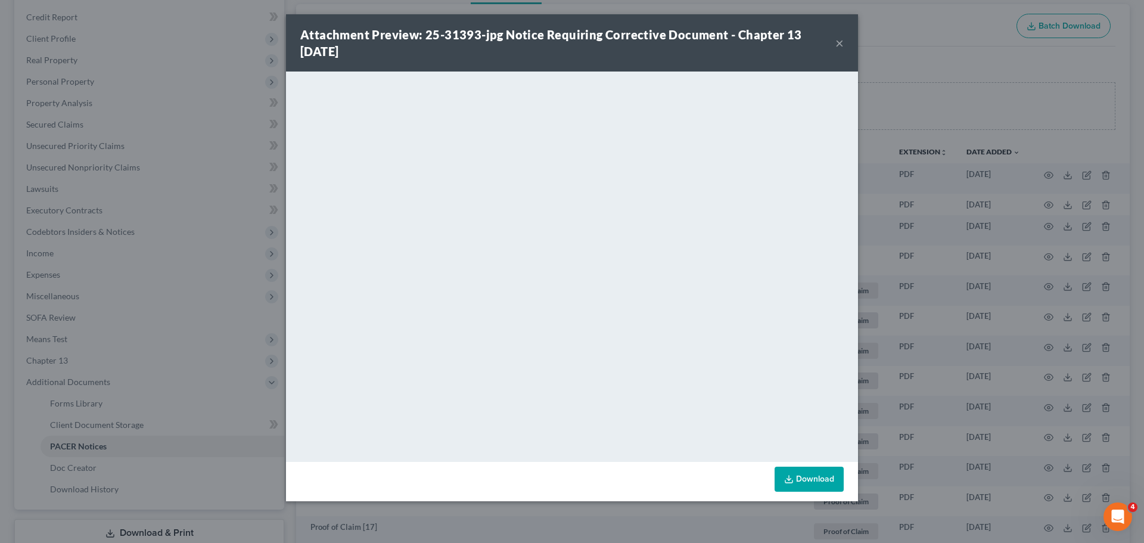
click at [1006, 204] on div "Attachment Preview: 25-31393-jpg Notice Requiring Corrective Document - Chapter…" at bounding box center [572, 271] width 1144 height 543
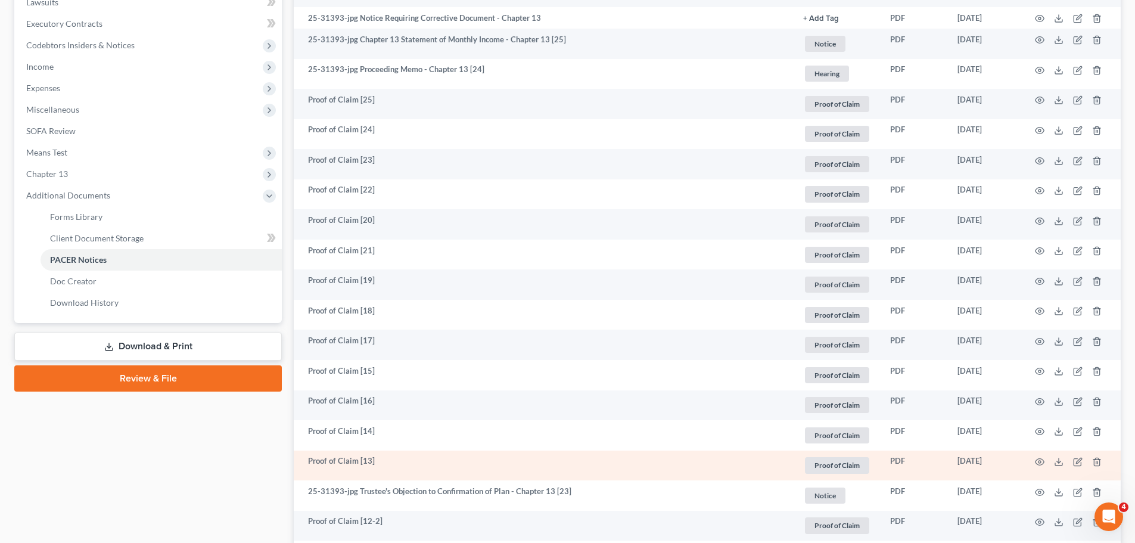
scroll to position [417, 0]
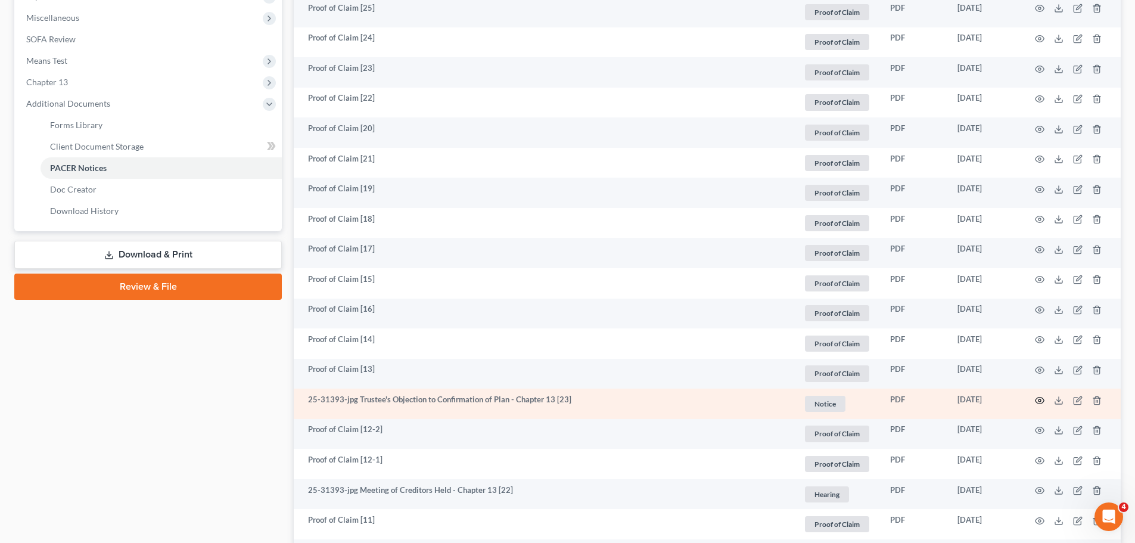
click at [1044, 398] on icon "button" at bounding box center [1040, 401] width 10 height 10
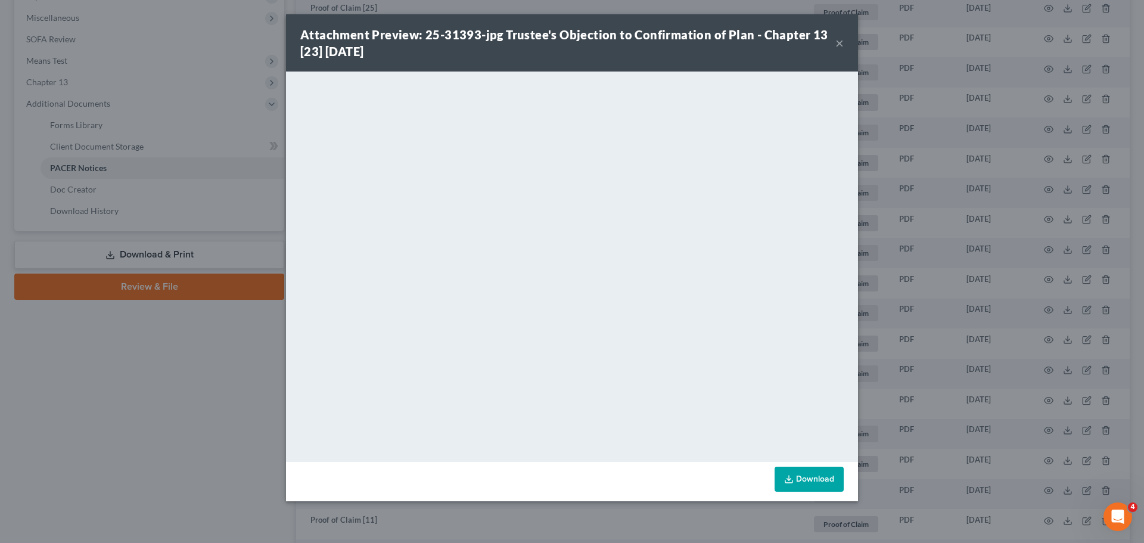
click at [254, 127] on div "Attachment Preview: 25-31393-jpg Trustee's Objection to Confirmation of Plan - …" at bounding box center [572, 271] width 1144 height 543
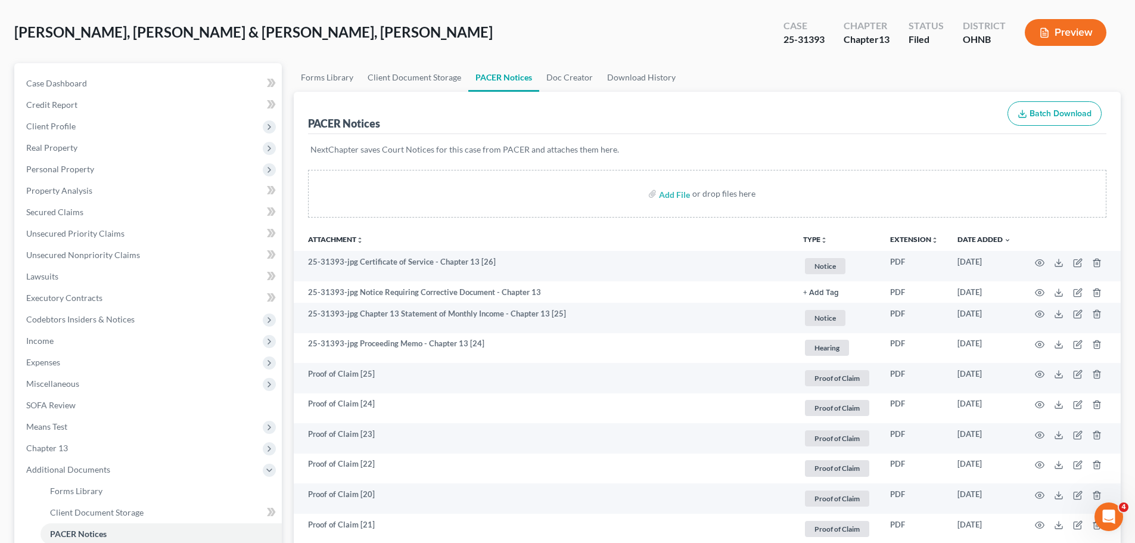
scroll to position [0, 0]
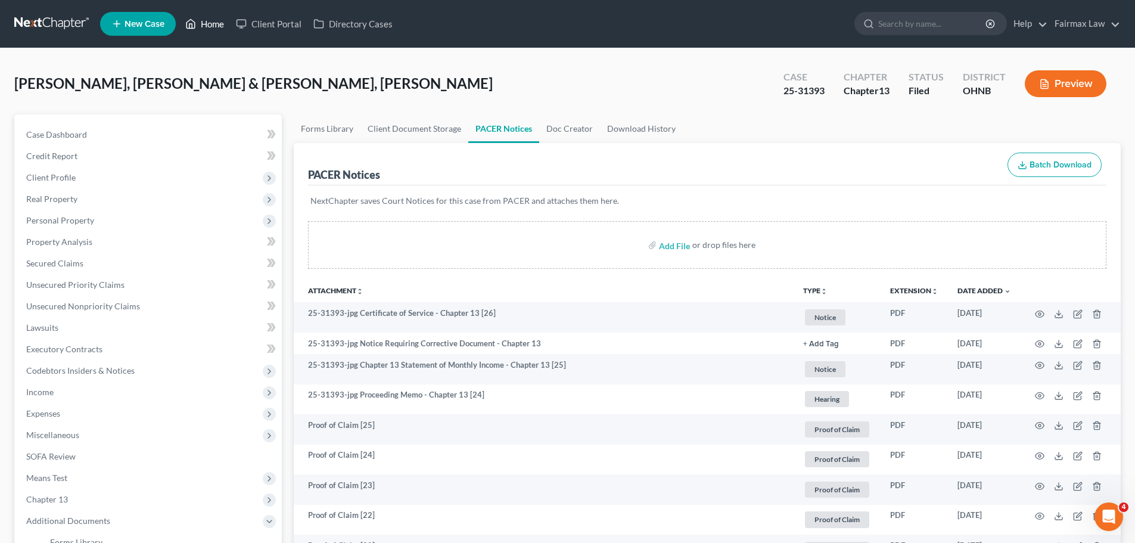
drag, startPoint x: 213, startPoint y: 27, endPoint x: 244, endPoint y: 76, distance: 58.7
click at [213, 27] on link "Home" at bounding box center [204, 23] width 51 height 21
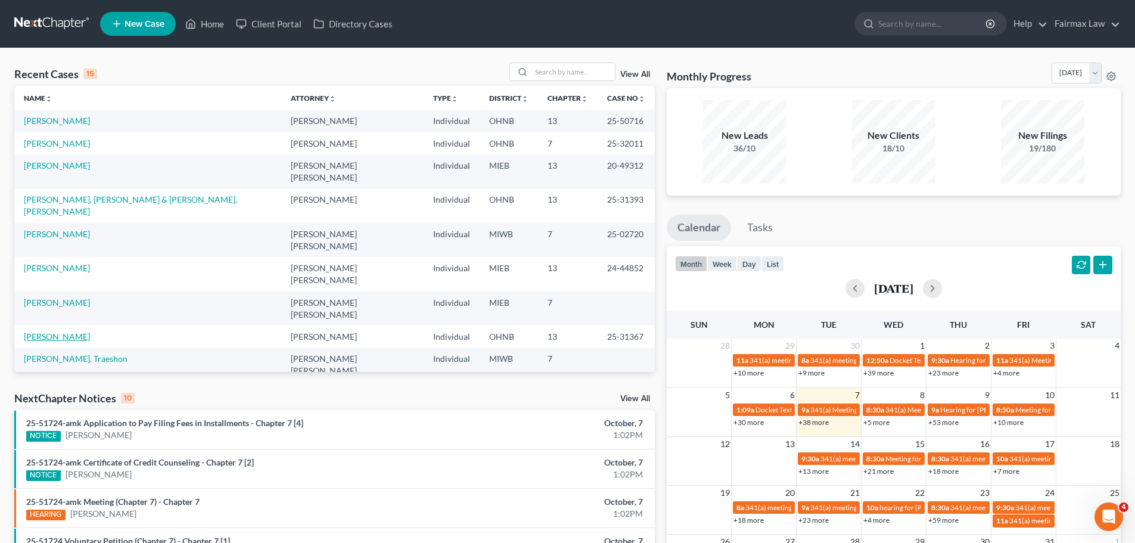
click at [84, 331] on link "[PERSON_NAME]" at bounding box center [57, 336] width 66 height 10
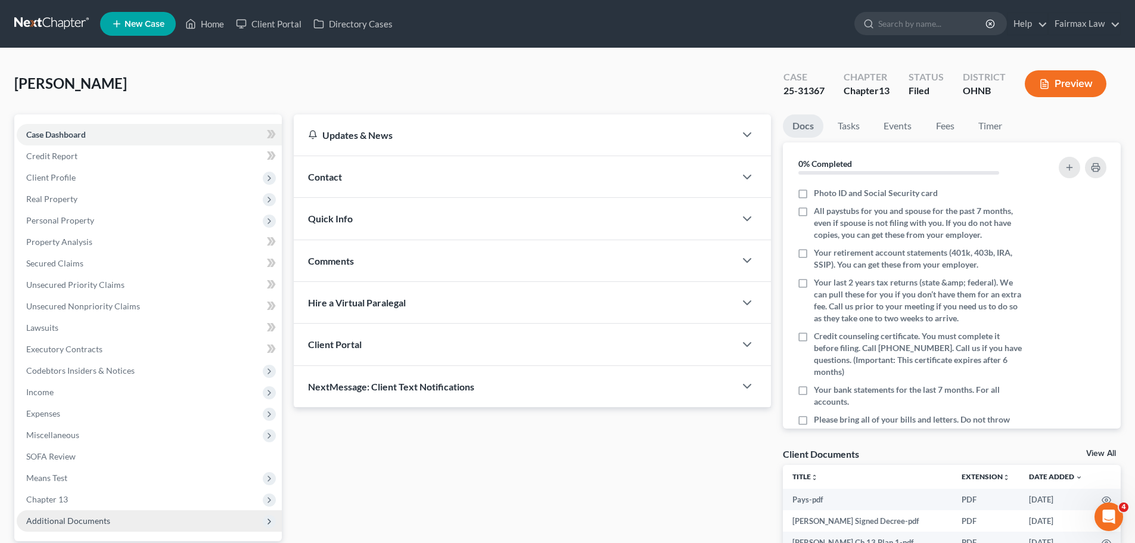
click at [45, 519] on span "Additional Documents" at bounding box center [68, 521] width 84 height 10
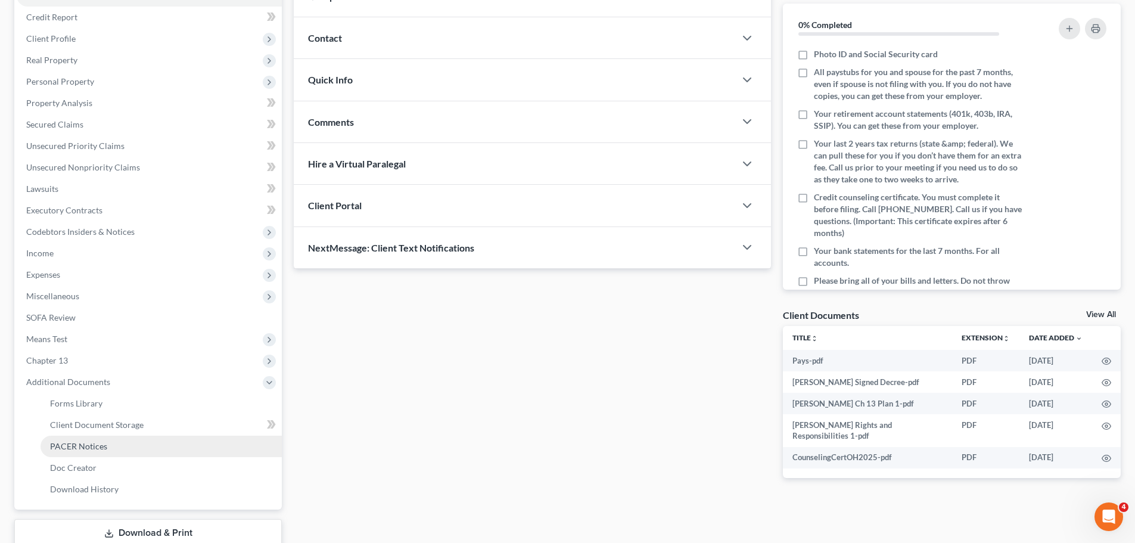
click at [104, 443] on span "PACER Notices" at bounding box center [78, 446] width 57 height 10
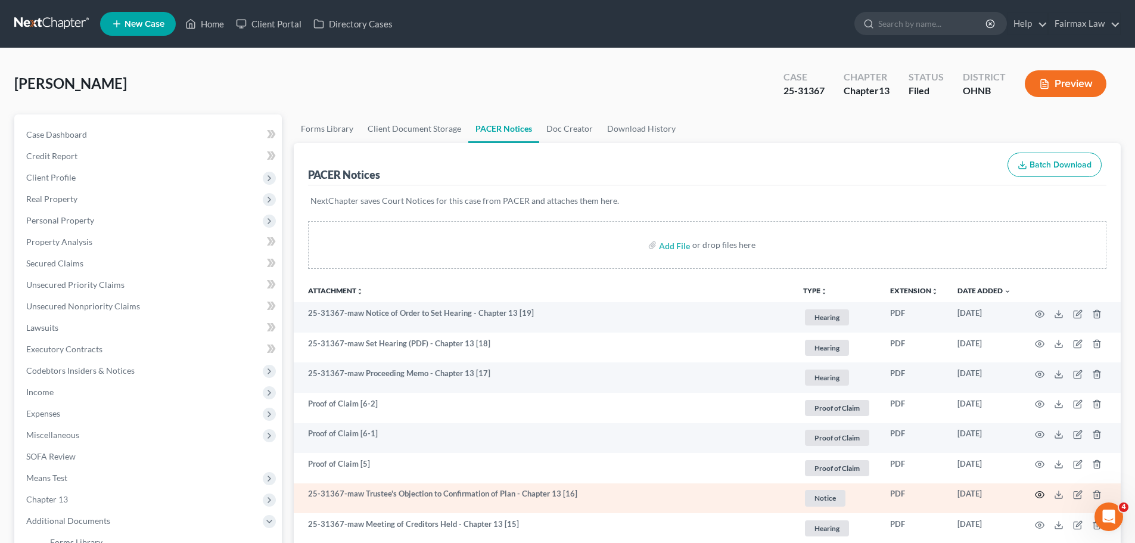
click at [1035, 494] on icon "button" at bounding box center [1040, 495] width 10 height 10
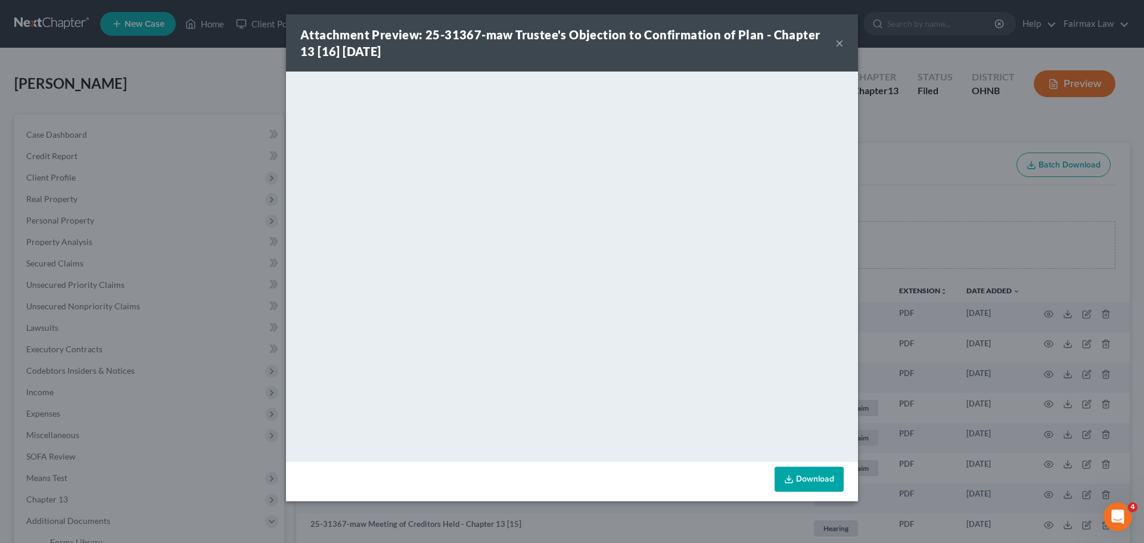
click at [197, 109] on div "Attachment Preview: 25-31367-maw Trustee's Objection to Confirmation of Plan - …" at bounding box center [572, 271] width 1144 height 543
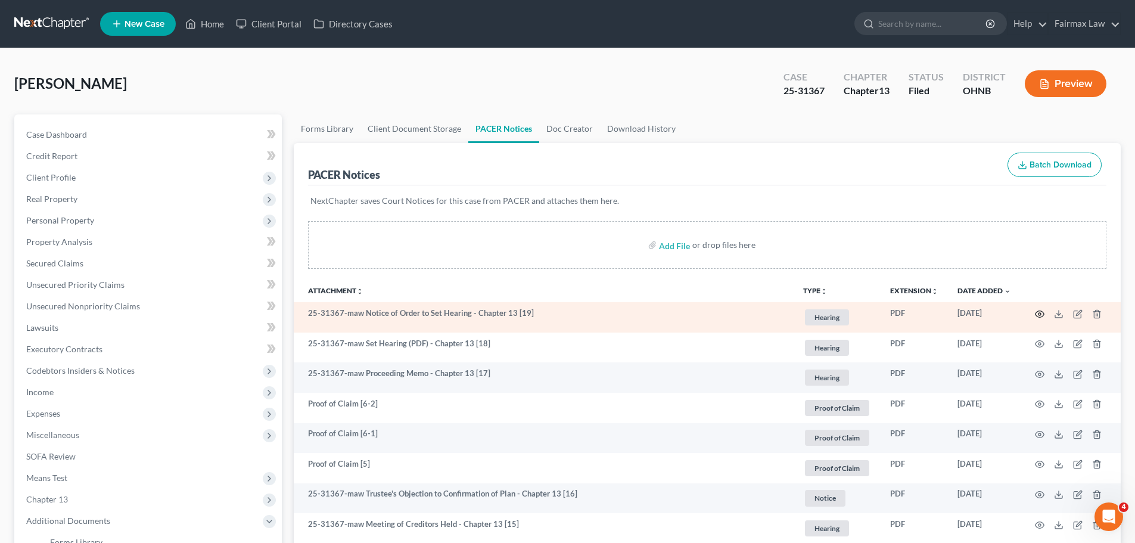
click at [1044, 311] on icon "button" at bounding box center [1040, 314] width 10 height 10
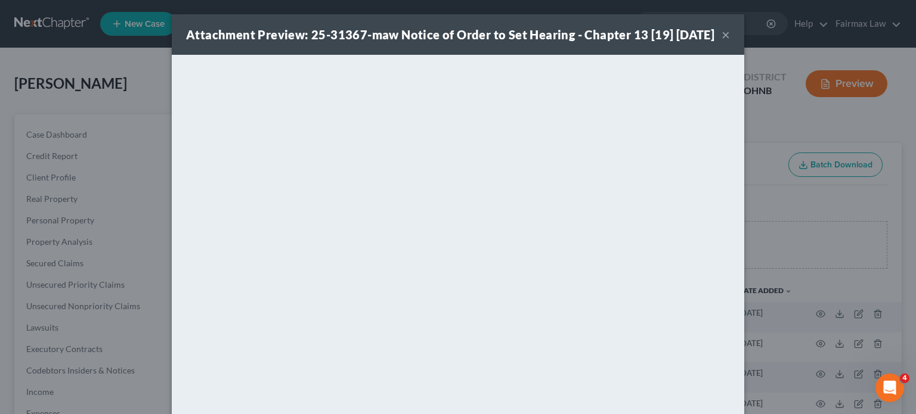
scroll to position [101, 0]
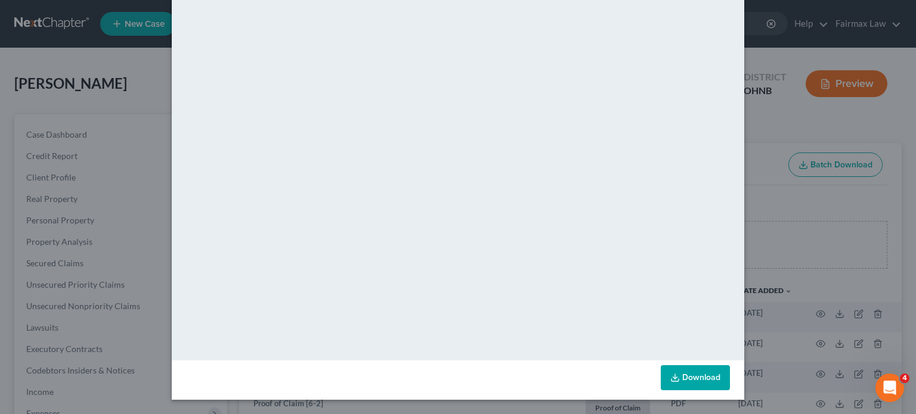
click at [765, 235] on div "Attachment Preview: 25-31367-maw Notice of Order to Set Hearing - Chapter 13 [1…" at bounding box center [458, 207] width 916 height 414
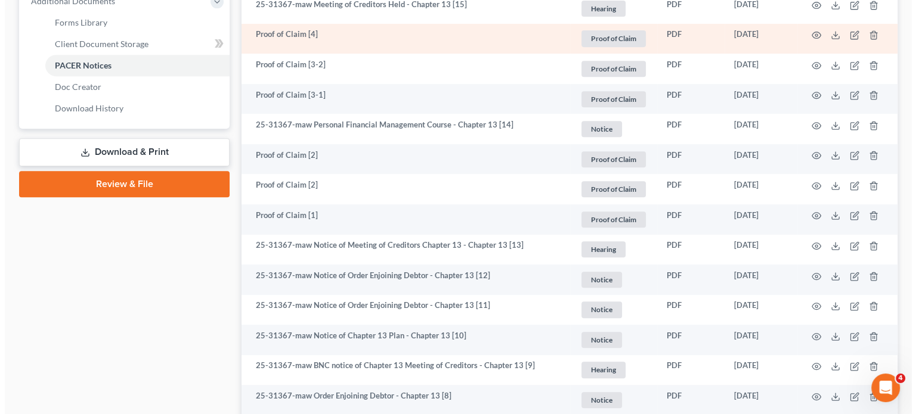
scroll to position [556, 0]
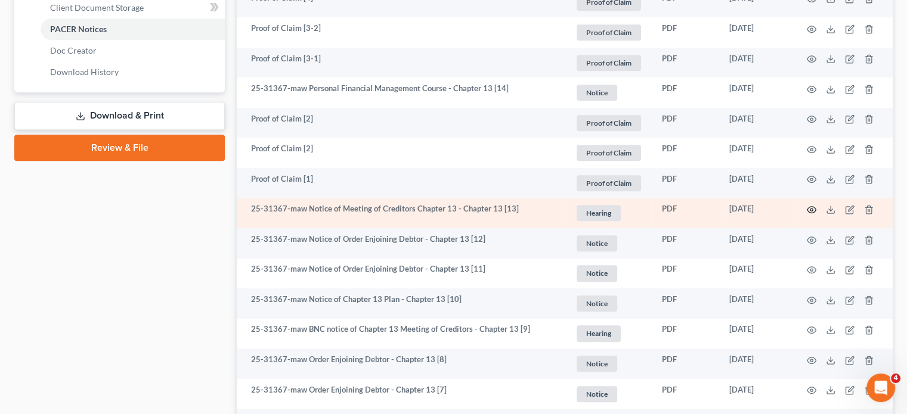
click at [811, 212] on icon "button" at bounding box center [811, 210] width 9 height 7
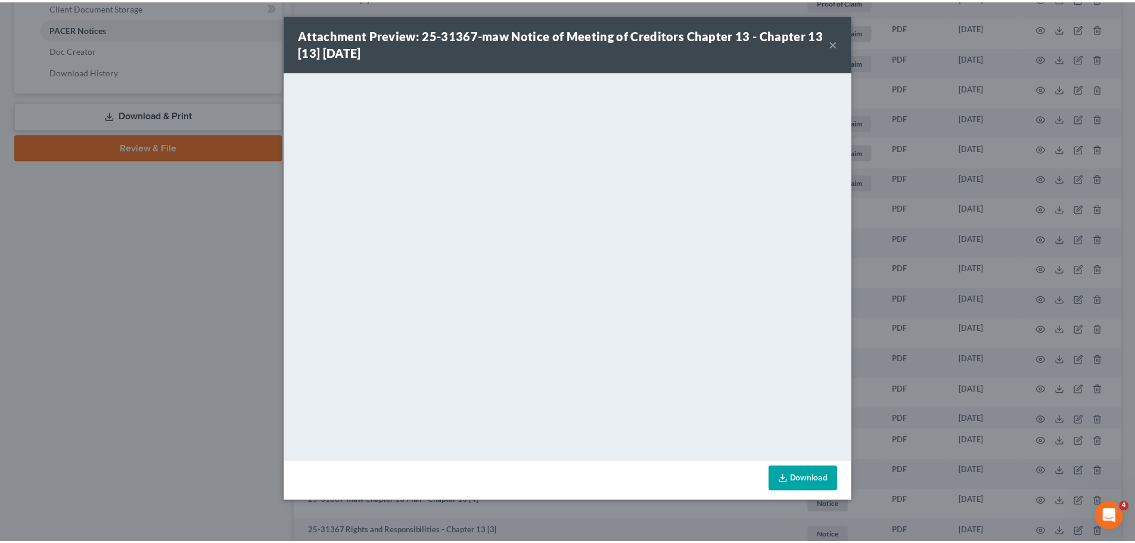
scroll to position [0, 0]
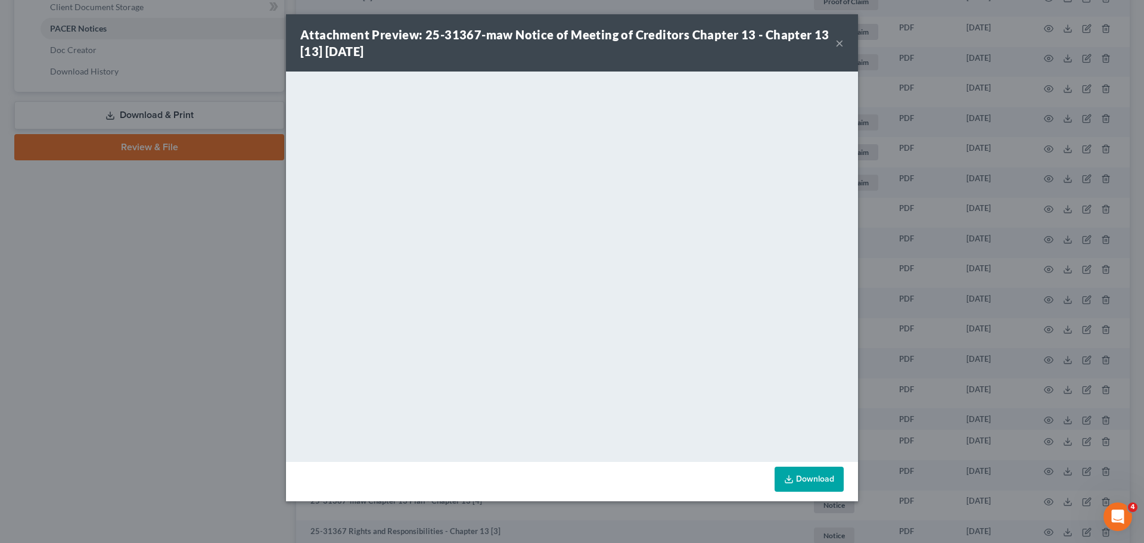
click at [940, 210] on div "Attachment Preview: 25-31367-maw Notice of Meeting of Creditors Chapter 13 - Ch…" at bounding box center [572, 271] width 1144 height 543
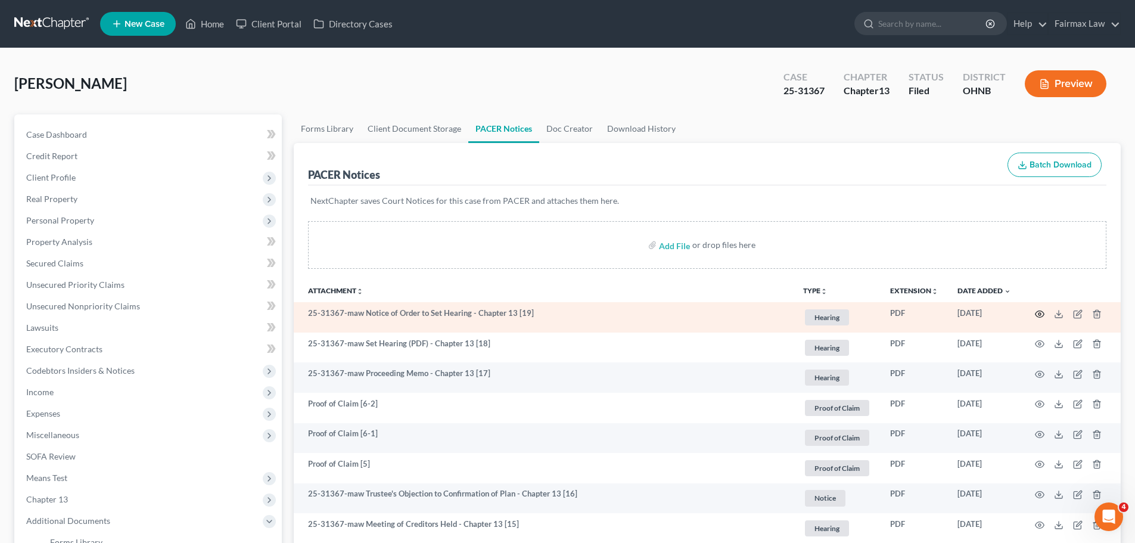
click at [1043, 314] on icon "button" at bounding box center [1040, 314] width 10 height 10
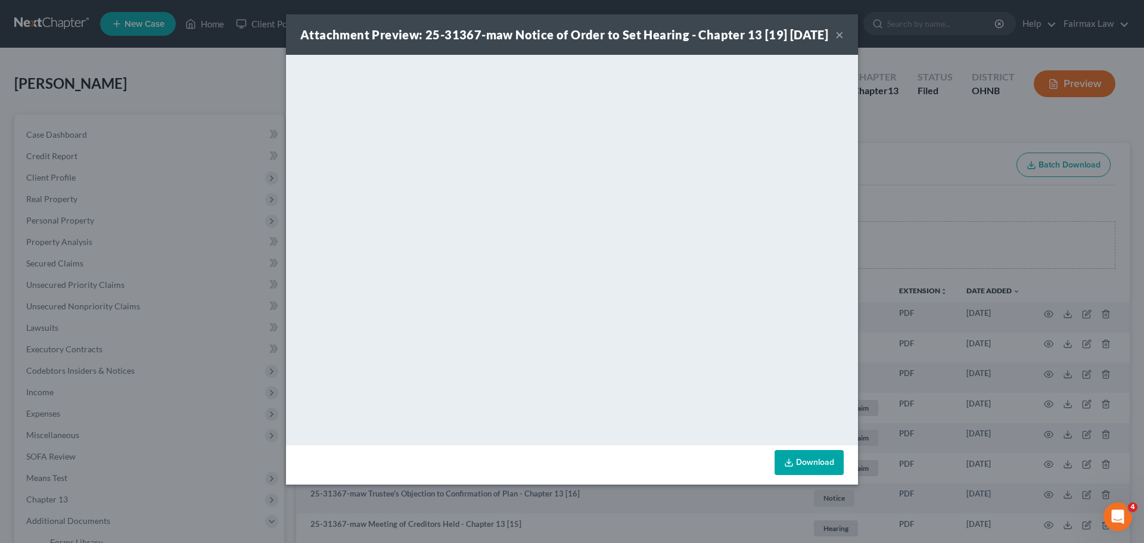
drag, startPoint x: 947, startPoint y: 410, endPoint x: 950, endPoint y: 466, distance: 56.1
click at [947, 410] on div "Attachment Preview: 25-31367-maw Notice of Order to Set Hearing - Chapter 13 [1…" at bounding box center [572, 271] width 1144 height 543
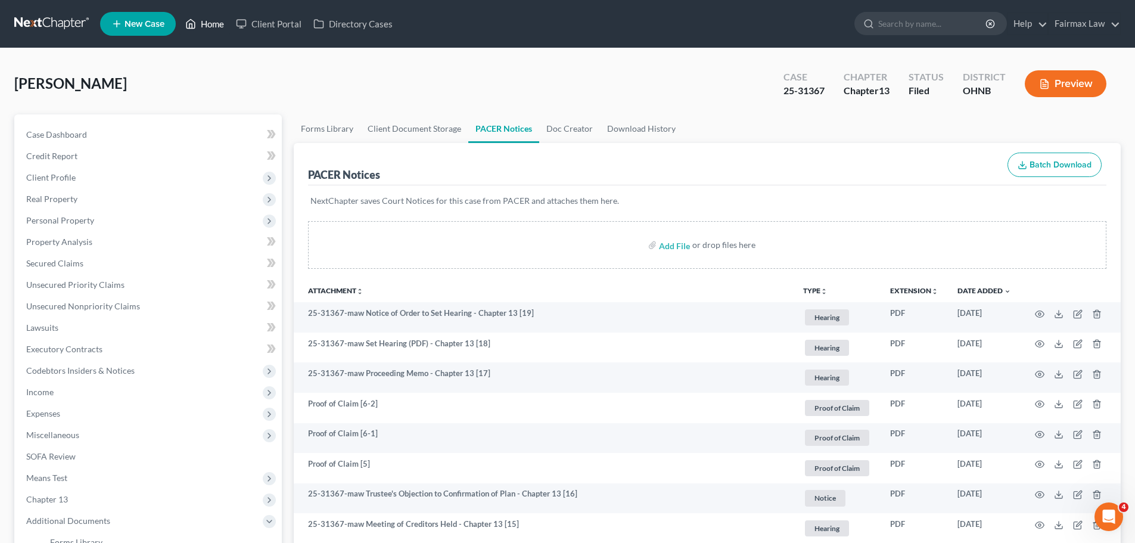
click at [210, 21] on link "Home" at bounding box center [204, 23] width 51 height 21
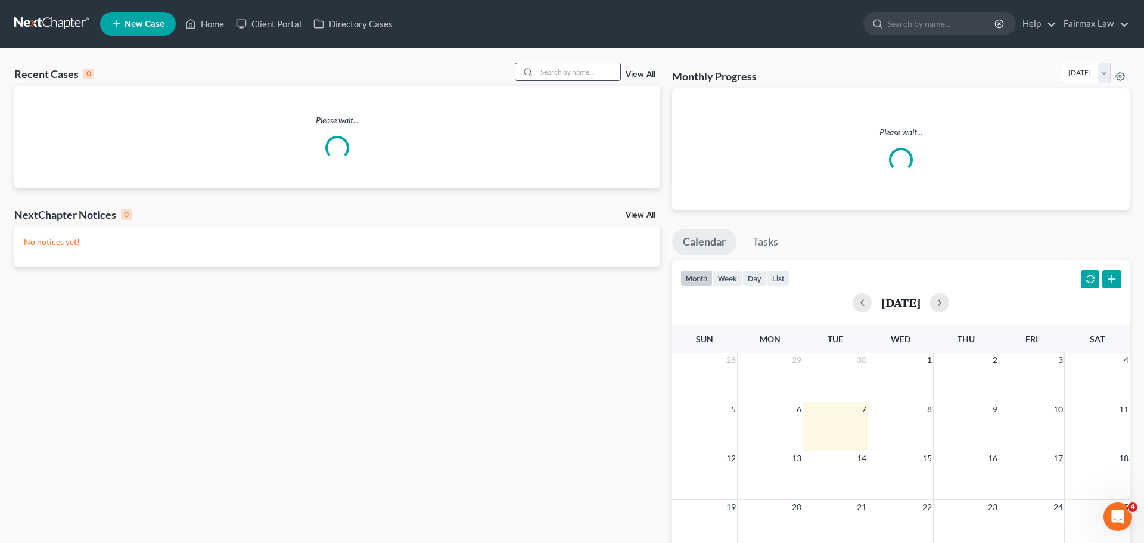
click at [595, 66] on input "search" at bounding box center [578, 71] width 83 height 17
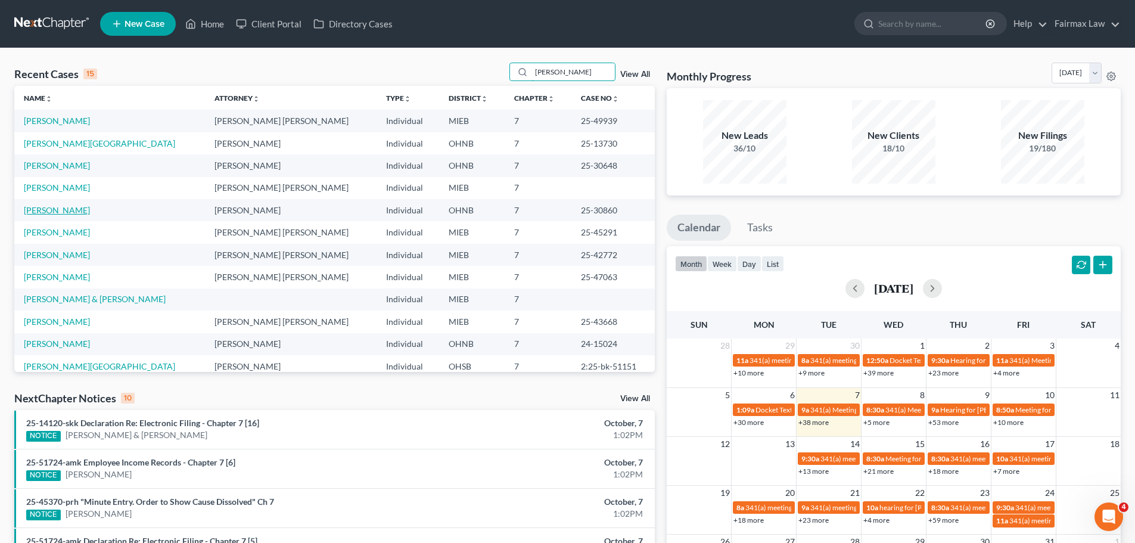
type input "[PERSON_NAME]"
click at [74, 209] on link "[PERSON_NAME]" at bounding box center [57, 210] width 66 height 10
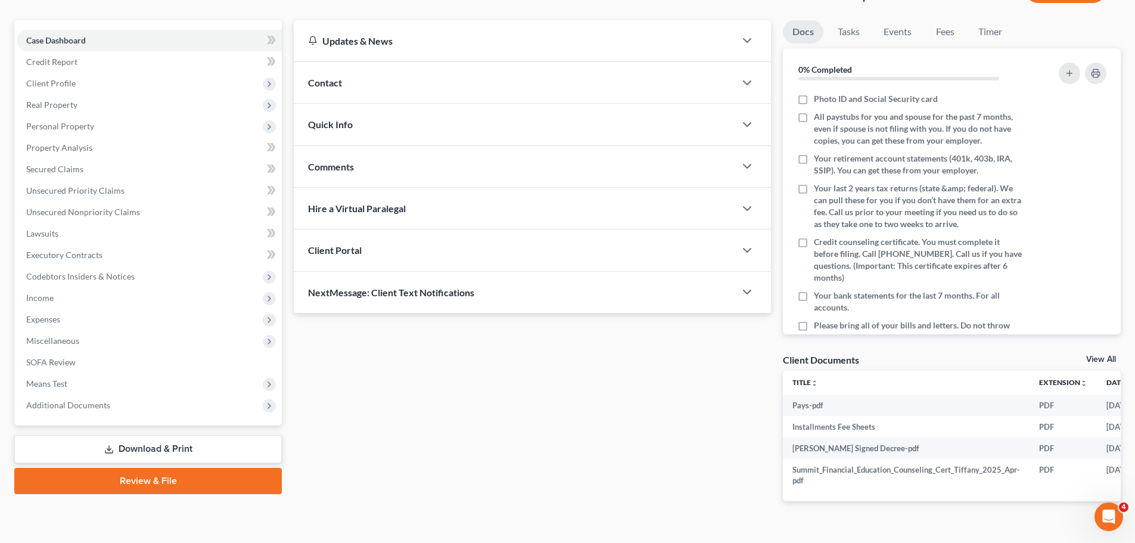
scroll to position [126, 0]
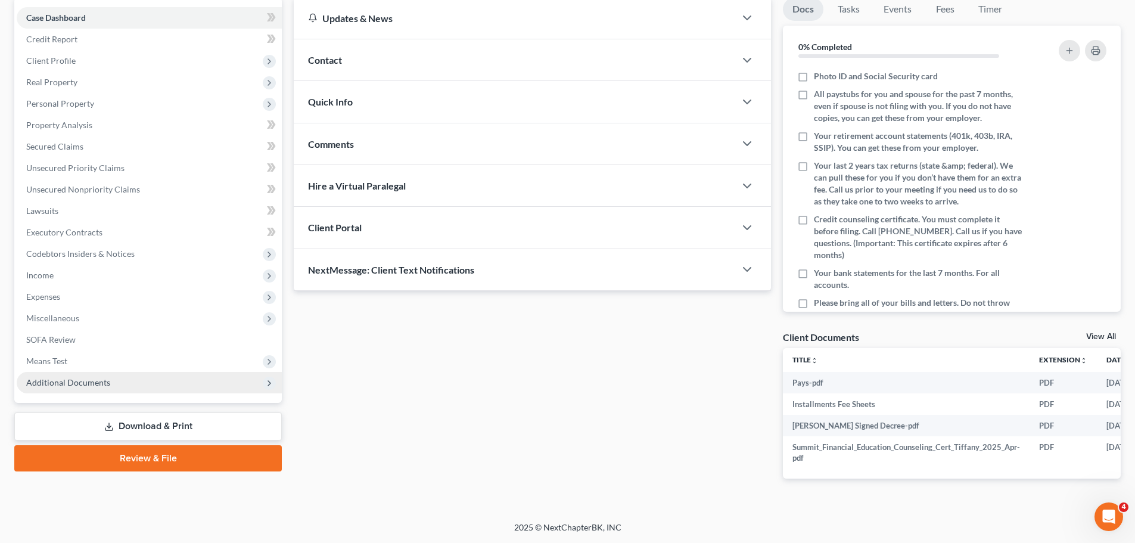
click at [134, 372] on span "Additional Documents" at bounding box center [149, 382] width 265 height 21
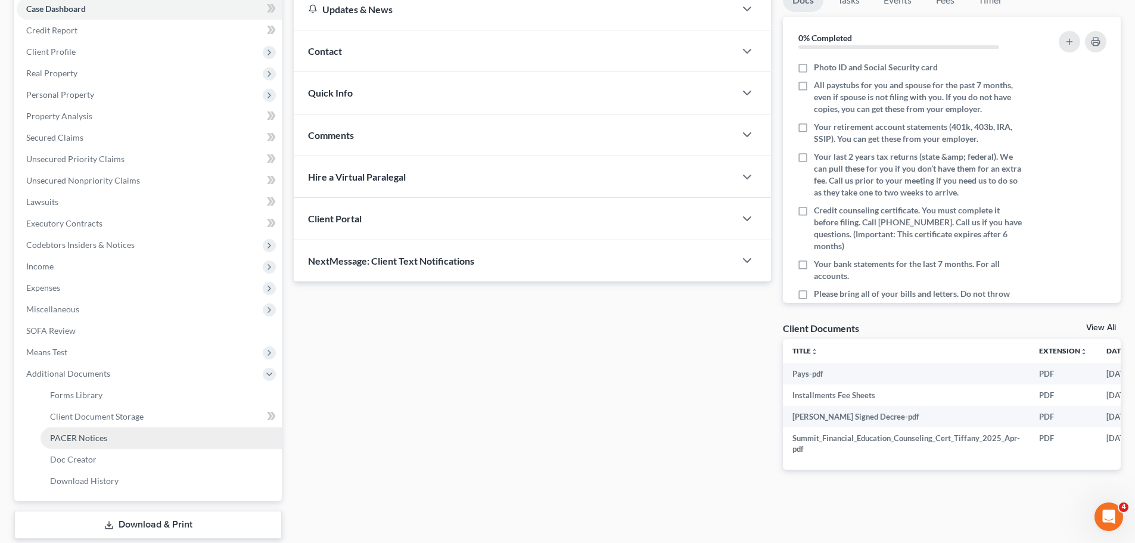
click at [91, 437] on span "PACER Notices" at bounding box center [78, 438] width 57 height 10
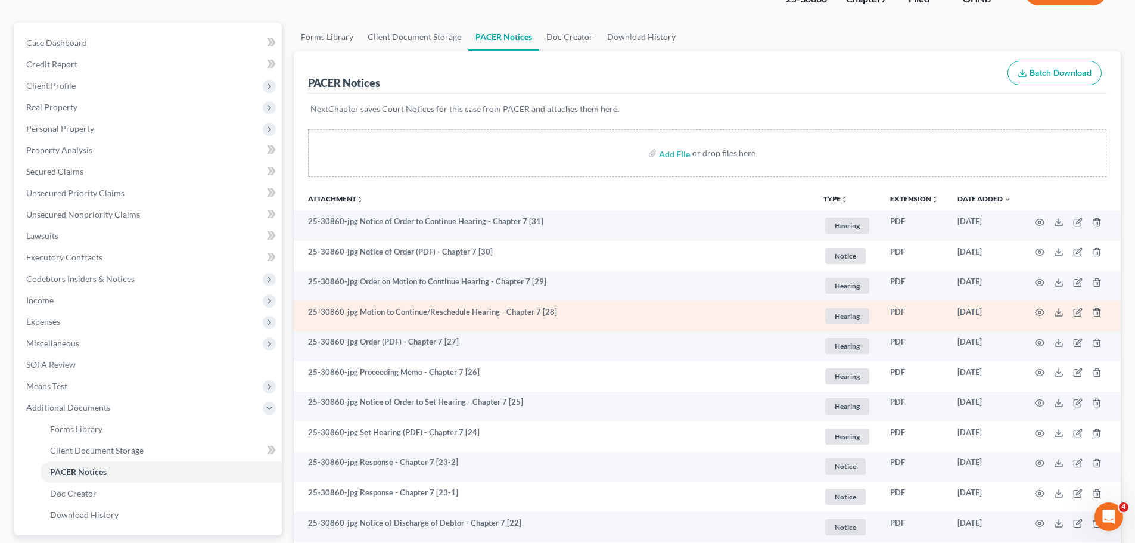
scroll to position [139, 0]
